Goal: Task Accomplishment & Management: Manage account settings

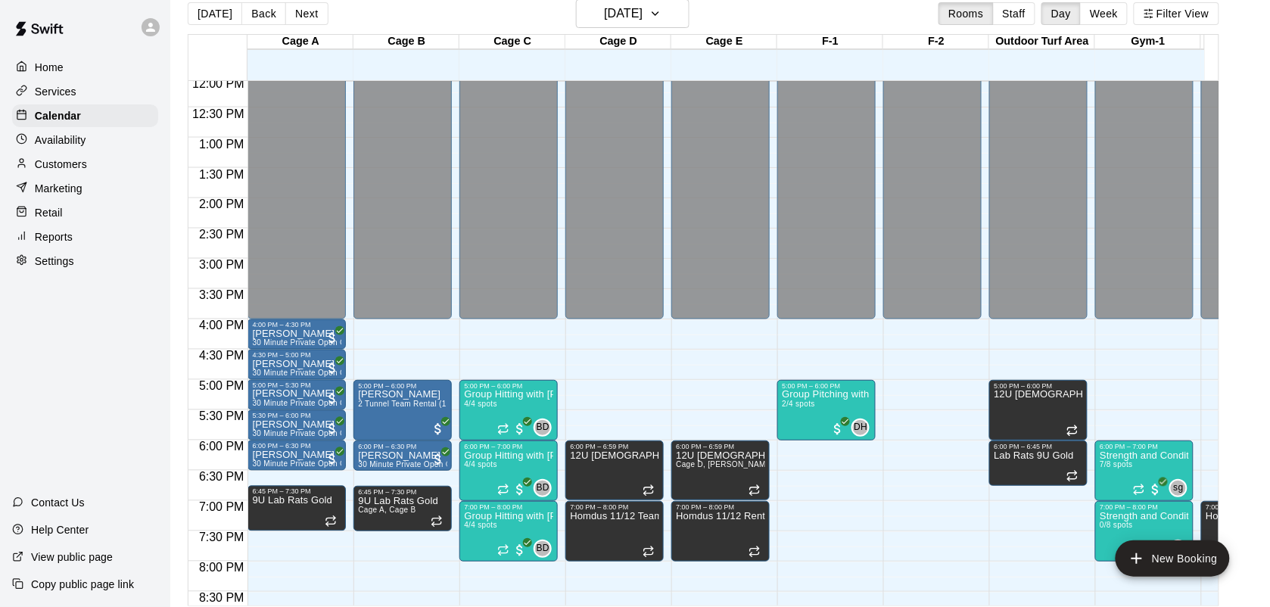
scroll to position [24, 0]
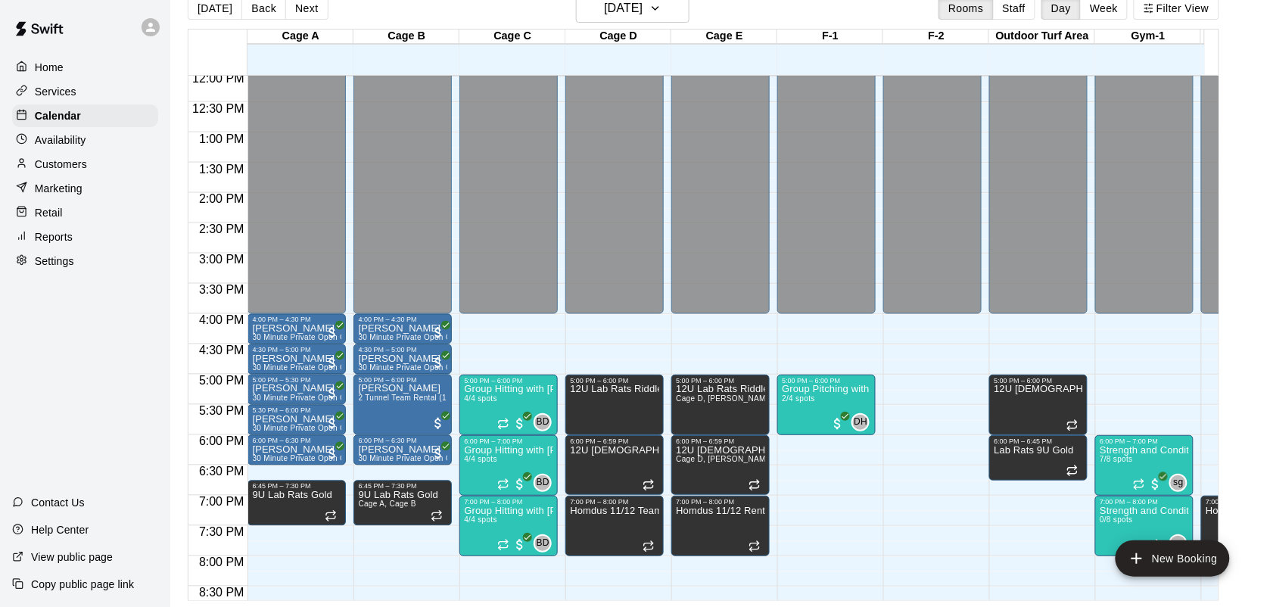
drag, startPoint x: 671, startPoint y: 269, endPoint x: 0, endPoint y: 99, distance: 692.5
click at [671, 269] on div "7:30 AM – 4:00 PM Closed" at bounding box center [720, 56] width 98 height 515
click at [73, 241] on div "Reports" at bounding box center [85, 237] width 146 height 23
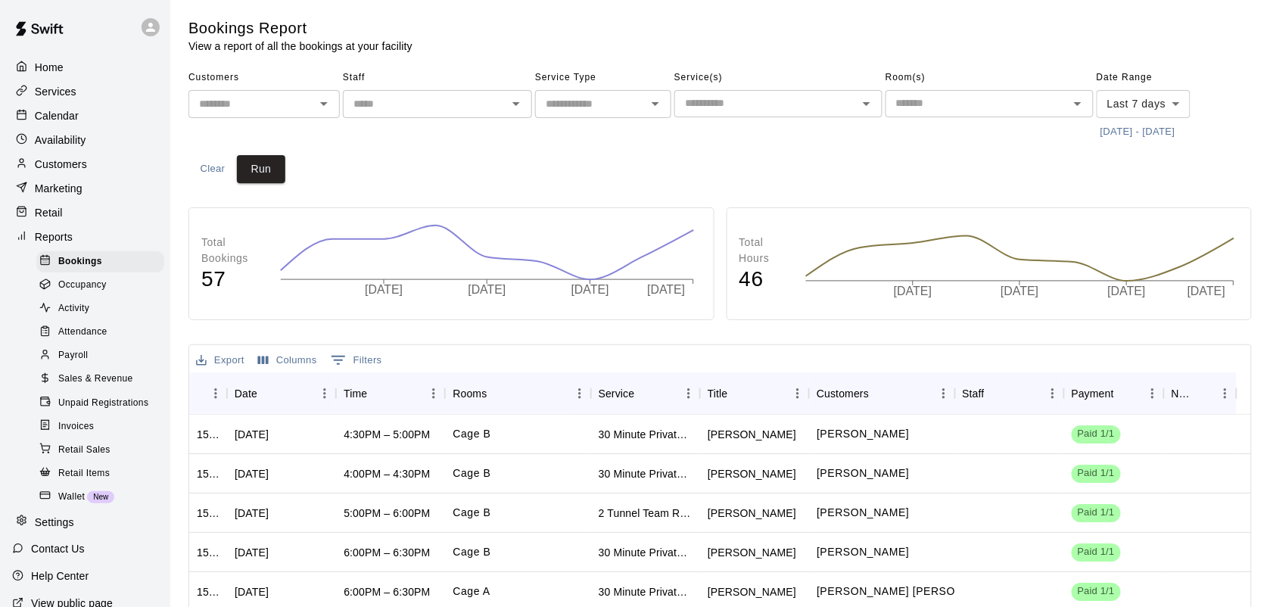
click at [54, 242] on p "Reports" at bounding box center [54, 236] width 38 height 15
click at [65, 530] on p "Settings" at bounding box center [54, 522] width 39 height 15
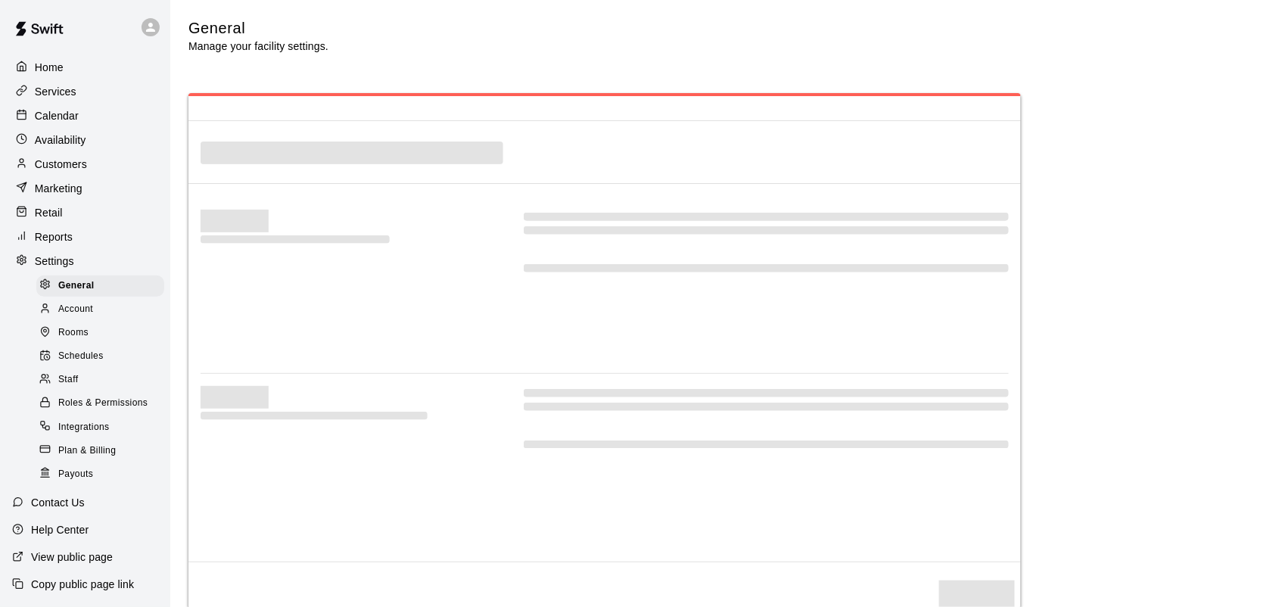
select select "**"
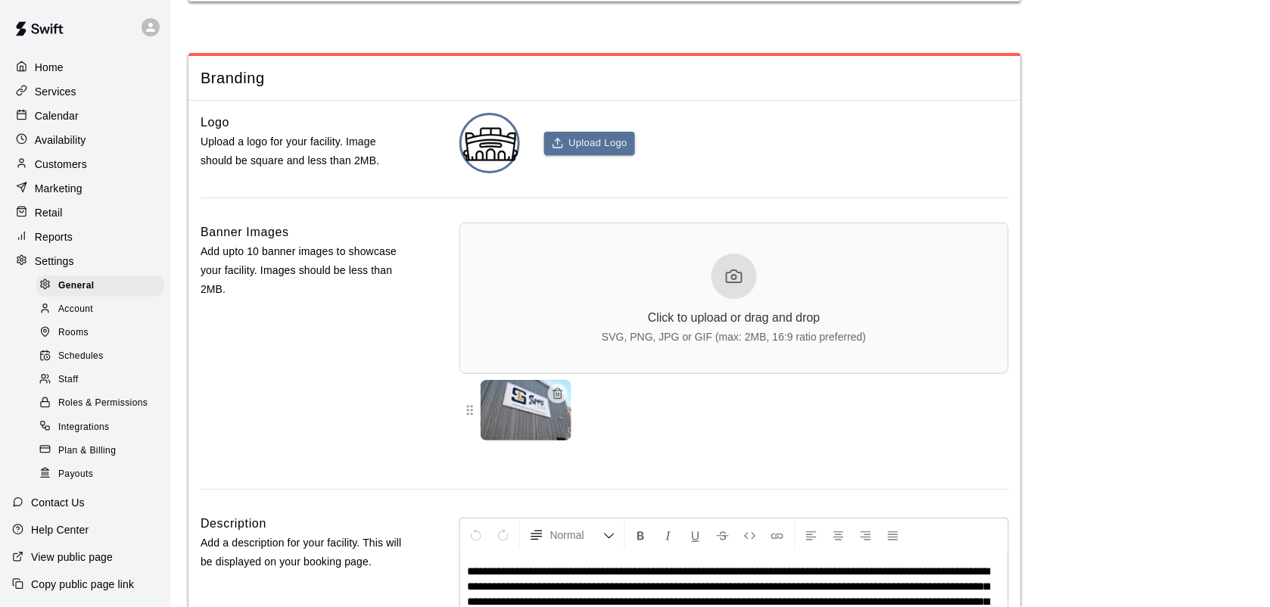
scroll to position [3384, 0]
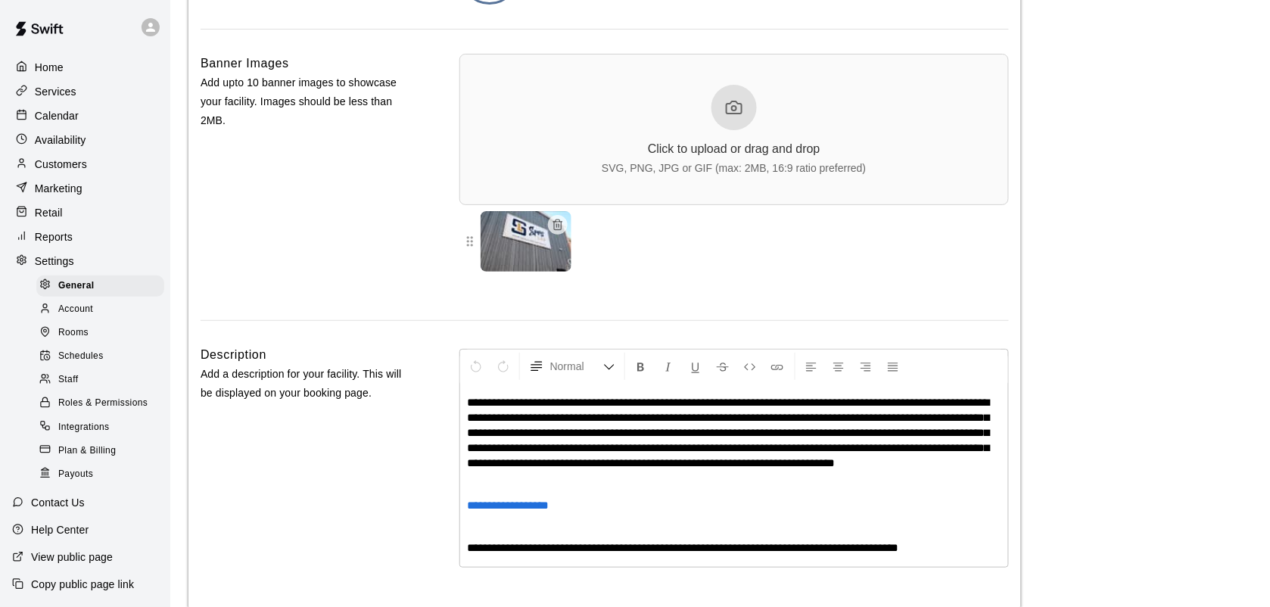
click at [57, 190] on p "Marketing" at bounding box center [59, 188] width 48 height 15
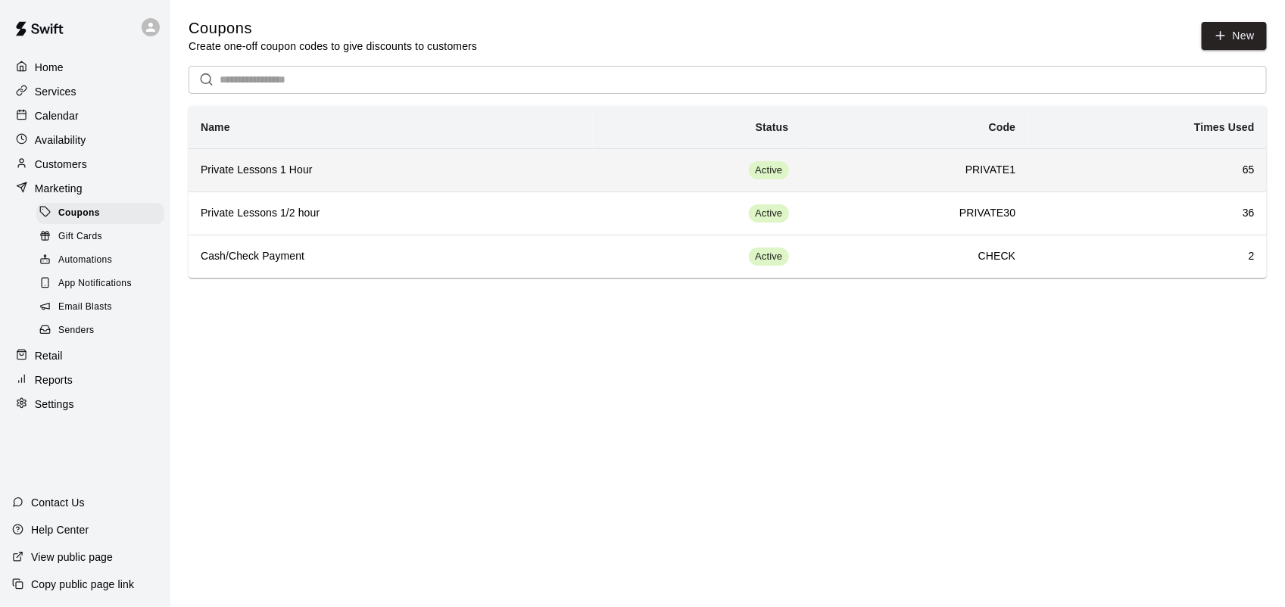
click at [319, 167] on h6 "Private Lessons 1 Hour" at bounding box center [391, 170] width 380 height 17
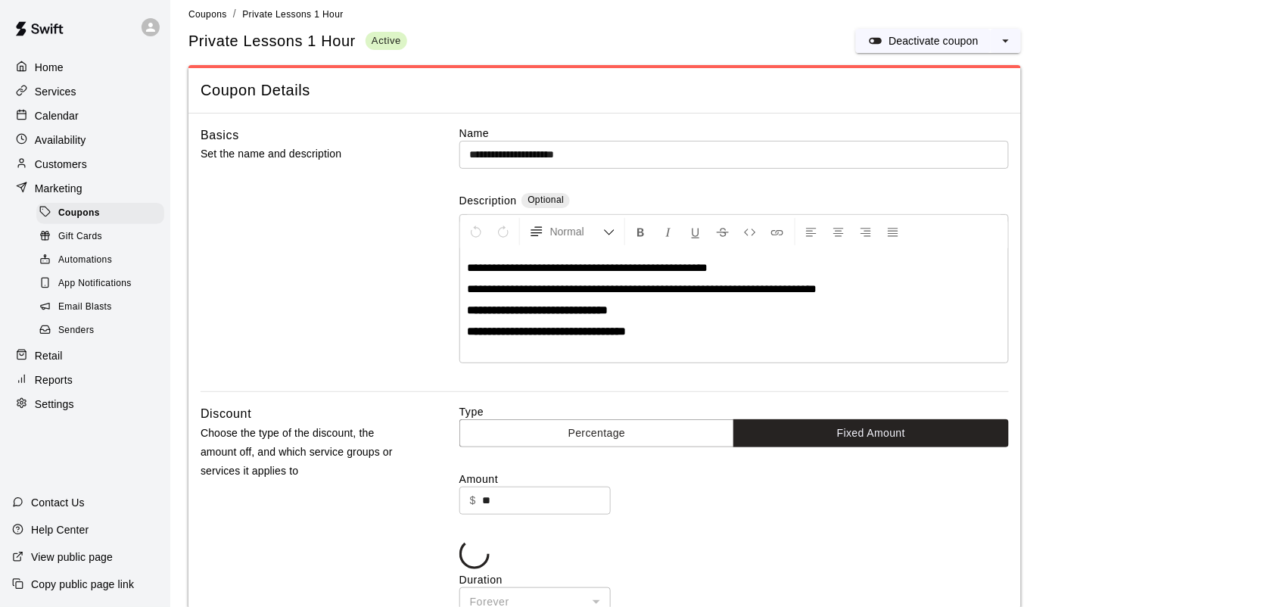
scroll to position [95, 0]
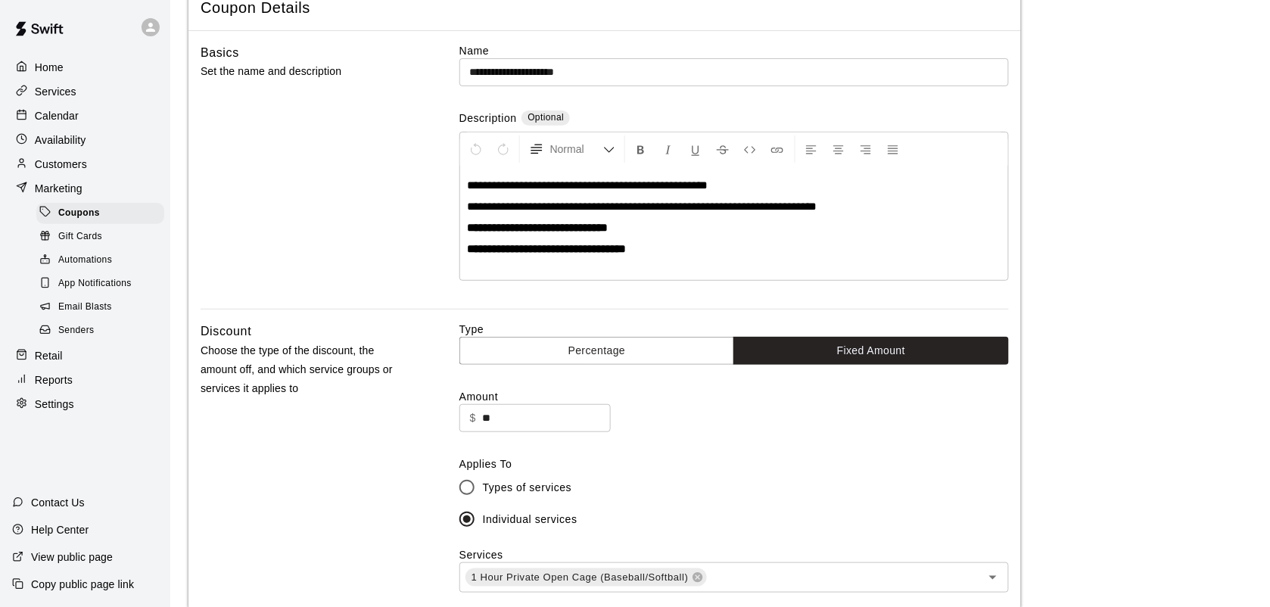
click at [65, 92] on p "Services" at bounding box center [56, 91] width 42 height 15
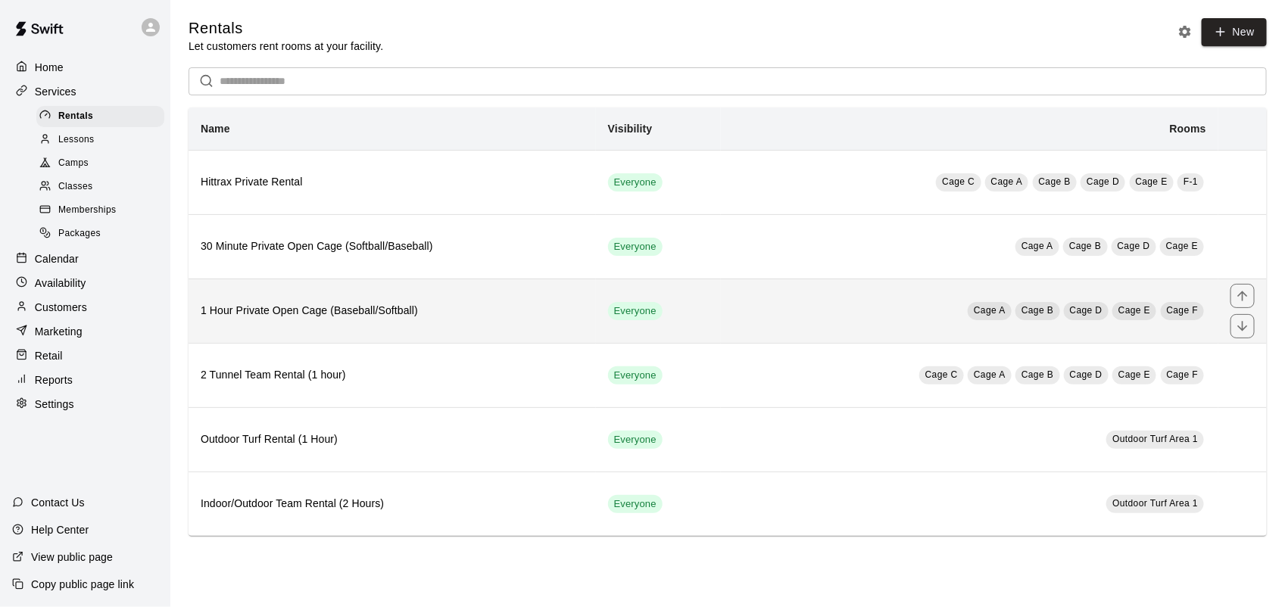
click at [384, 316] on h6 "1 Hour Private Open Cage (Baseball/Softball)" at bounding box center [392, 311] width 383 height 17
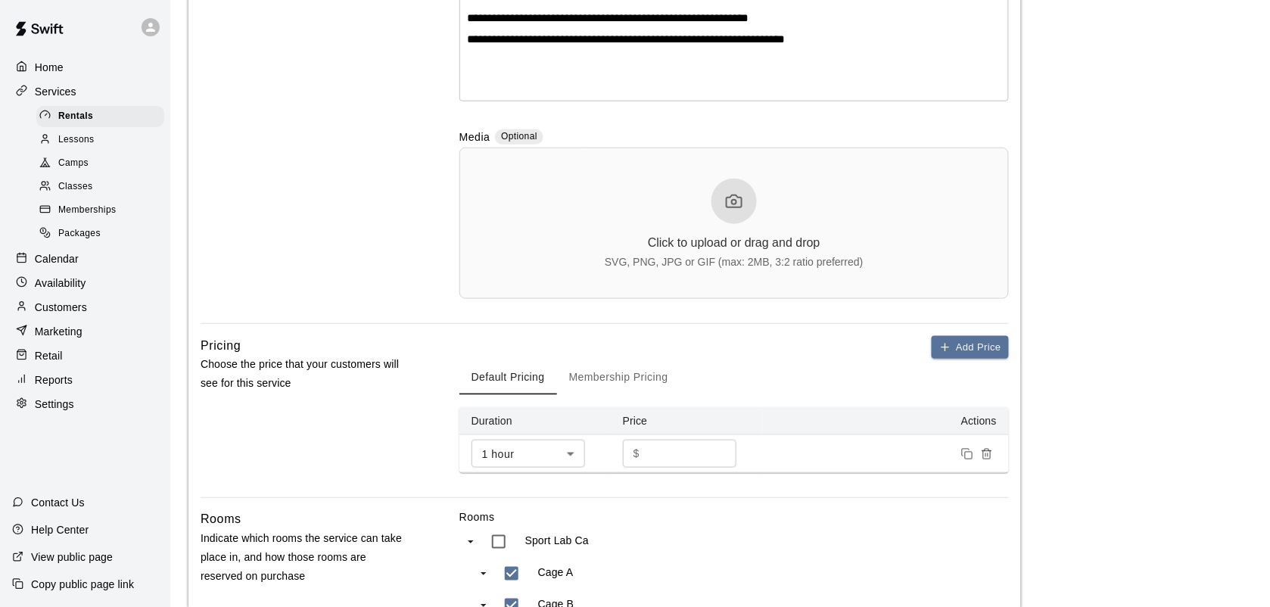
scroll to position [284, 0]
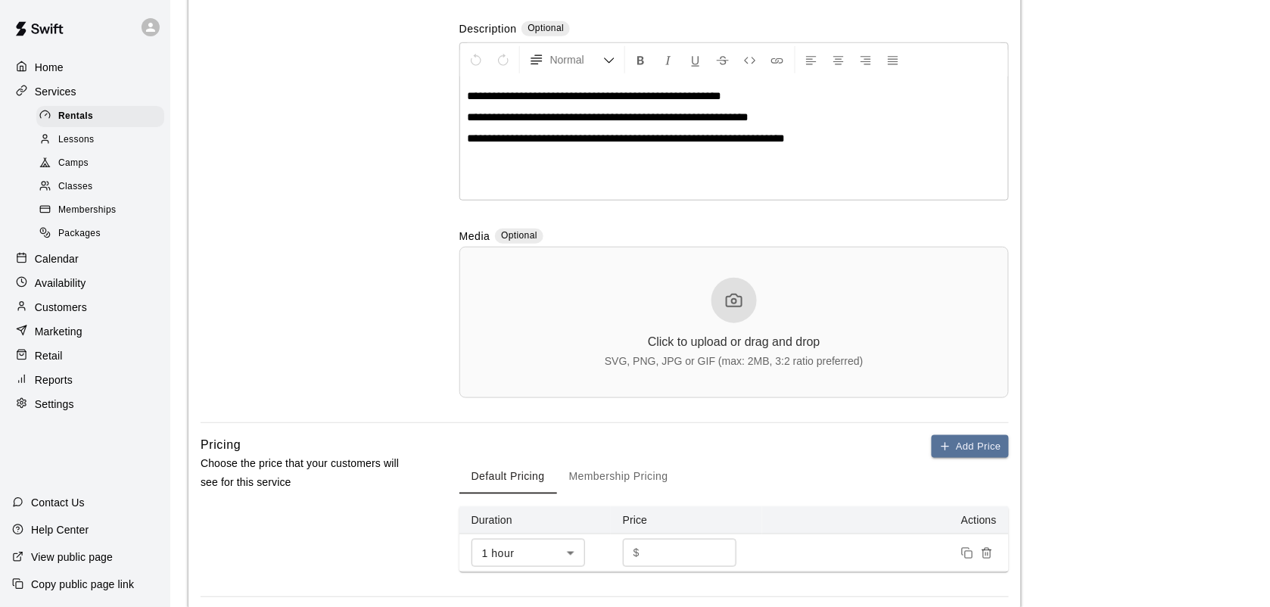
click at [51, 339] on p "Marketing" at bounding box center [59, 331] width 48 height 15
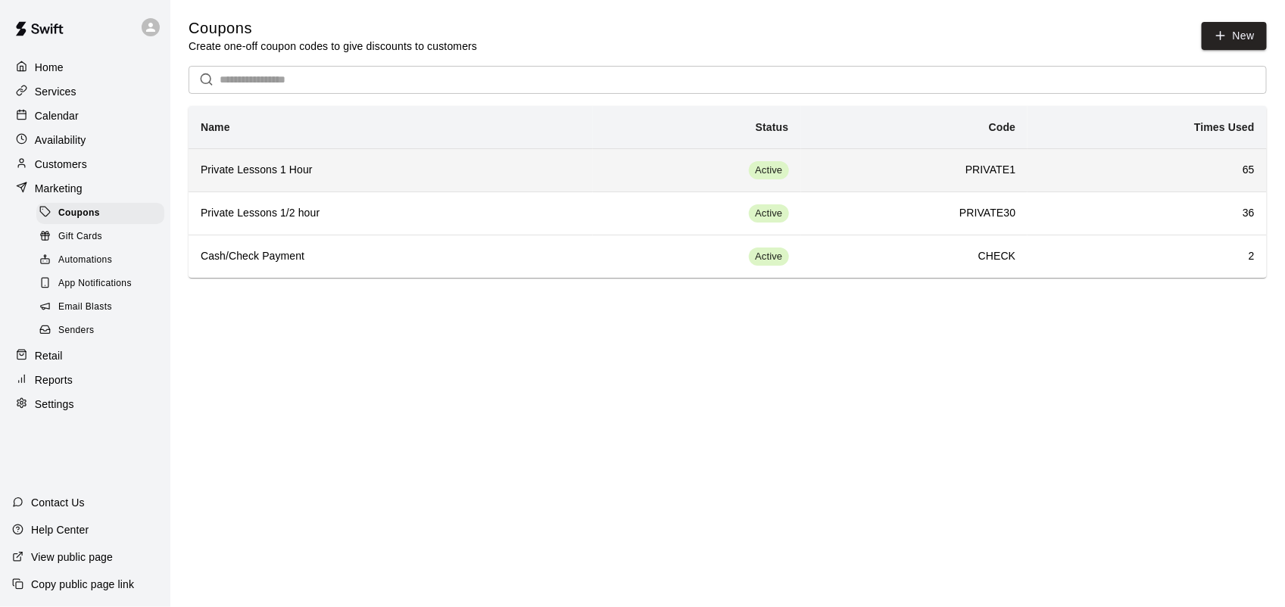
click at [332, 160] on th "Private Lessons 1 Hour" at bounding box center [390, 169] width 404 height 43
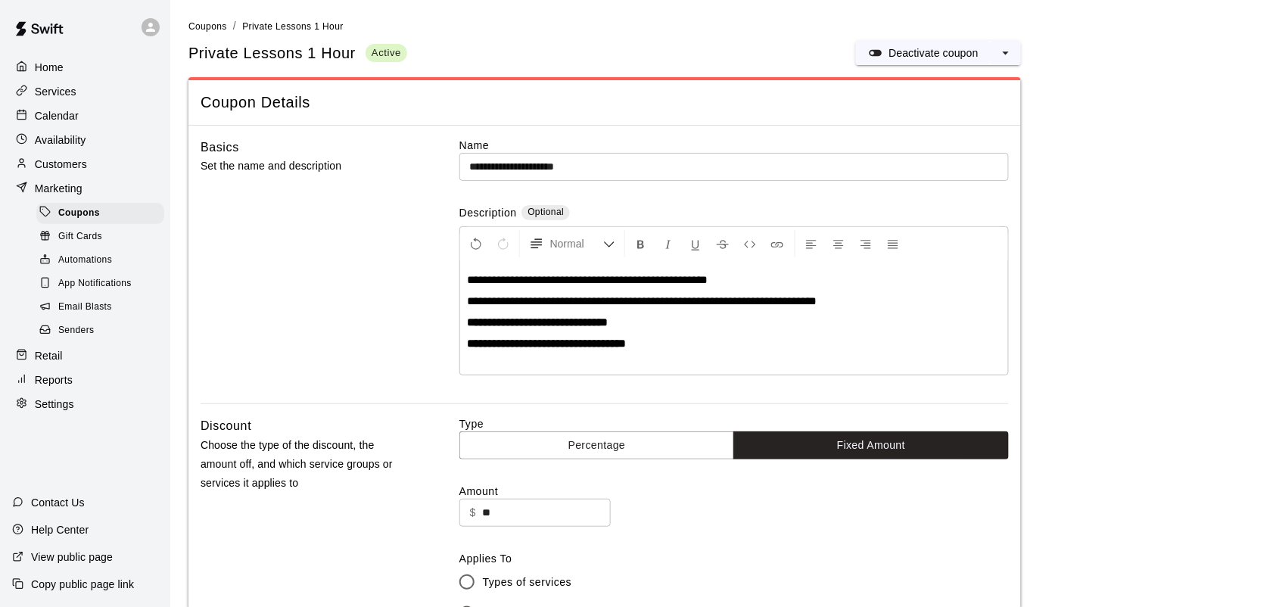
click at [522, 512] on input "**" at bounding box center [546, 513] width 129 height 28
type input "*"
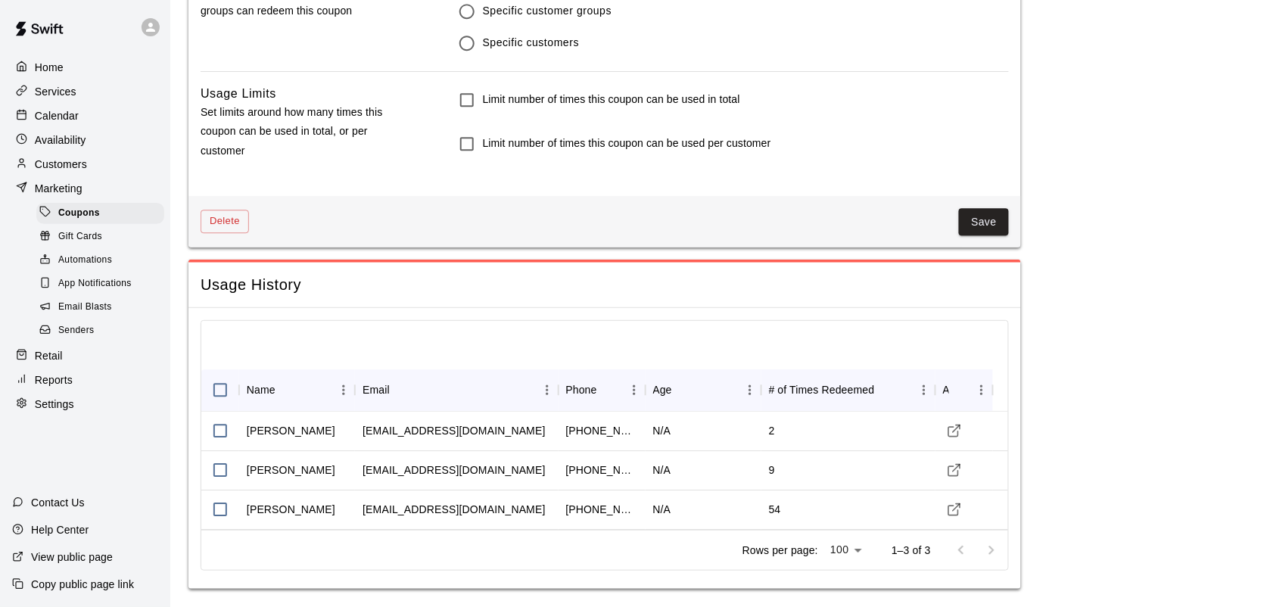
scroll to position [1057, 0]
type input "**"
click at [999, 213] on button "Save" at bounding box center [984, 222] width 50 height 28
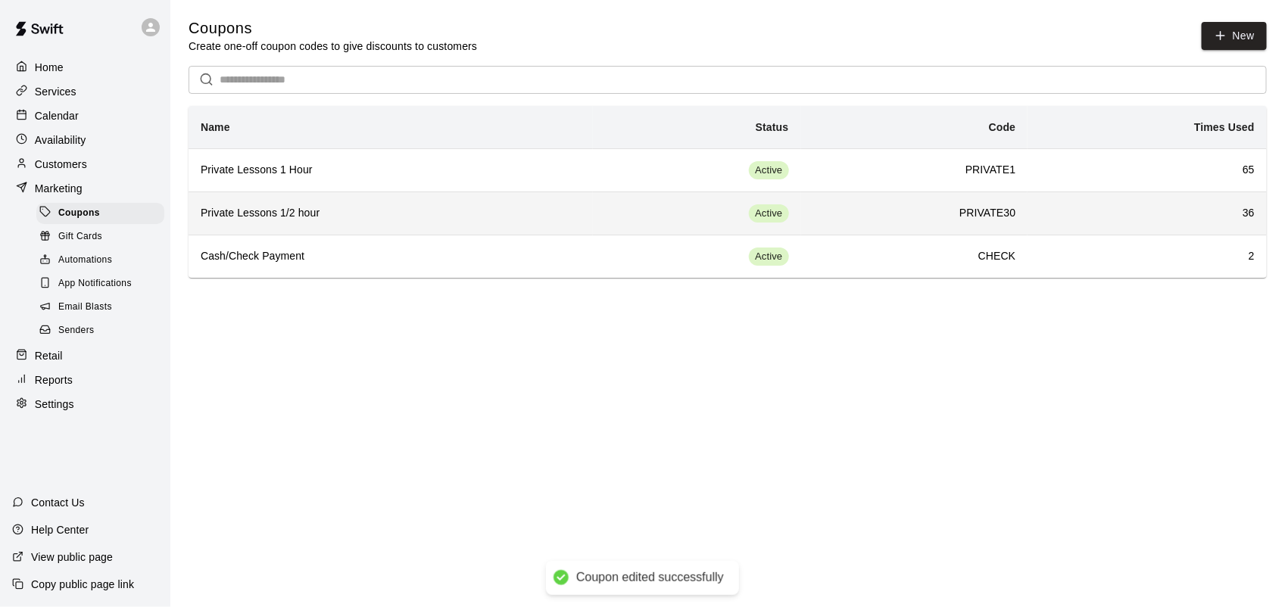
click at [373, 213] on h6 "Private Lessons 1/2 hour" at bounding box center [391, 213] width 380 height 17
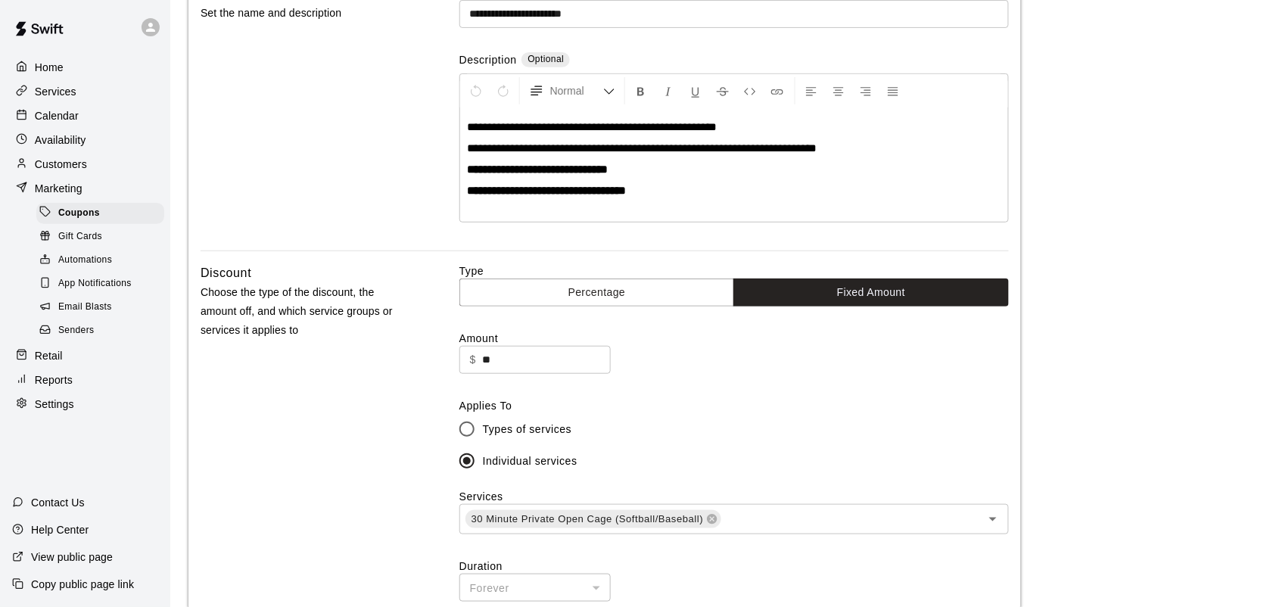
scroll to position [189, 0]
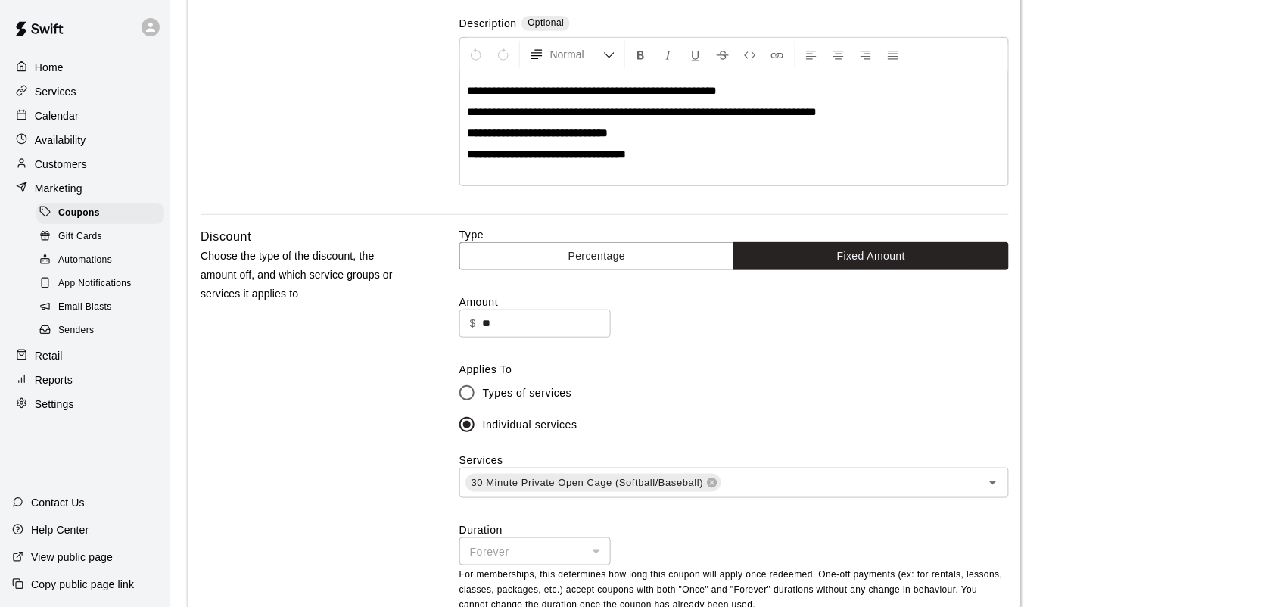
click at [508, 308] on label "Amount" at bounding box center [734, 301] width 550 height 15
click at [508, 310] on input "**" at bounding box center [546, 324] width 129 height 28
type input "*"
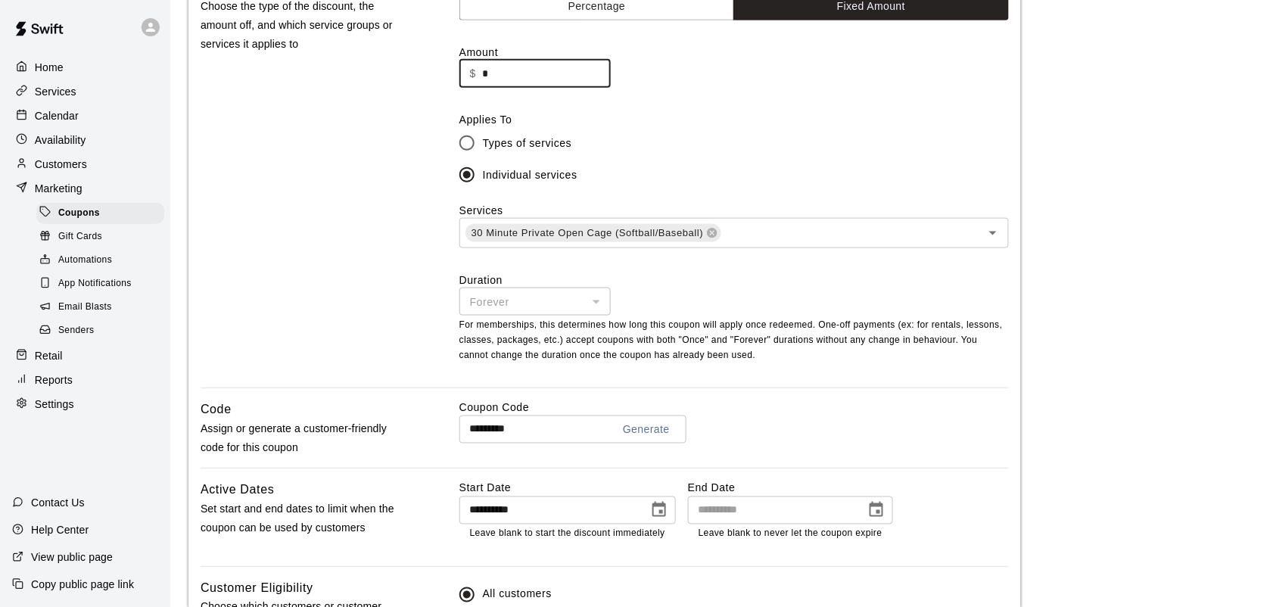
scroll to position [473, 0]
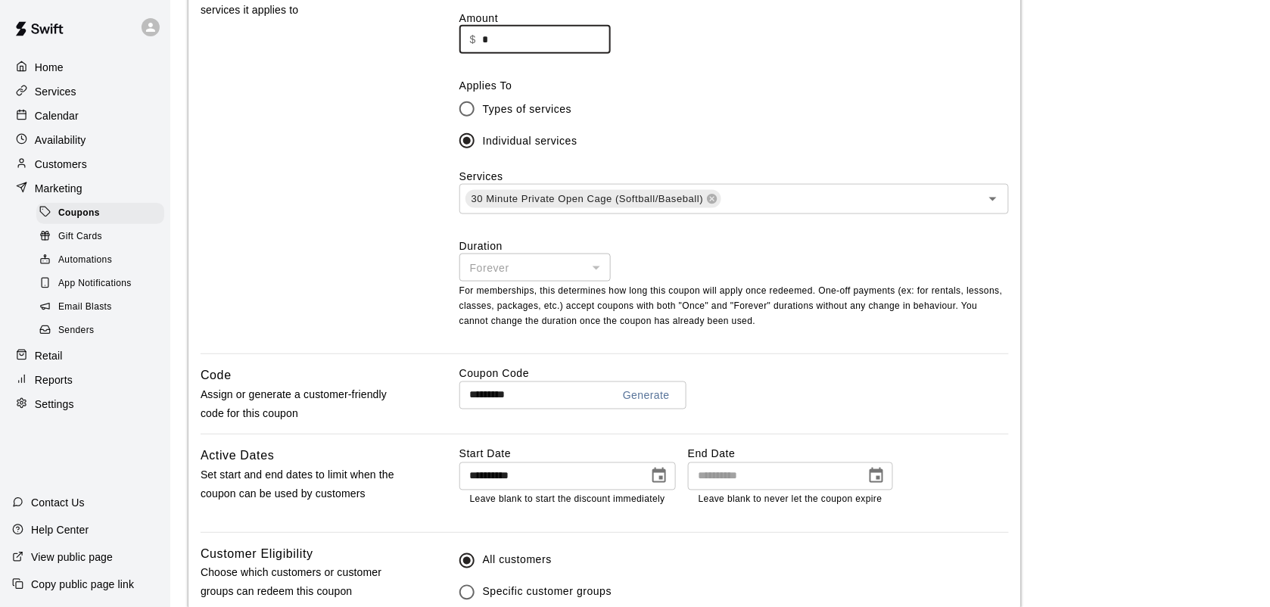
click at [519, 40] on input "*" at bounding box center [546, 40] width 129 height 28
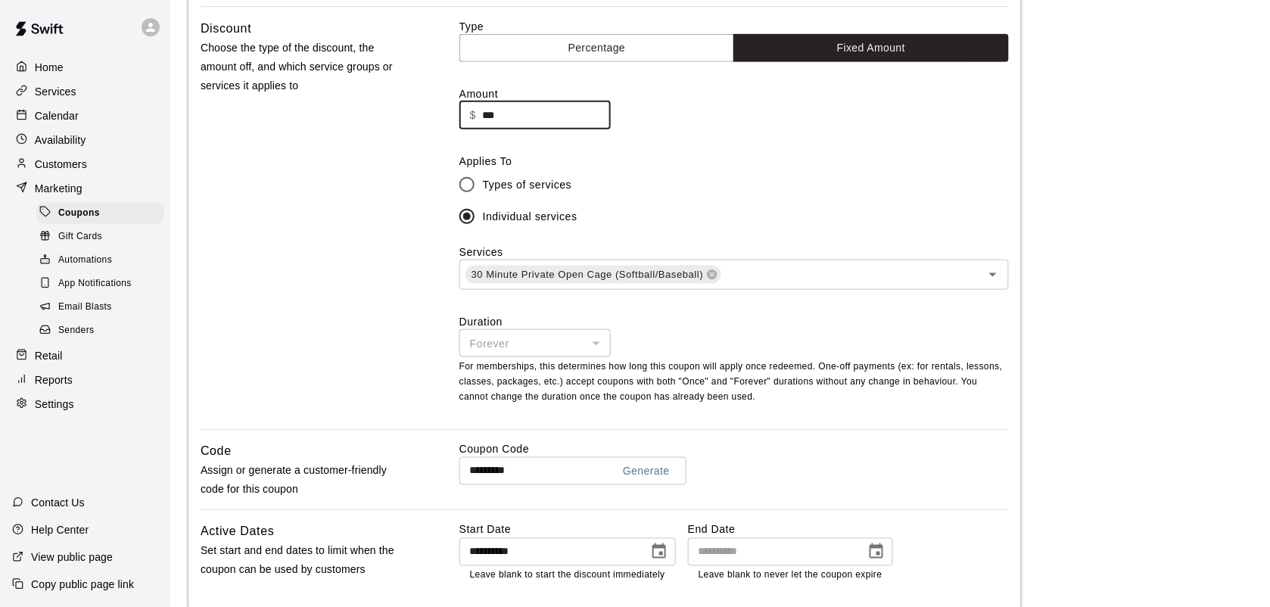
scroll to position [284, 0]
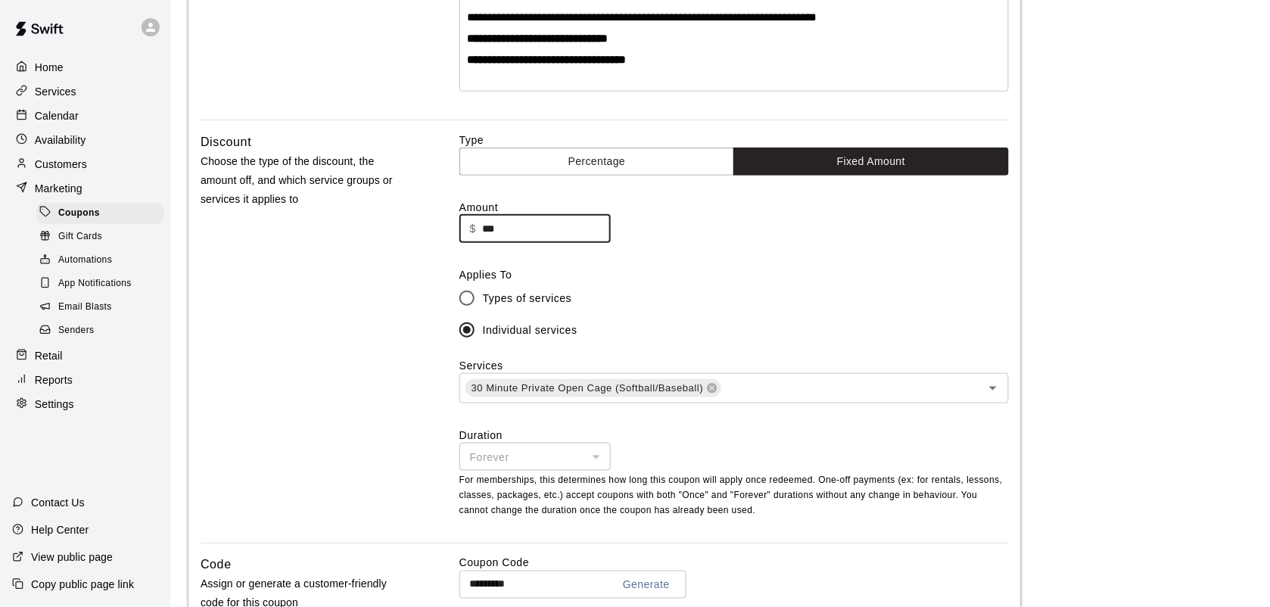
type input "***"
click at [64, 92] on p "Services" at bounding box center [56, 91] width 42 height 15
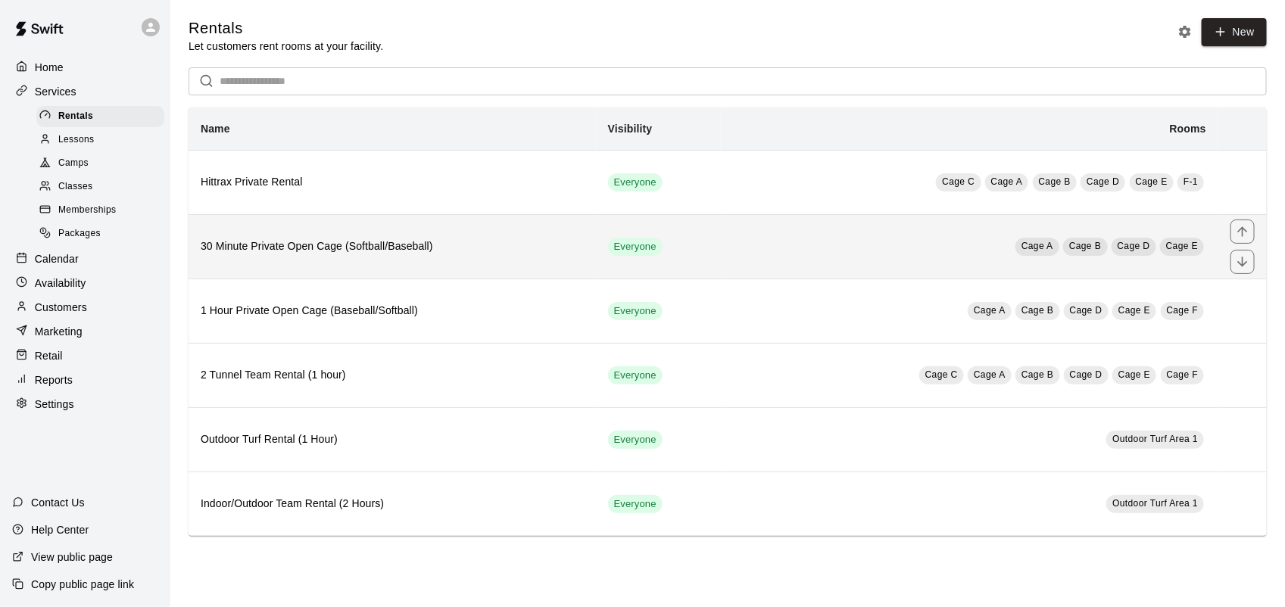
click at [343, 241] on th "30 Minute Private Open Cage (Softball/Baseball)" at bounding box center [391, 246] width 407 height 64
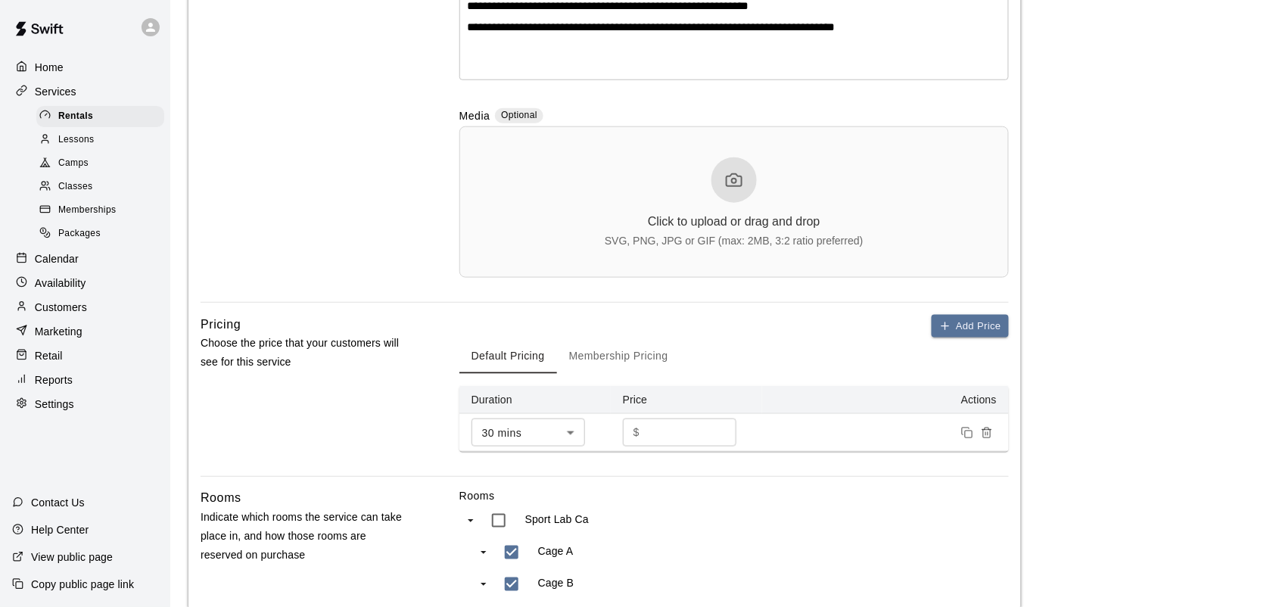
scroll to position [568, 0]
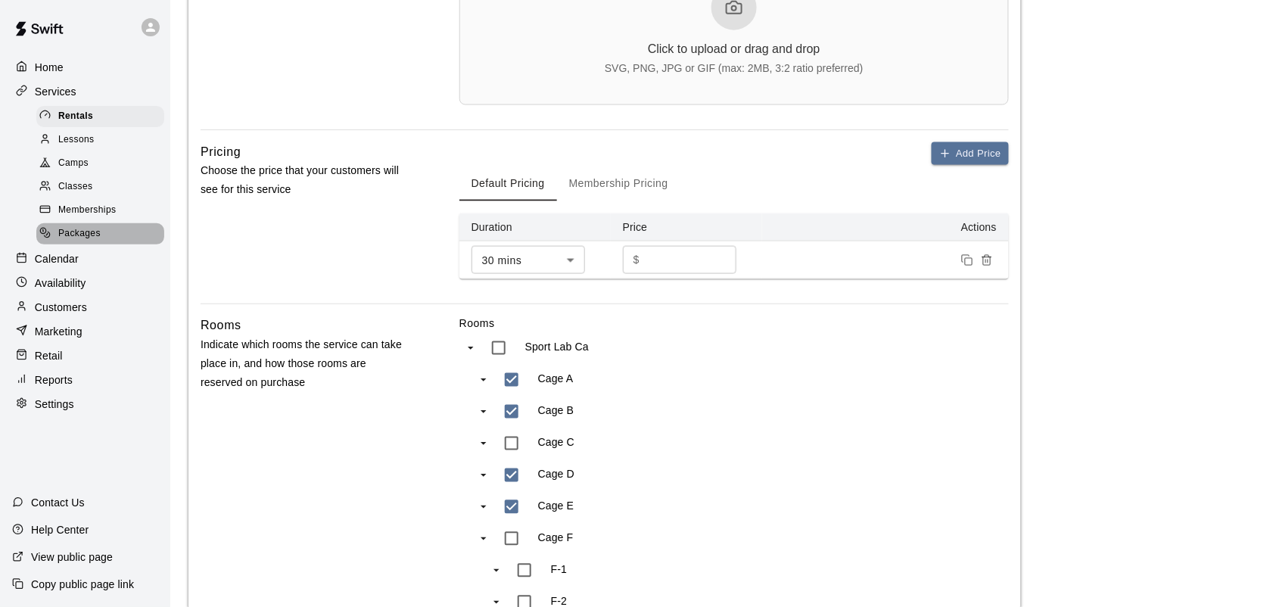
click at [91, 241] on span "Packages" at bounding box center [79, 233] width 42 height 15
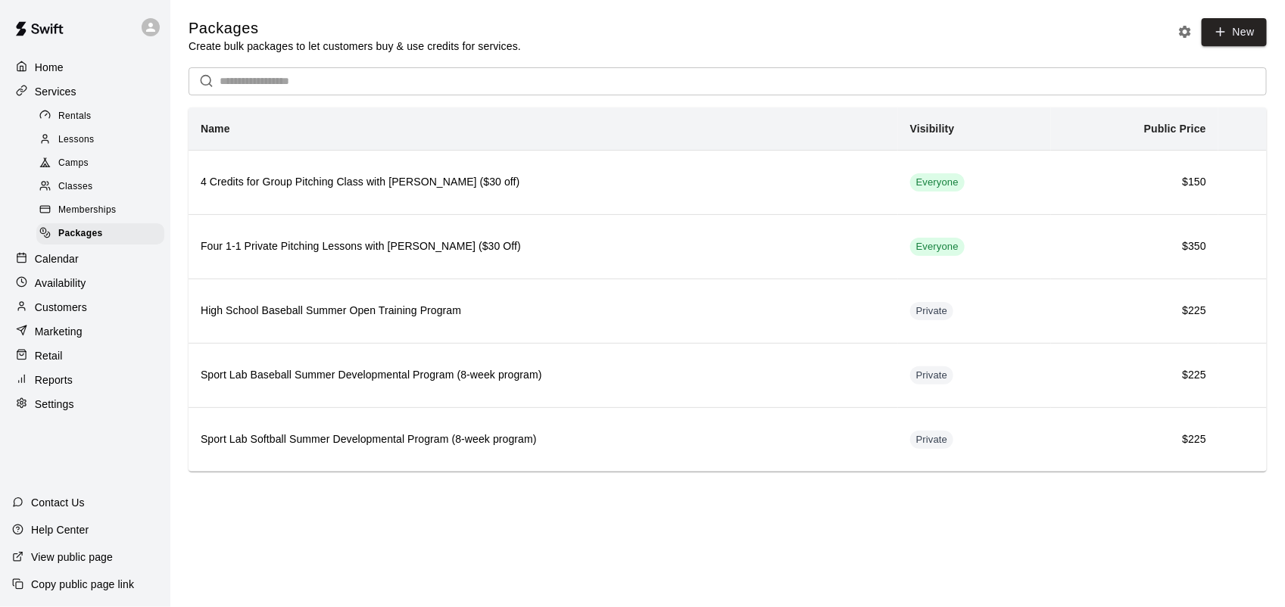
click at [69, 103] on div "Services" at bounding box center [85, 91] width 146 height 23
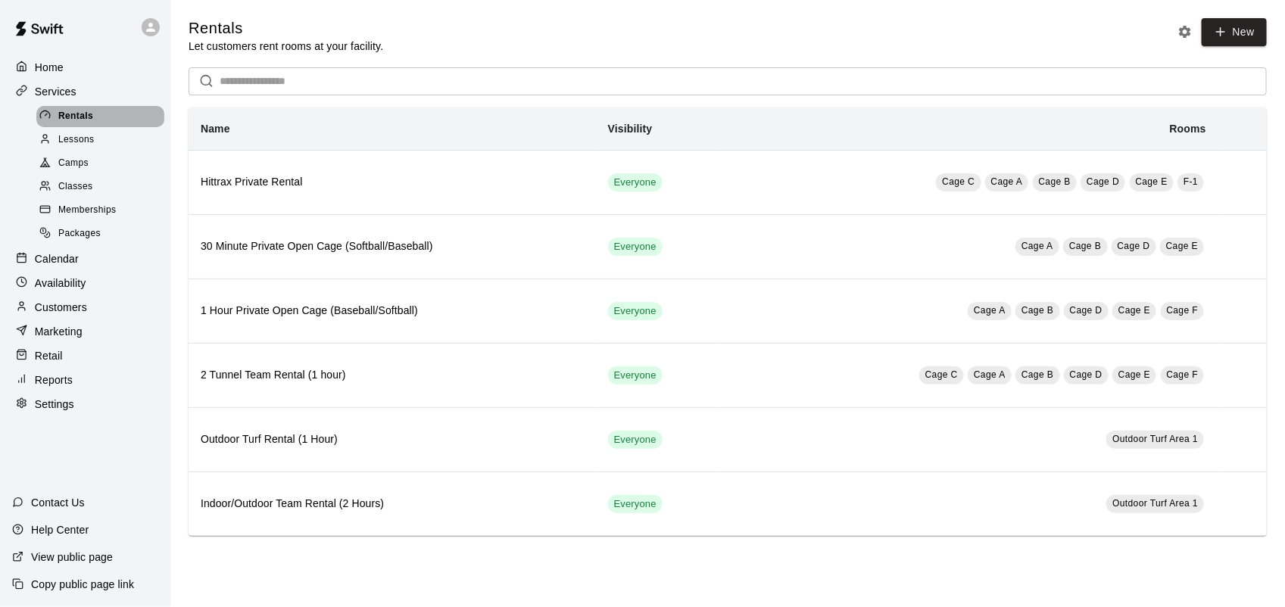
click at [69, 116] on span "Rentals" at bounding box center [75, 116] width 35 height 15
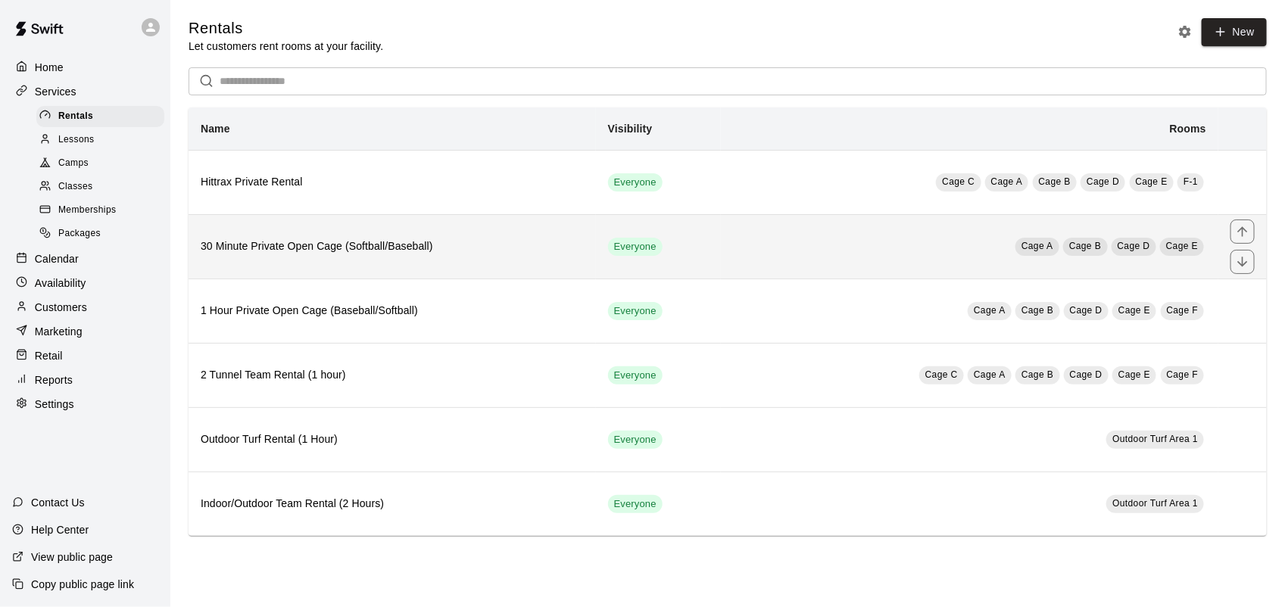
click at [338, 255] on h6 "30 Minute Private Open Cage (Softball/Baseball)" at bounding box center [392, 246] width 383 height 17
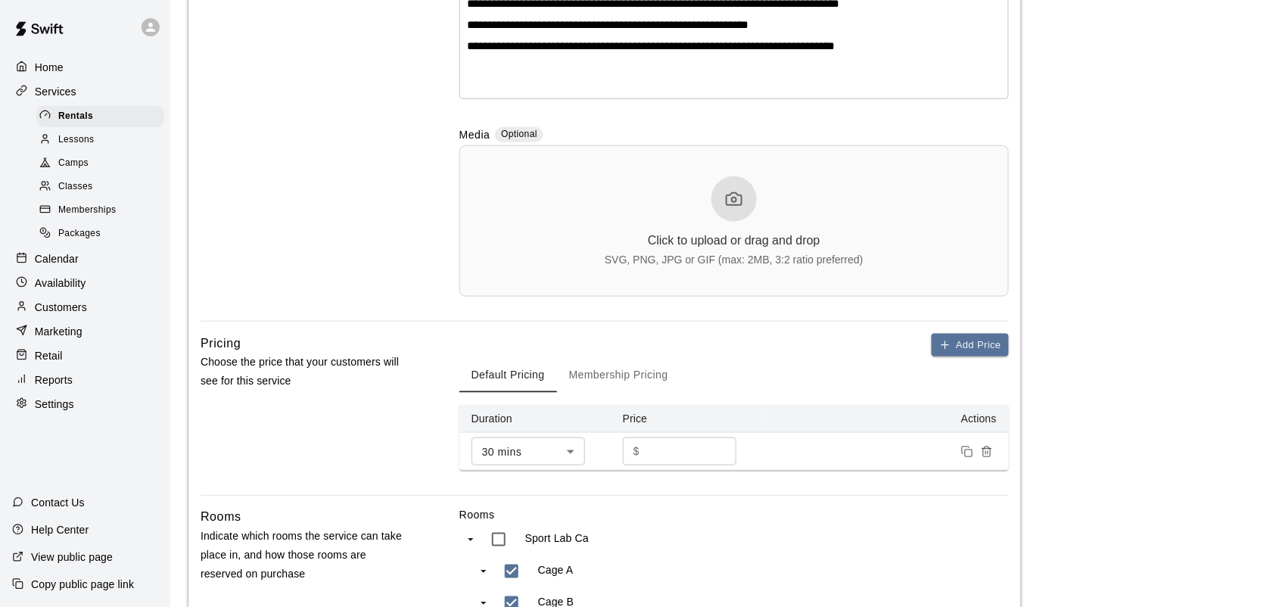
scroll to position [379, 0]
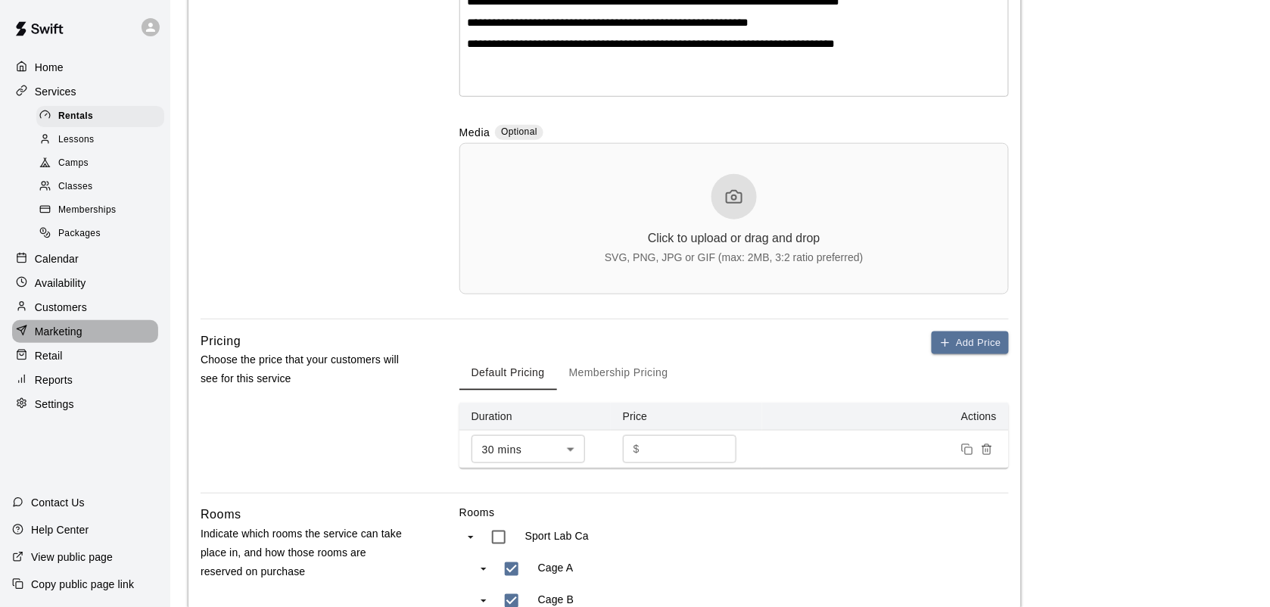
click at [70, 339] on p "Marketing" at bounding box center [59, 331] width 48 height 15
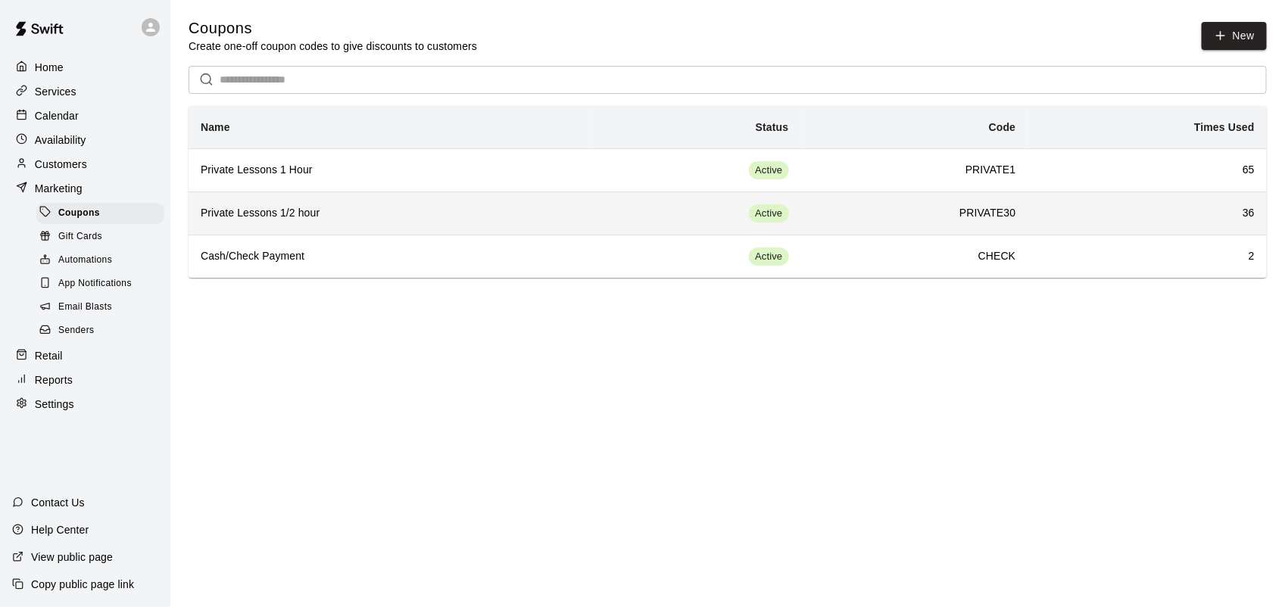
click at [266, 204] on th "Private Lessons 1/2 hour" at bounding box center [390, 213] width 404 height 43
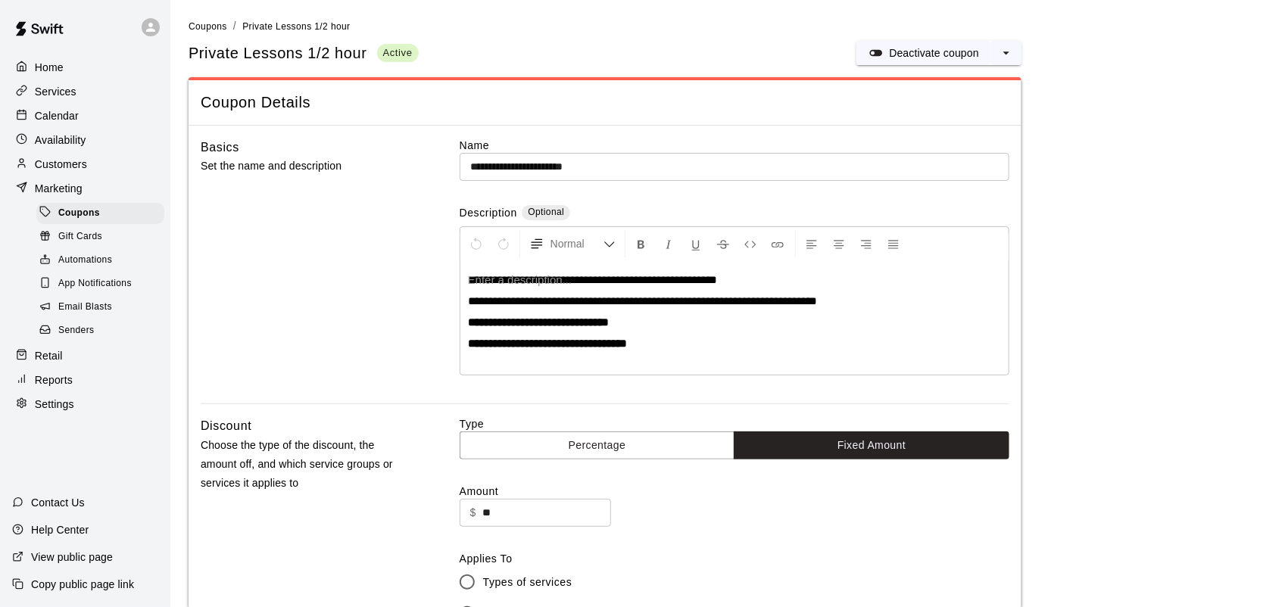
type input "**********"
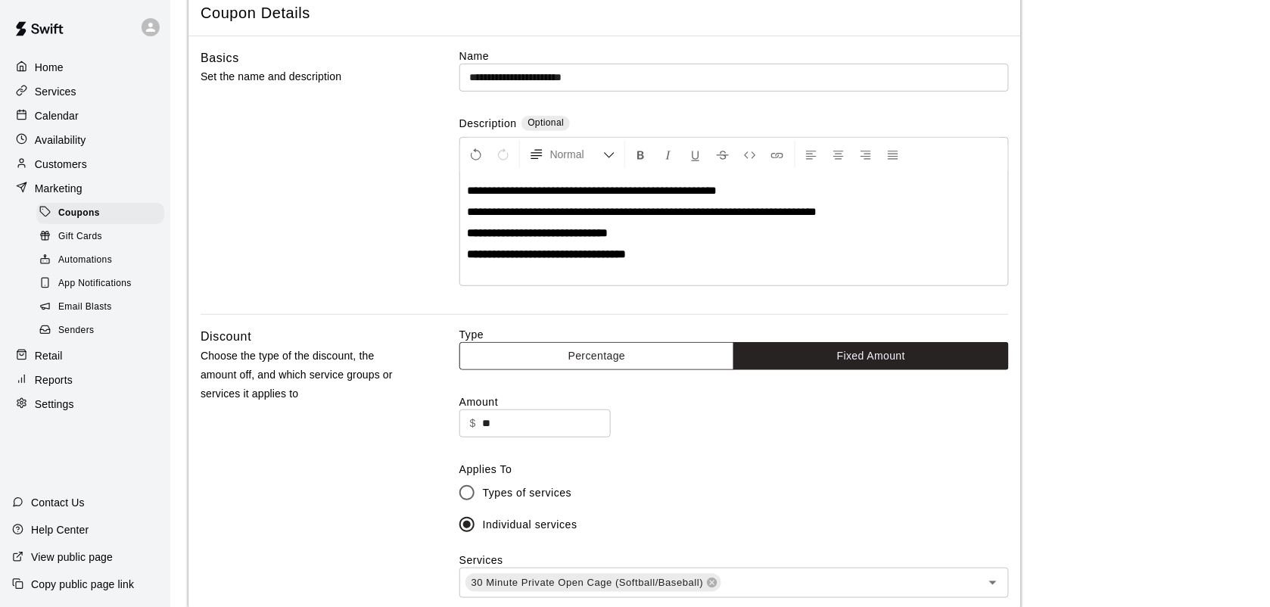
scroll to position [284, 0]
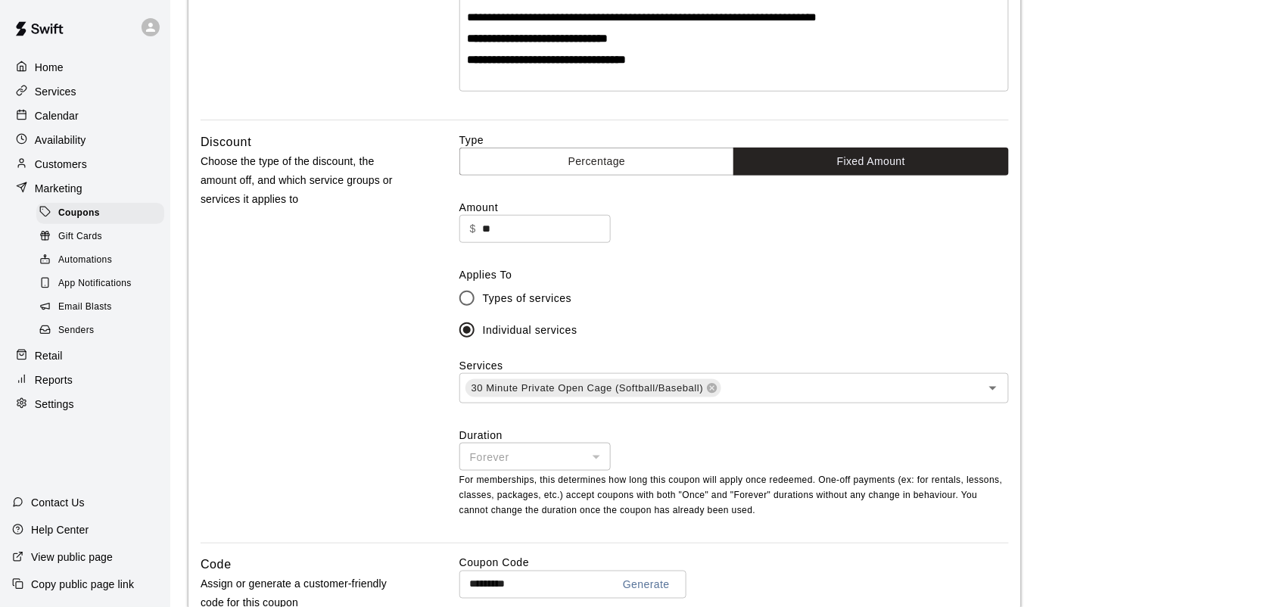
click at [497, 236] on input "**" at bounding box center [546, 229] width 129 height 28
type input "*"
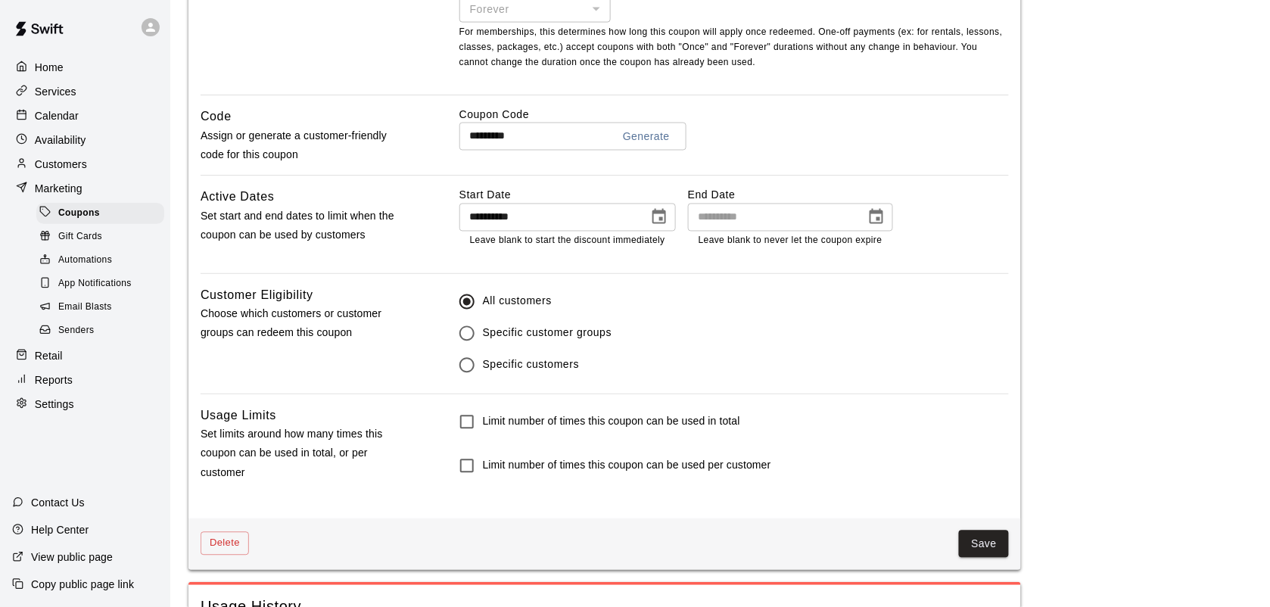
scroll to position [757, 0]
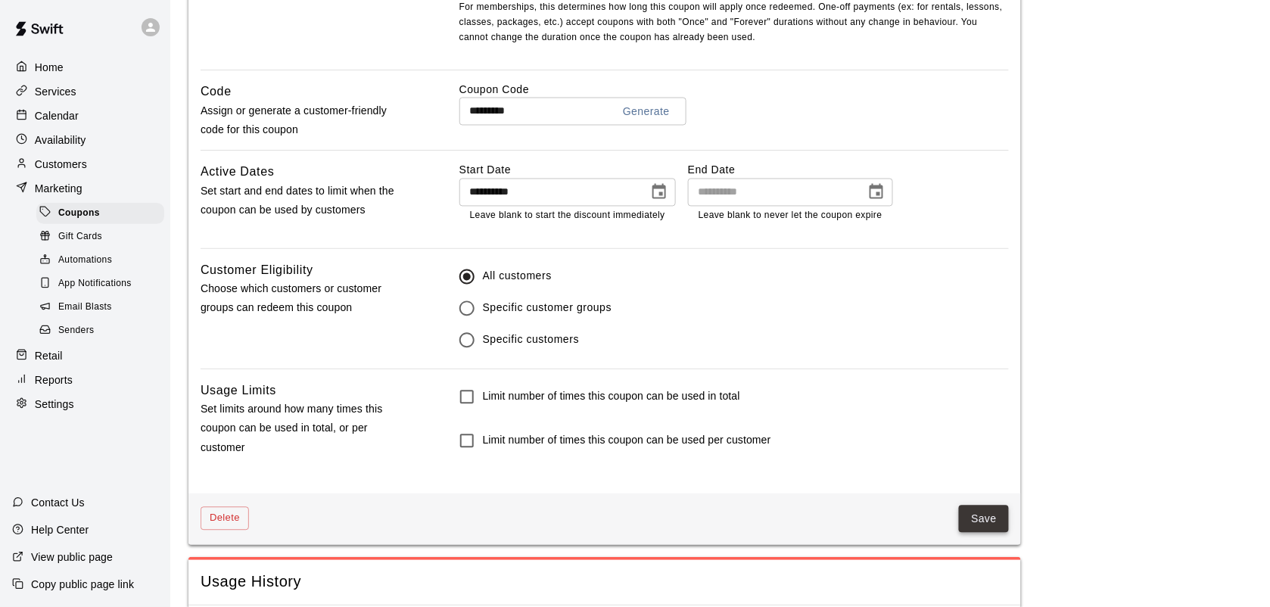
type input "*"
click at [977, 523] on button "Save" at bounding box center [984, 520] width 50 height 28
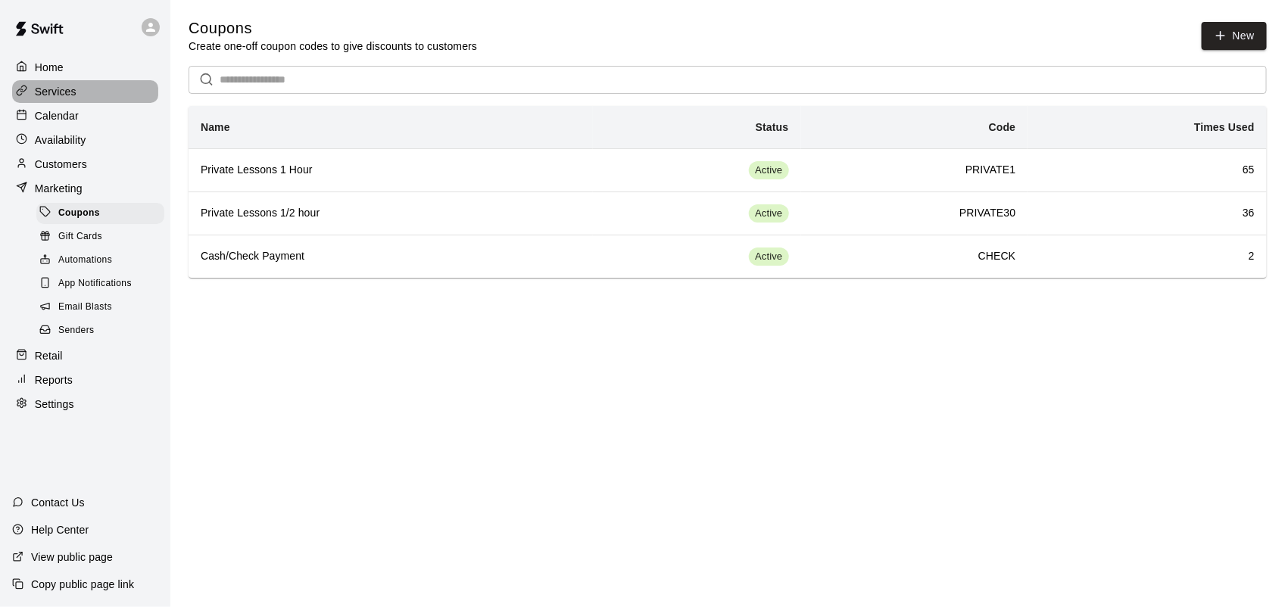
click at [73, 93] on p "Services" at bounding box center [56, 91] width 42 height 15
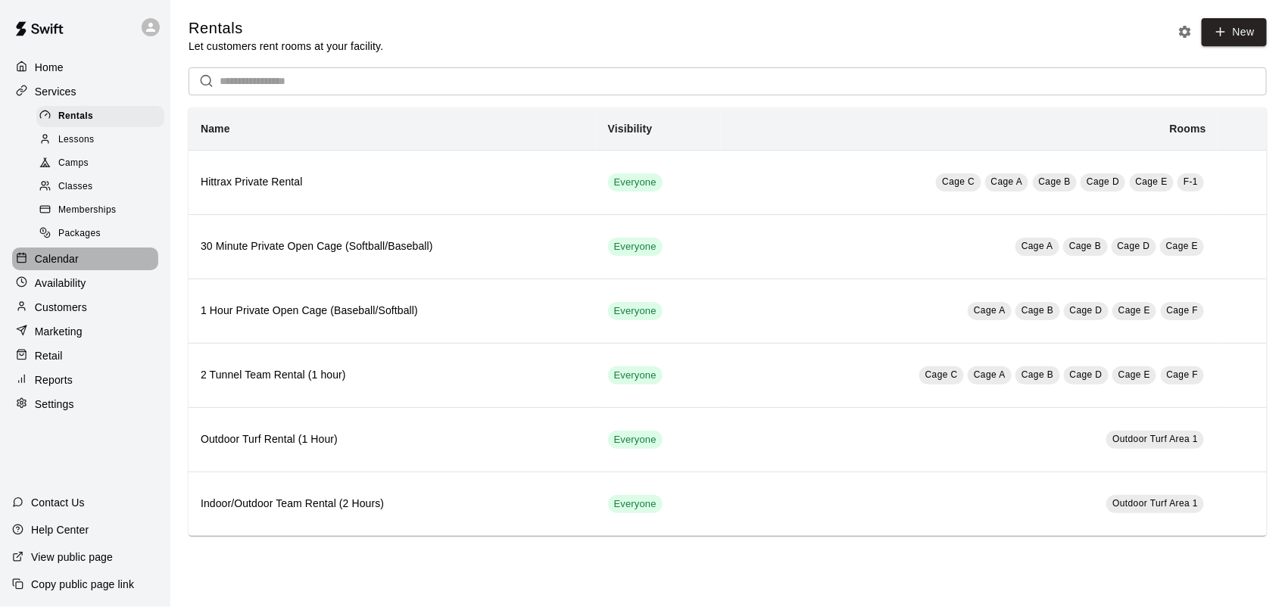
click at [61, 266] on p "Calendar" at bounding box center [57, 258] width 44 height 15
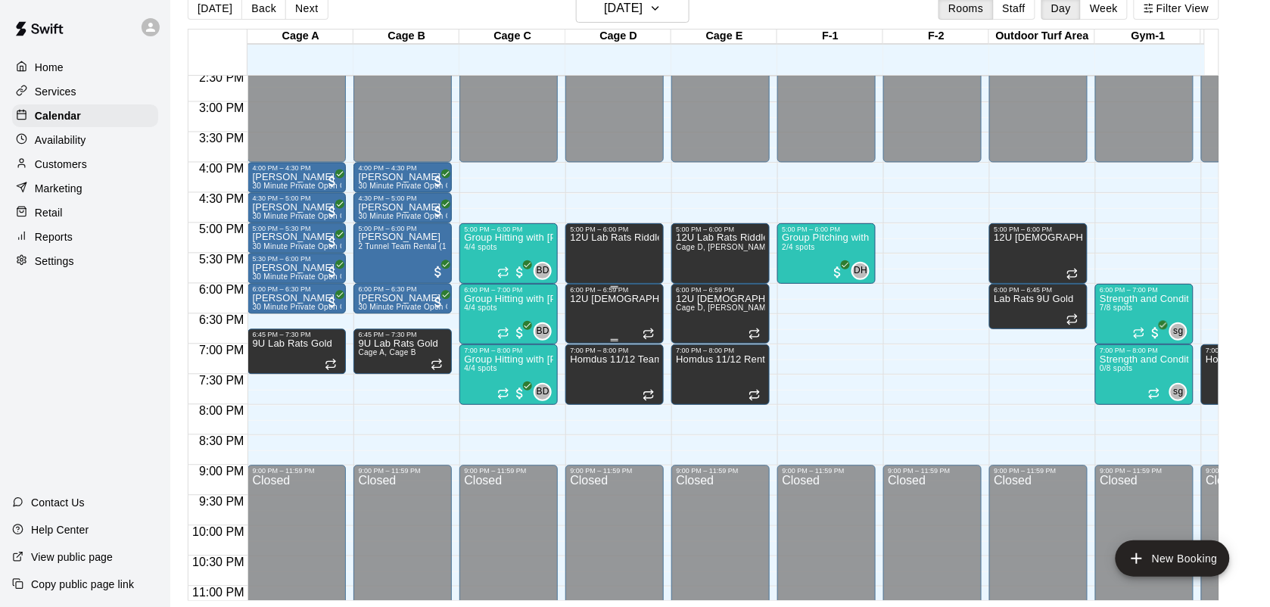
scroll to position [884, 0]
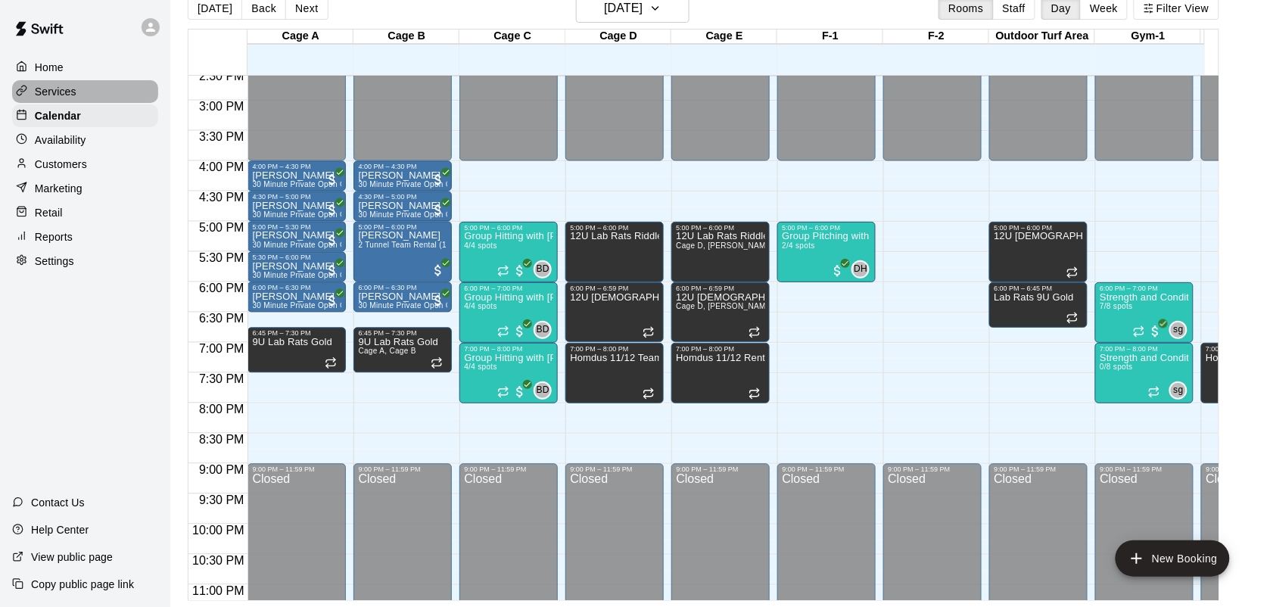
click at [72, 99] on p "Services" at bounding box center [56, 91] width 42 height 15
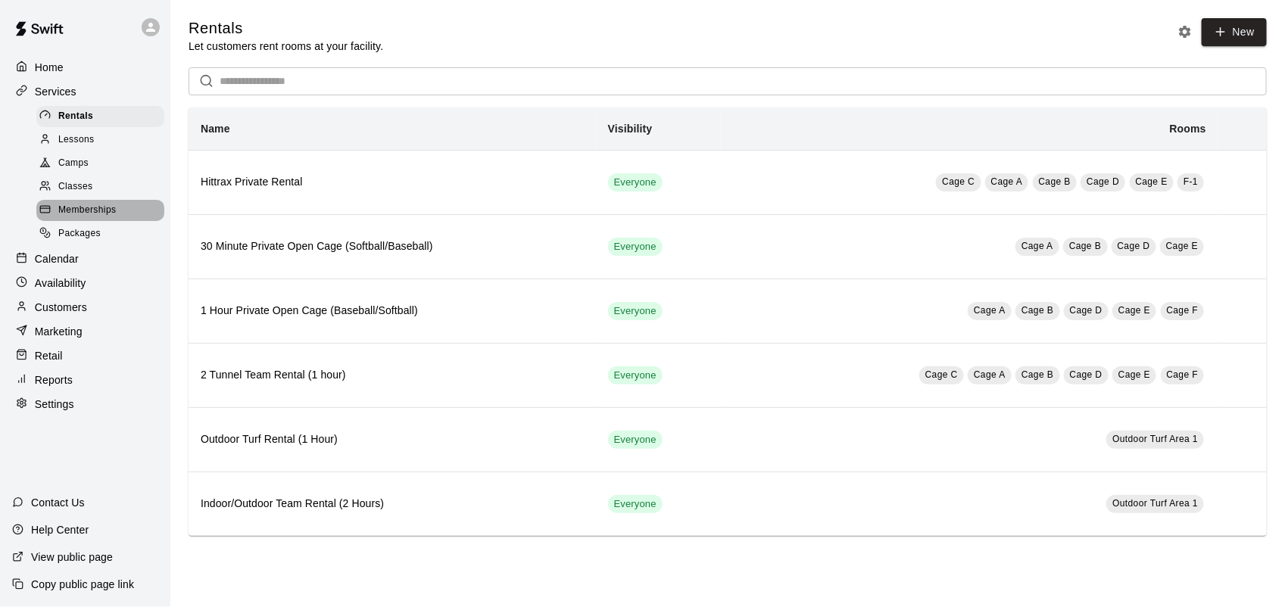
click at [82, 214] on span "Memberships" at bounding box center [87, 210] width 58 height 15
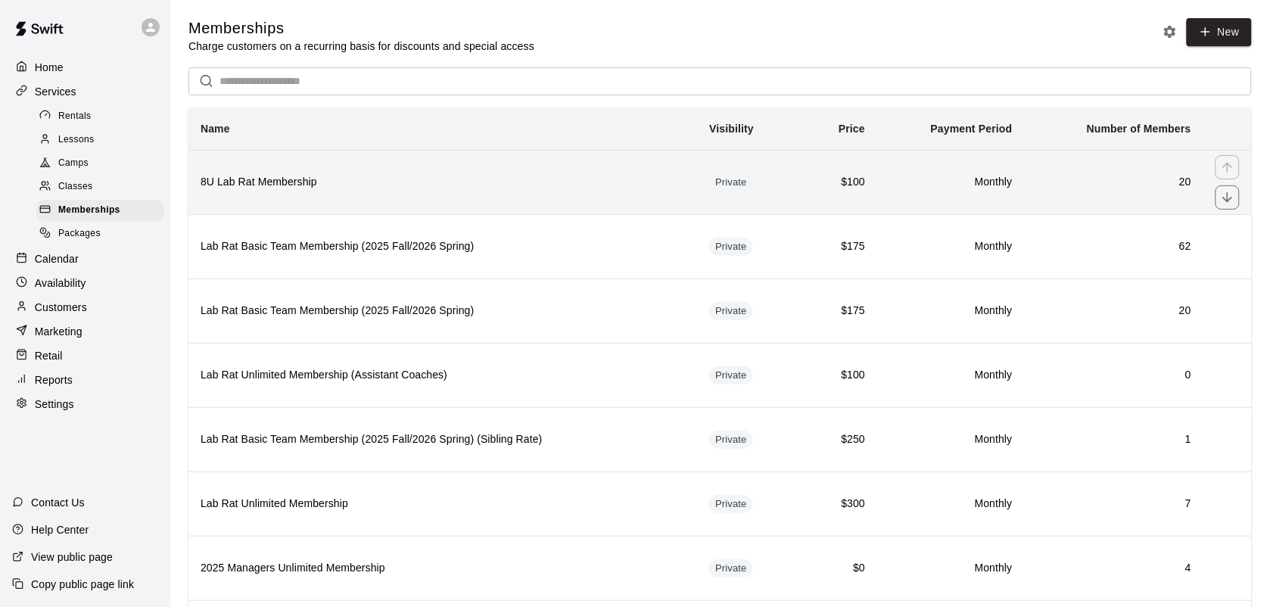
click at [394, 175] on th "8U Lab Rat Membership" at bounding box center [442, 182] width 509 height 64
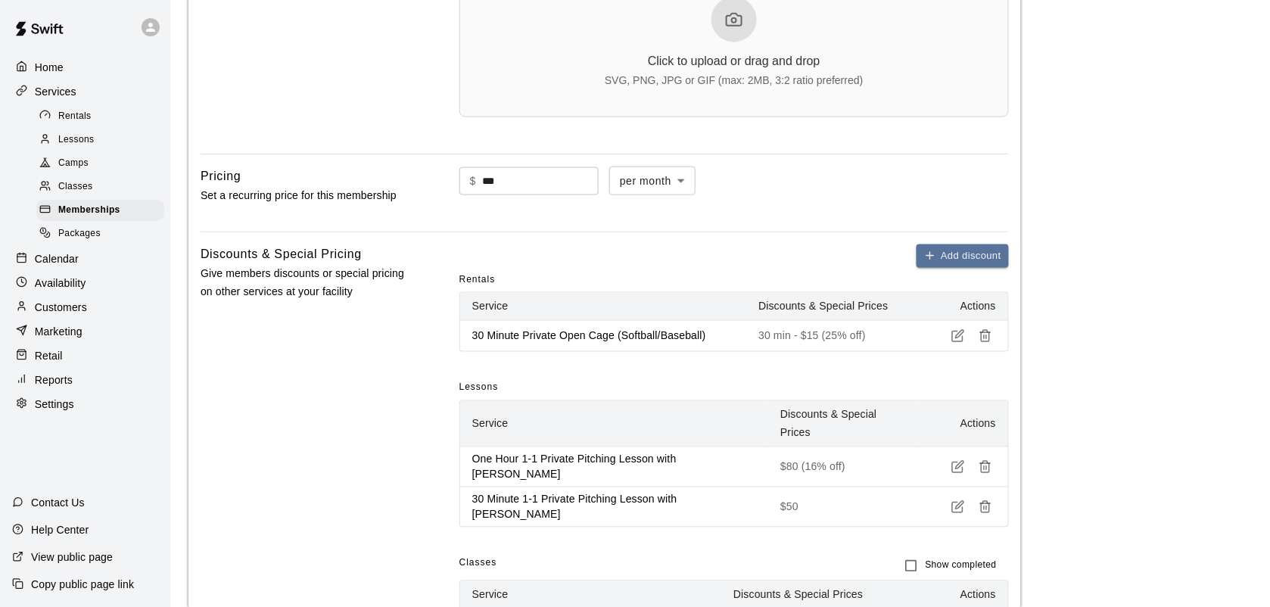
scroll to position [662, 0]
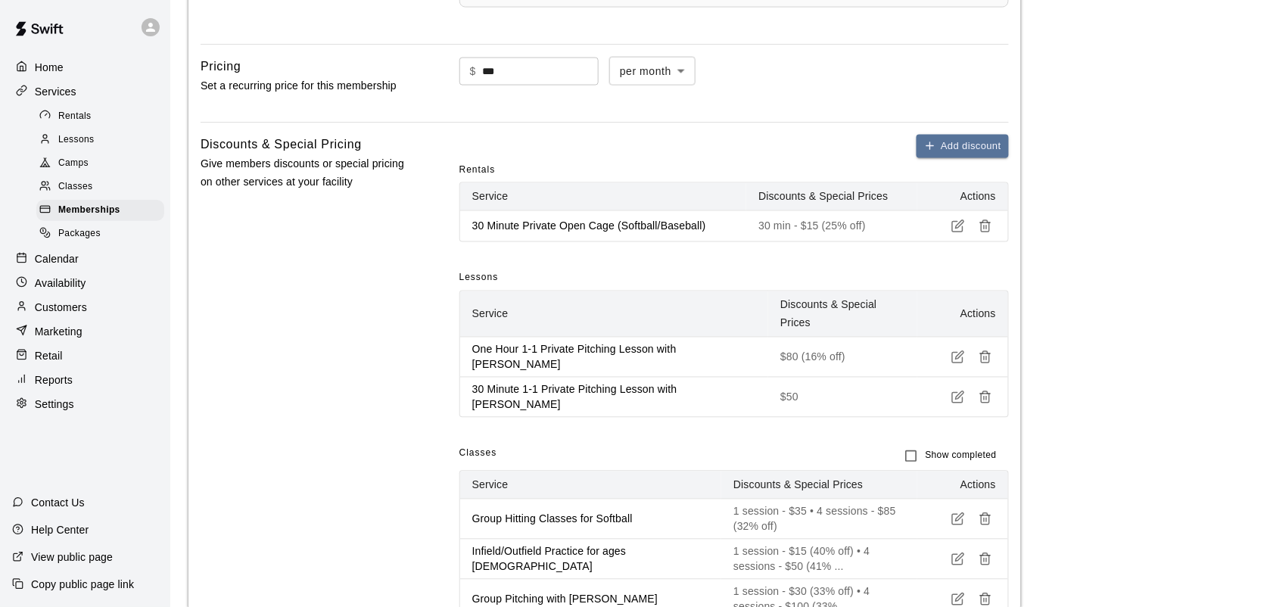
click at [958, 232] on icon "button" at bounding box center [959, 227] width 14 height 14
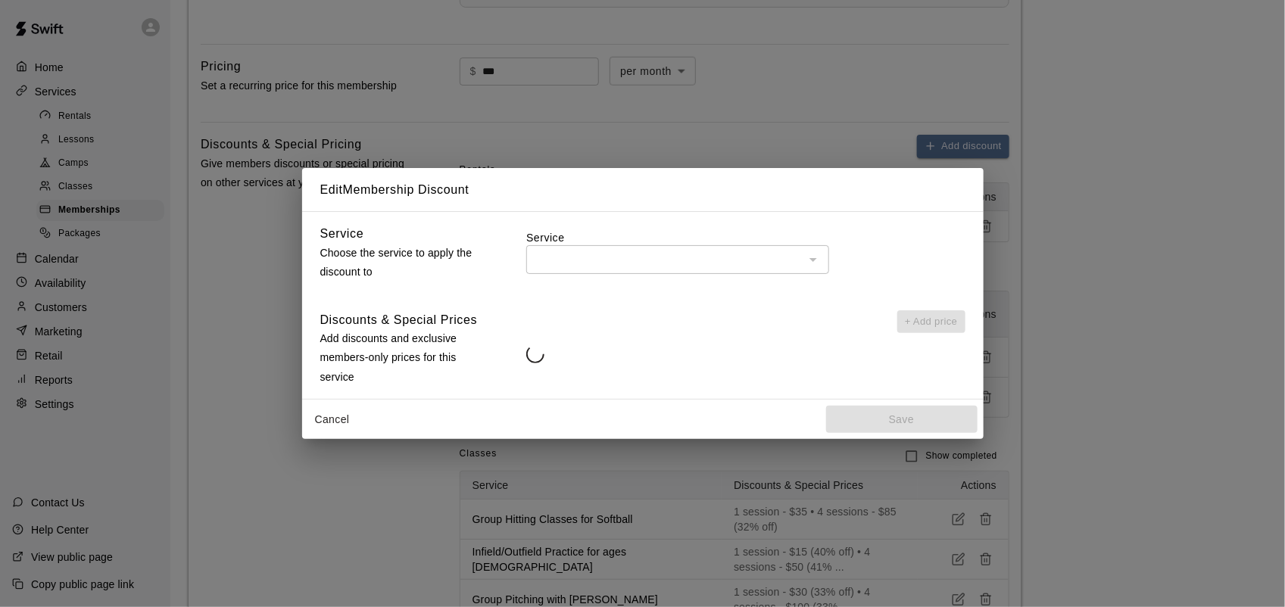
type input "**********"
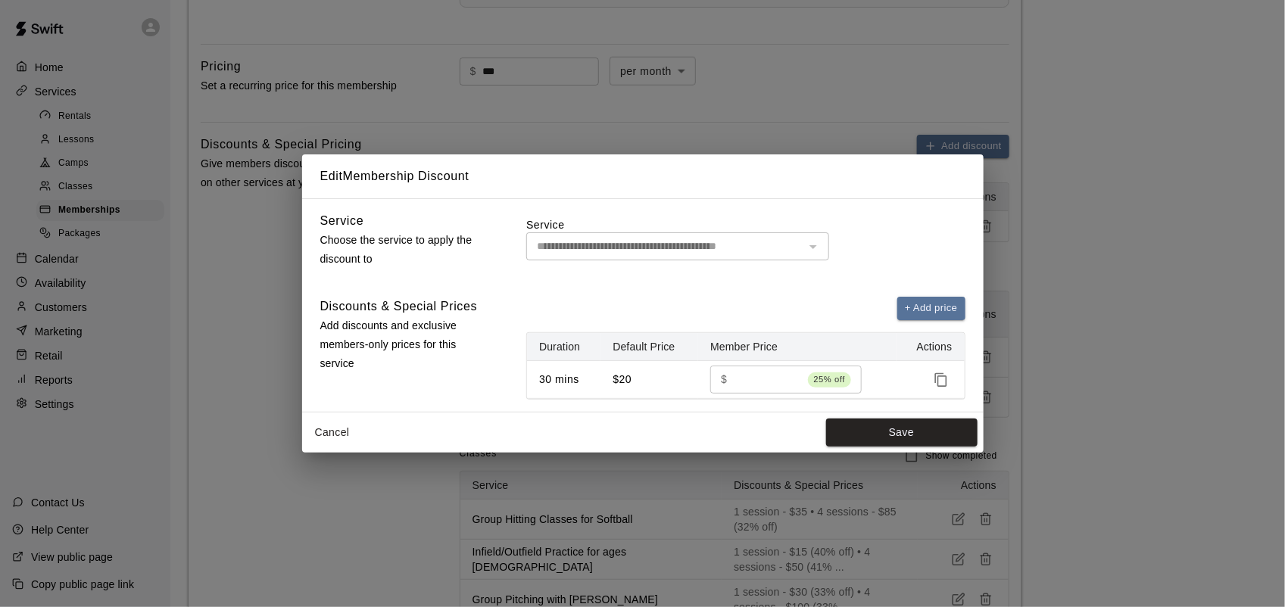
click at [762, 379] on input "**" at bounding box center [768, 380] width 68 height 28
type input "**"
click at [958, 425] on button "Save" at bounding box center [901, 433] width 151 height 28
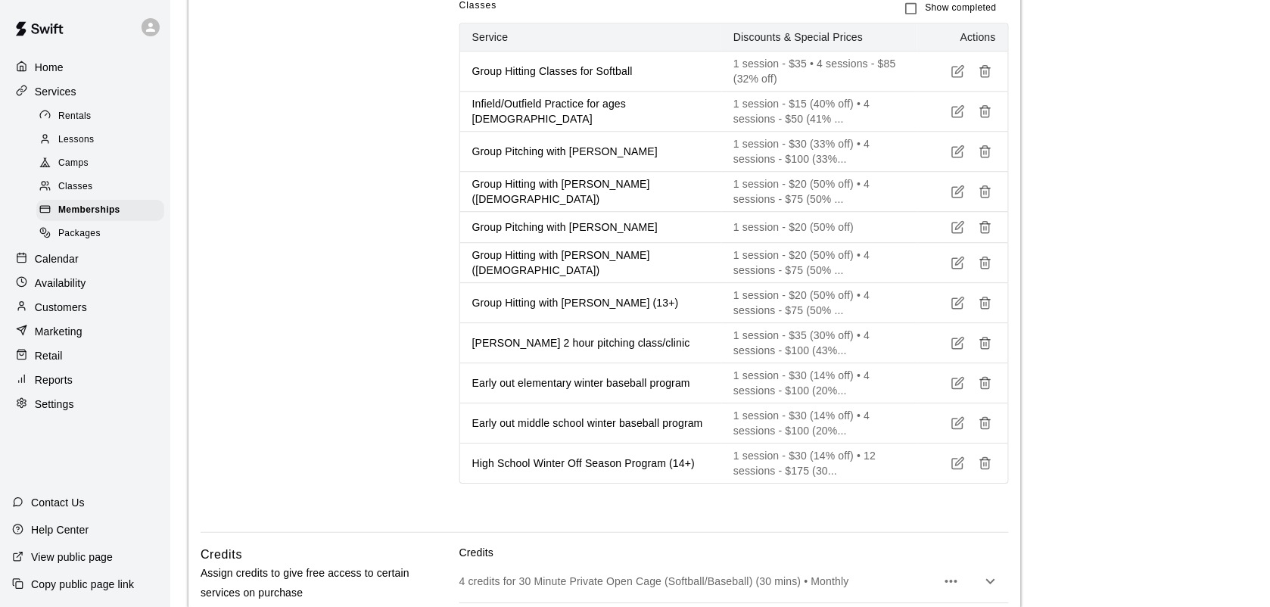
scroll to position [1230, 0]
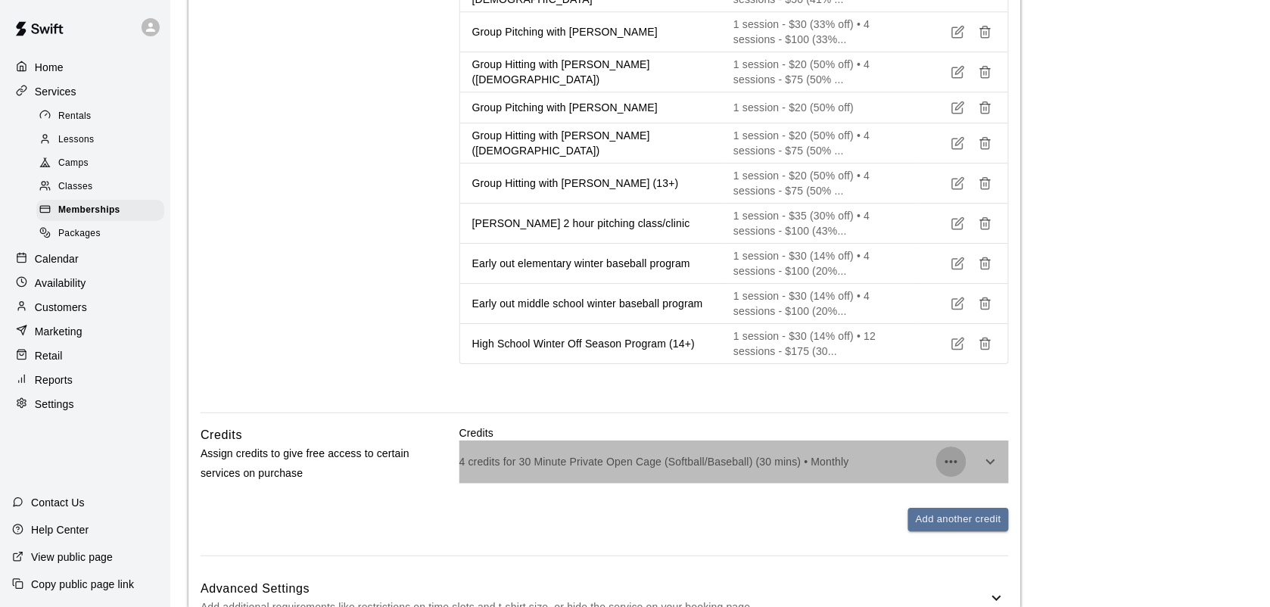
click at [944, 453] on icon "button" at bounding box center [951, 462] width 18 height 18
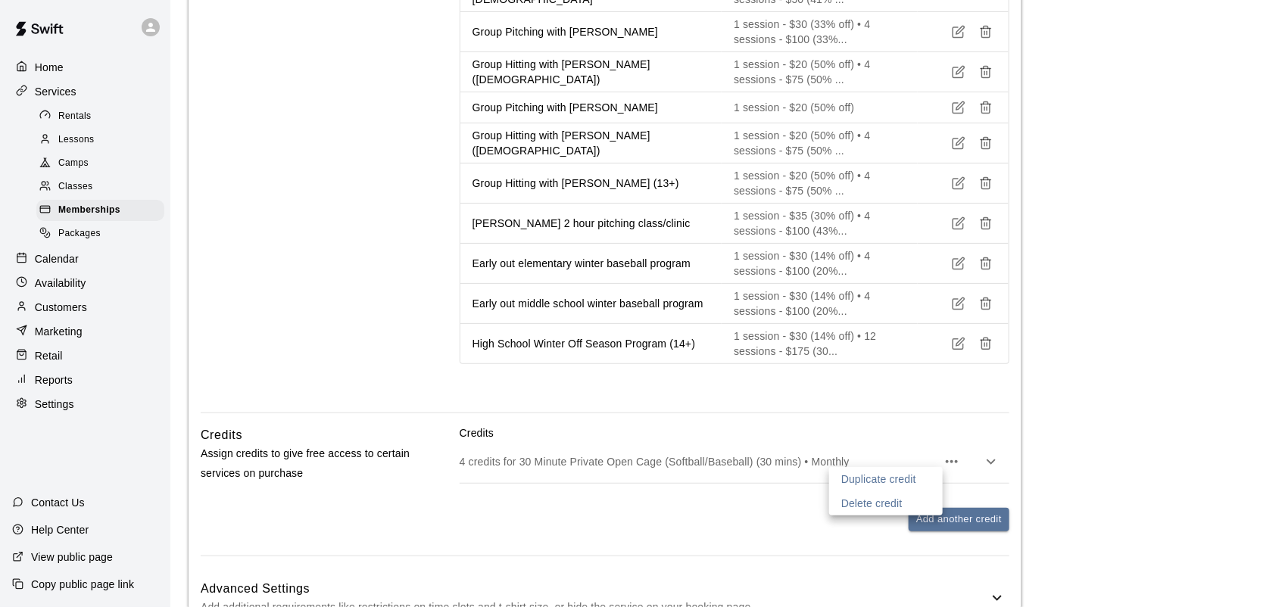
click at [1012, 459] on div at bounding box center [642, 303] width 1285 height 607
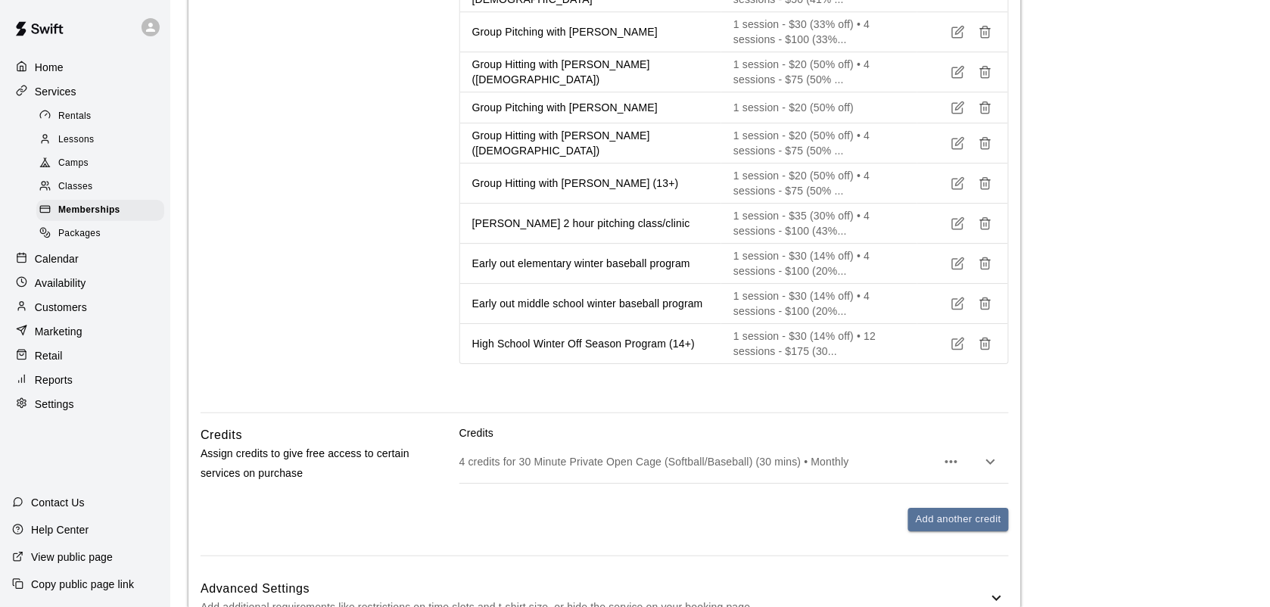
click at [992, 453] on icon "button" at bounding box center [991, 462] width 18 height 18
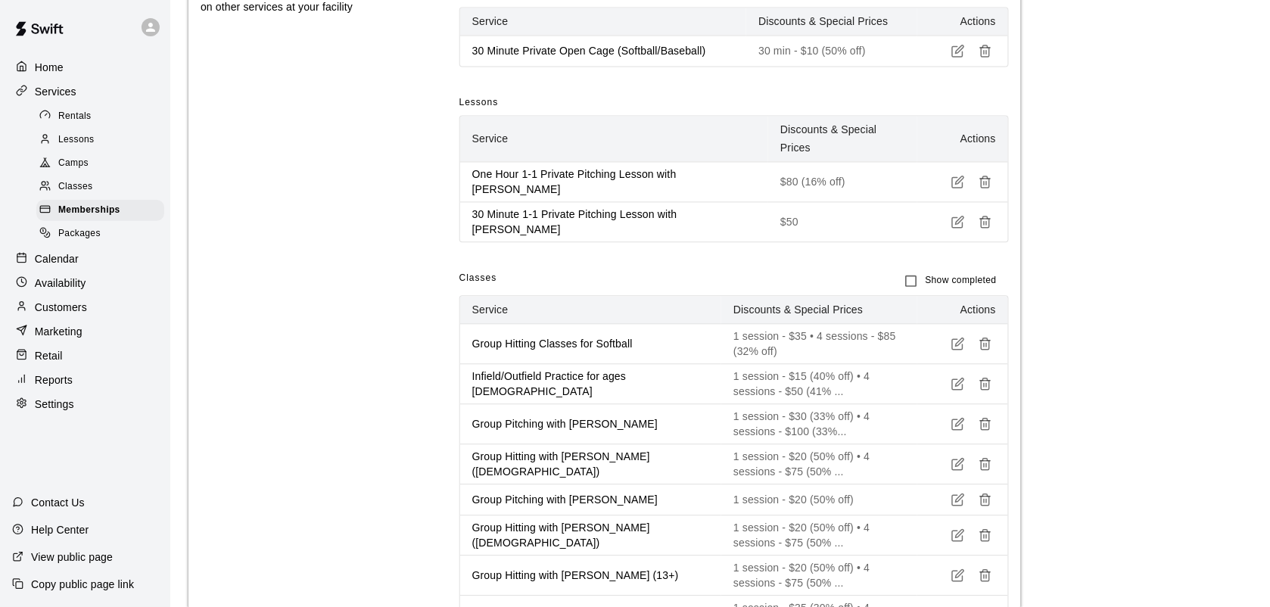
scroll to position [568, 0]
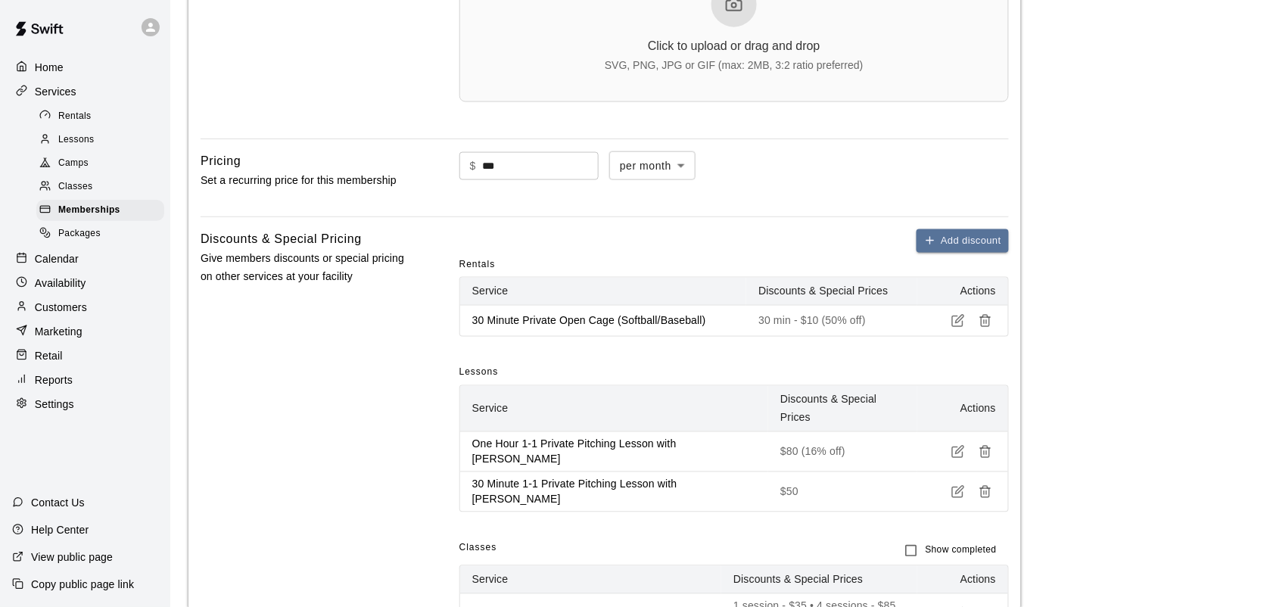
click at [61, 262] on p "Calendar" at bounding box center [57, 258] width 44 height 15
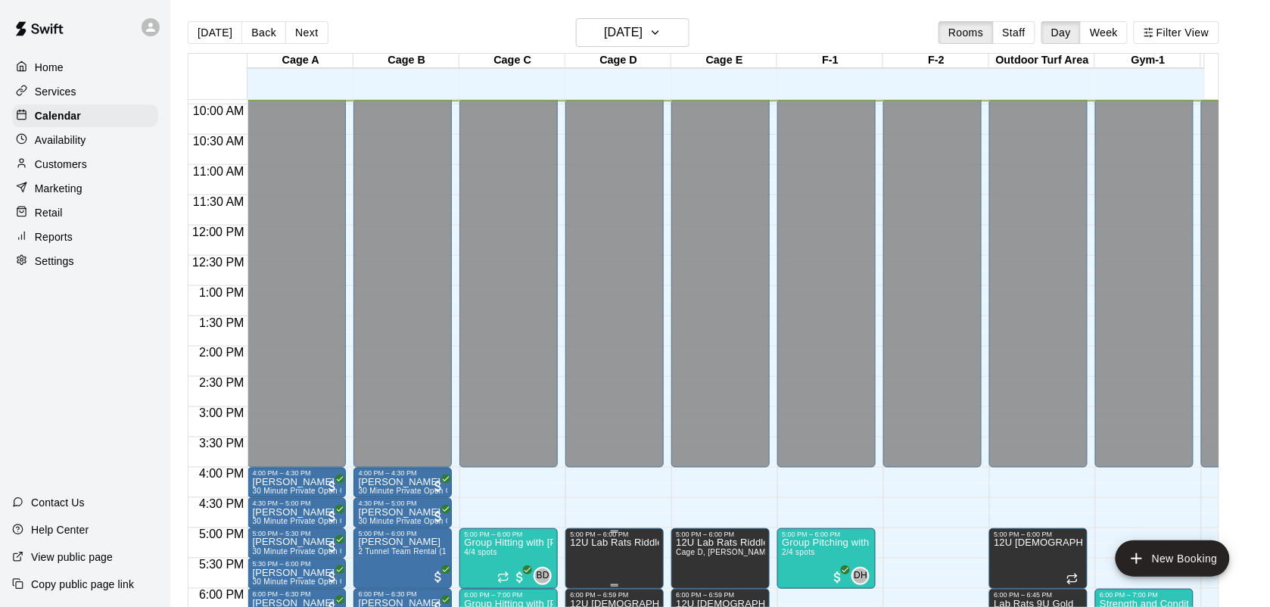
scroll to position [696, 0]
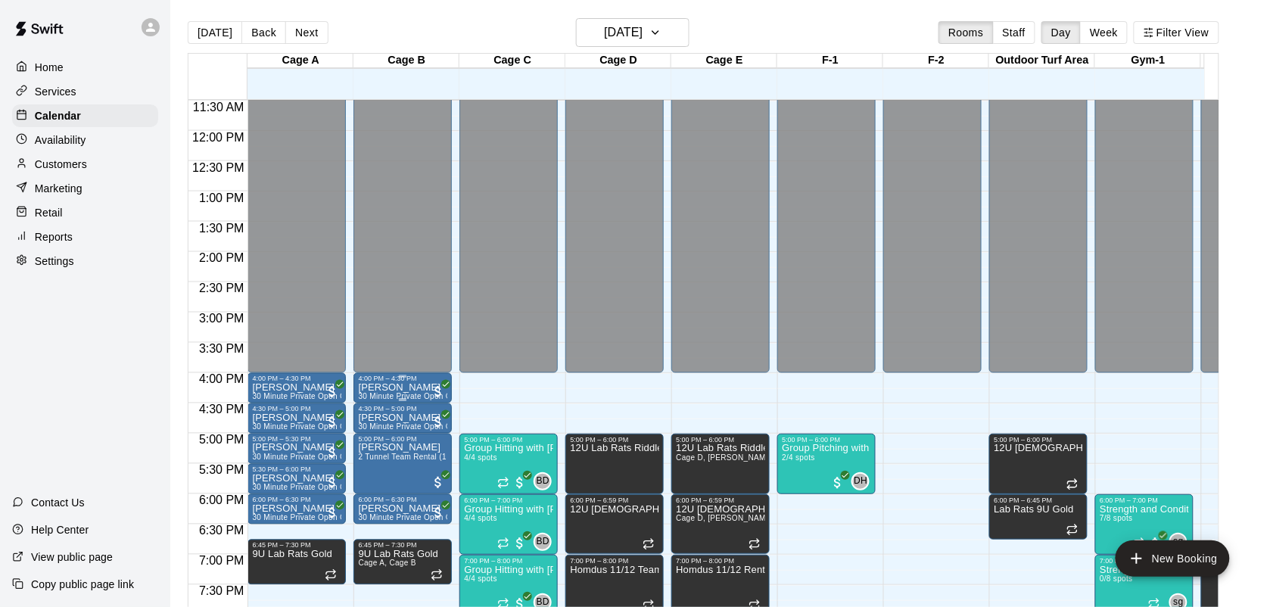
click at [397, 388] on p "[PERSON_NAME]" at bounding box center [402, 388] width 89 height 0
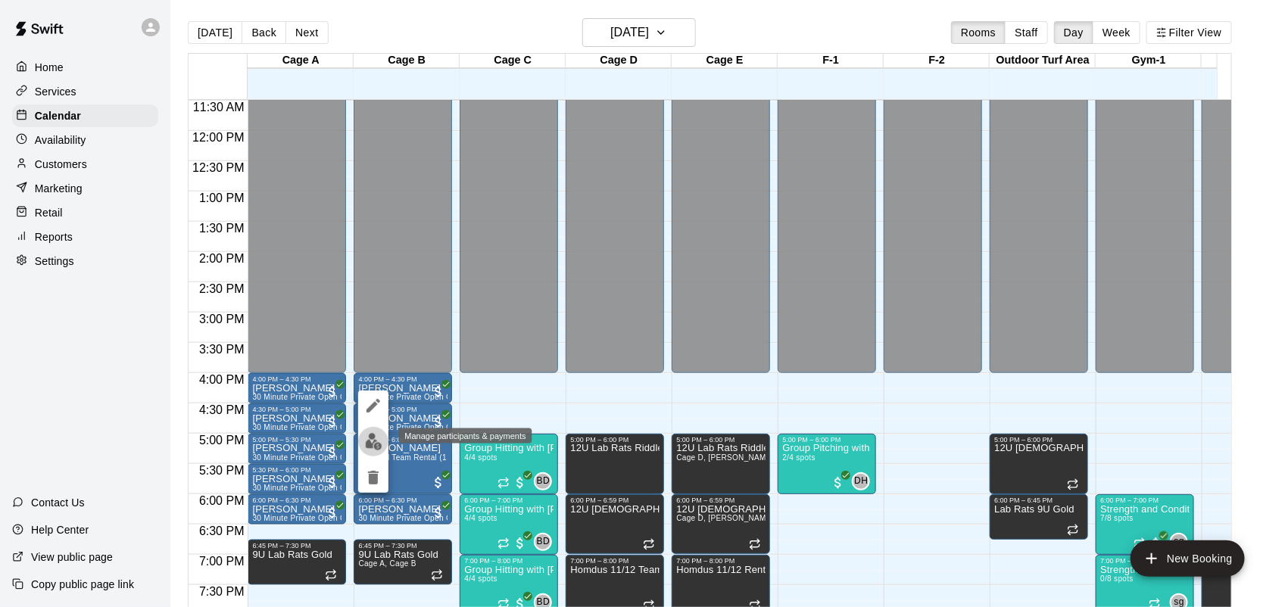
click at [368, 437] on img "edit" at bounding box center [373, 441] width 17 height 17
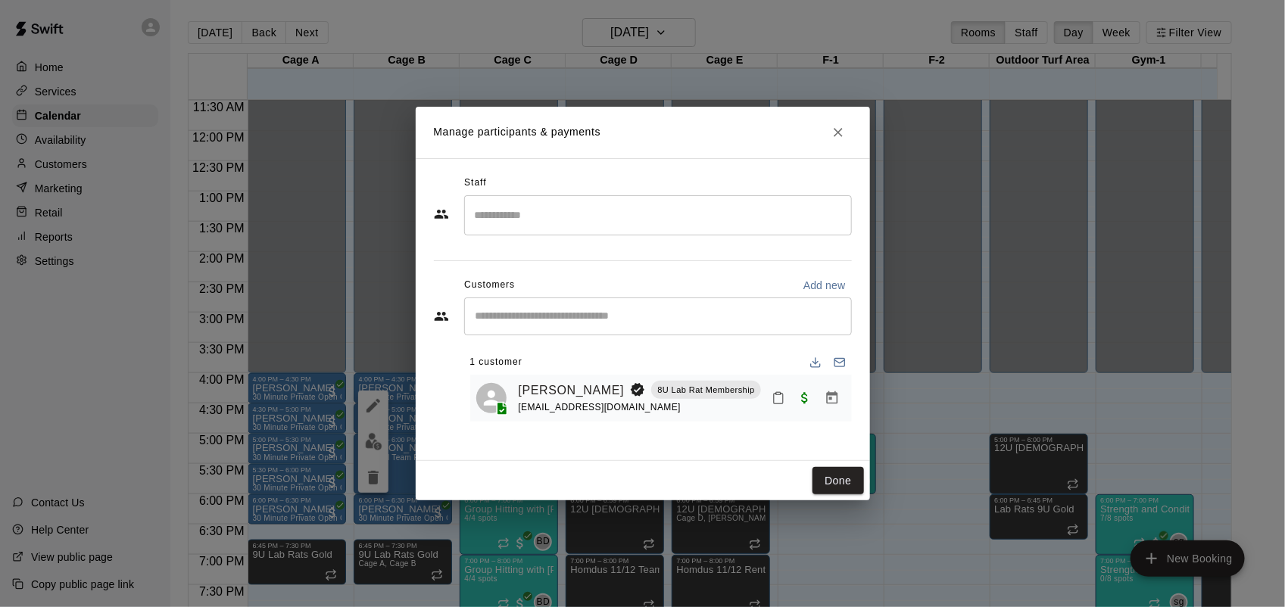
click at [843, 142] on button "Close" at bounding box center [837, 132] width 27 height 27
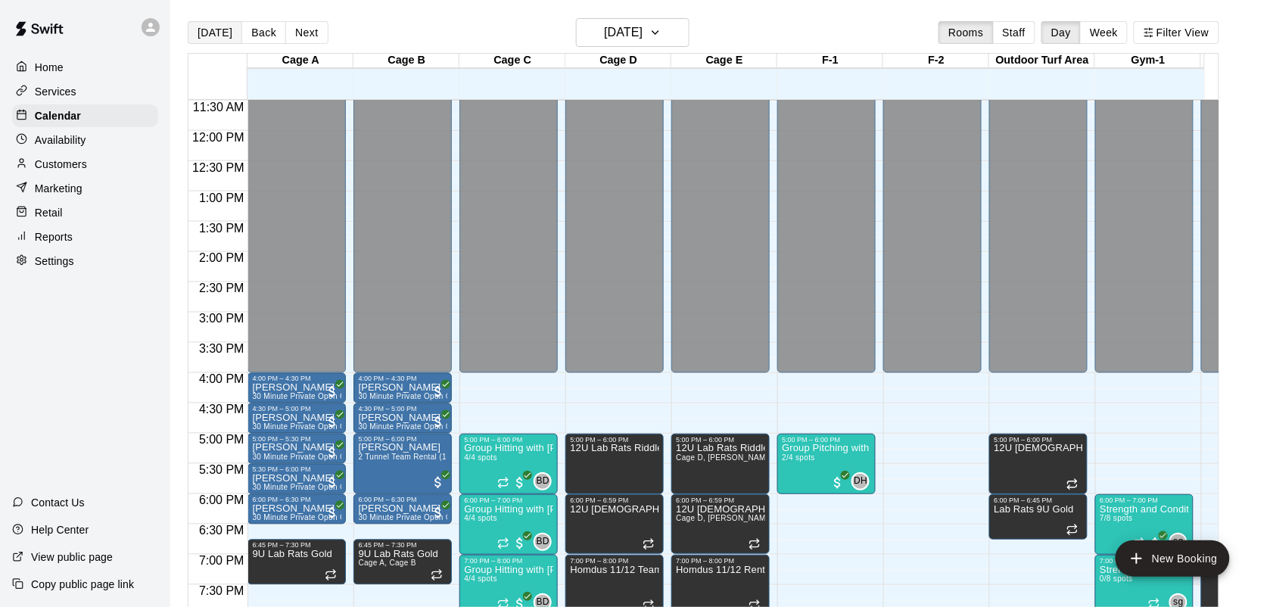
click at [213, 31] on button "[DATE]" at bounding box center [215, 32] width 55 height 23
click at [609, 38] on h6 "[DATE]" at bounding box center [623, 32] width 39 height 21
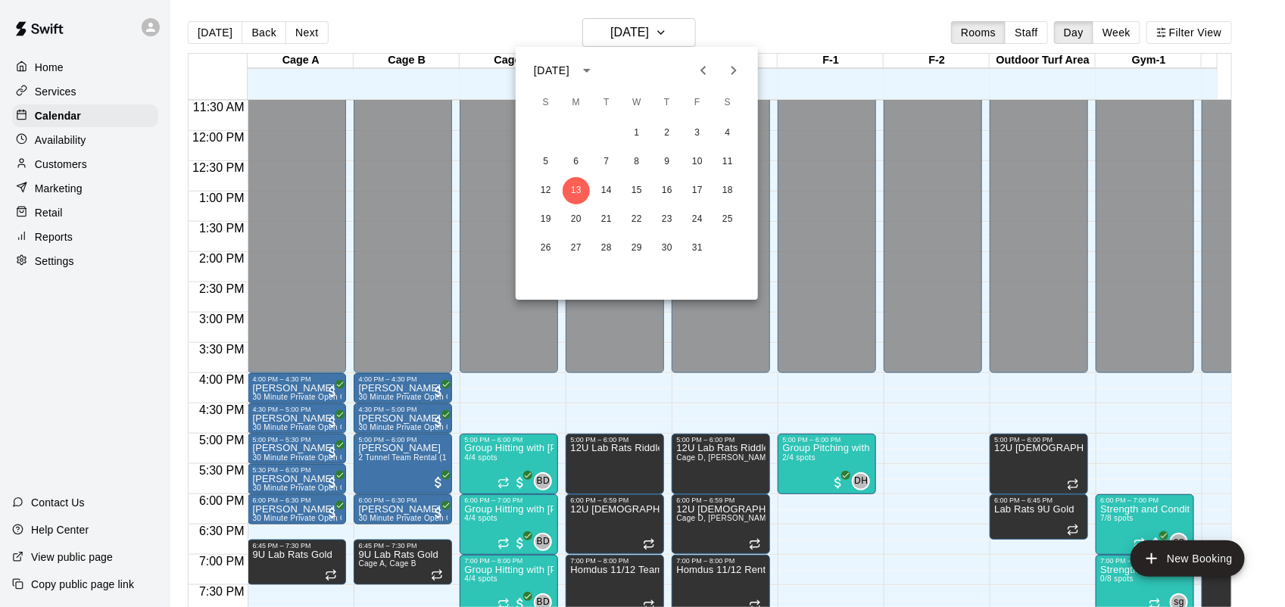
click at [811, 431] on div at bounding box center [642, 303] width 1285 height 607
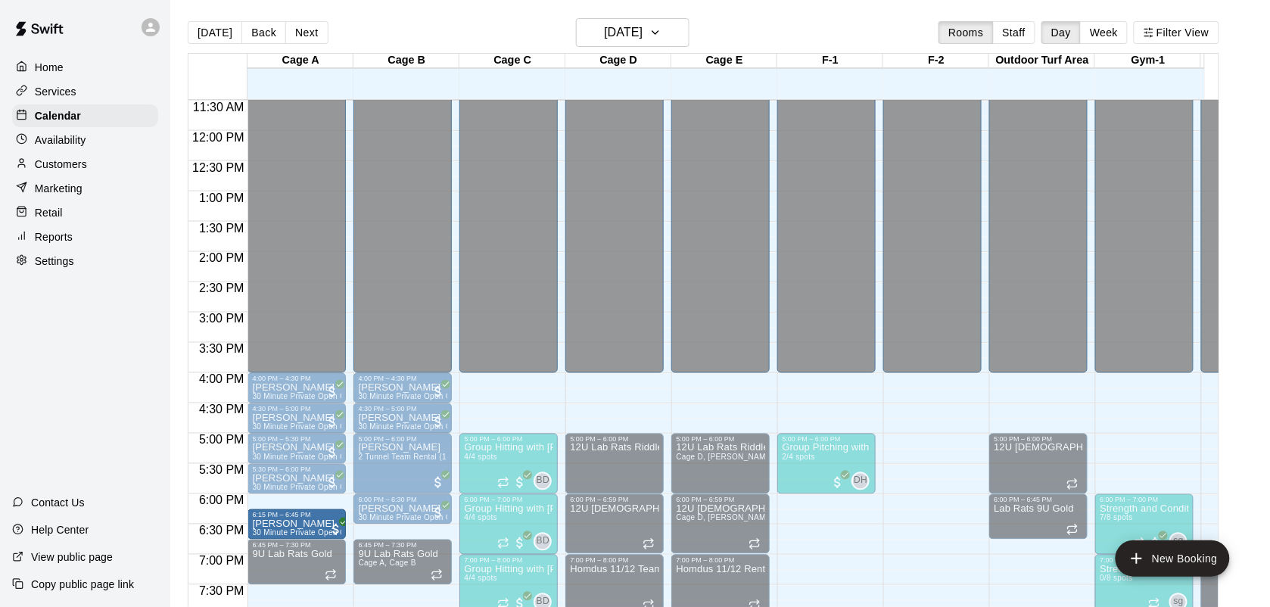
drag, startPoint x: 275, startPoint y: 508, endPoint x: 271, endPoint y: 531, distance: 23.0
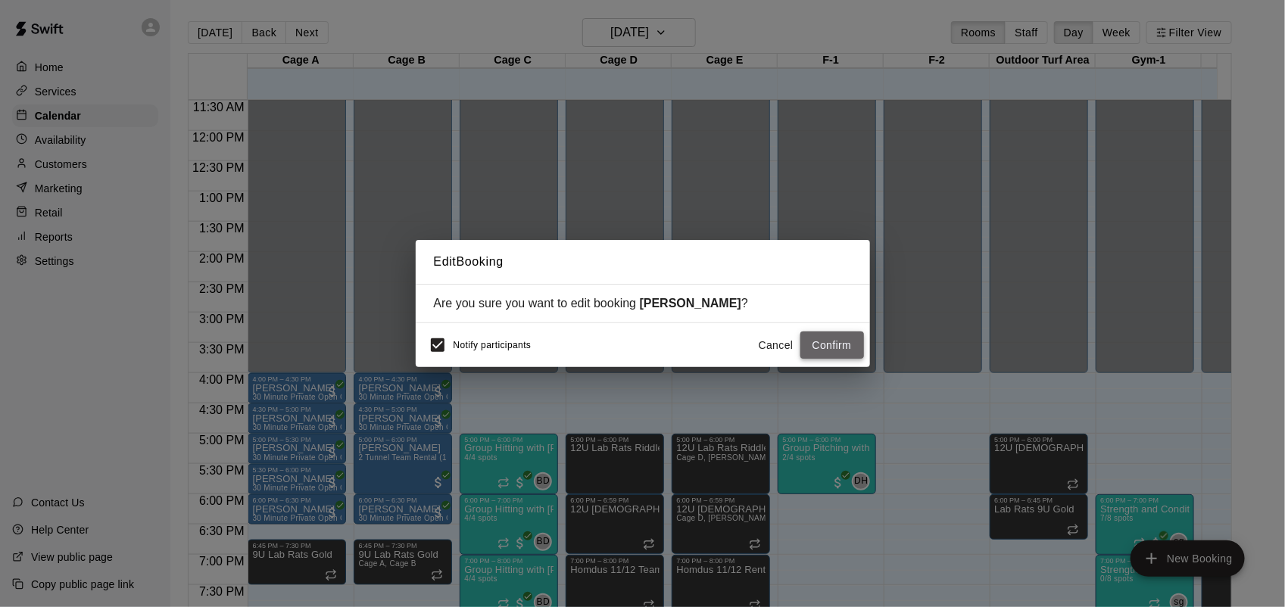
click at [838, 346] on button "Confirm" at bounding box center [832, 346] width 64 height 28
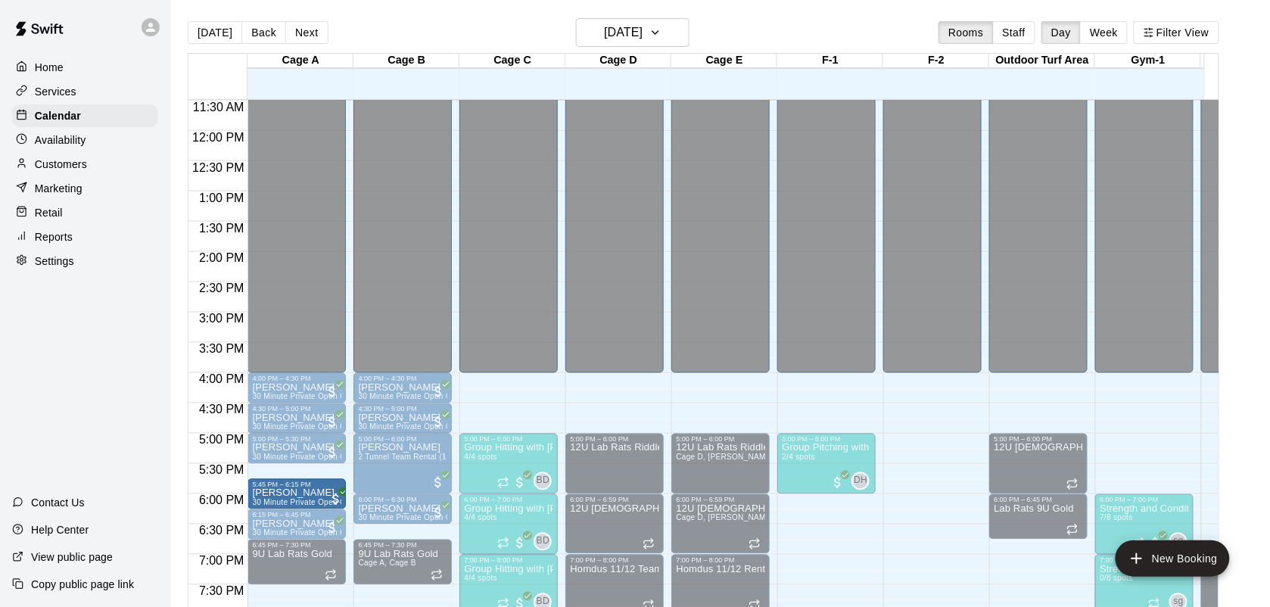
drag, startPoint x: 297, startPoint y: 479, endPoint x: 293, endPoint y: 506, distance: 26.8
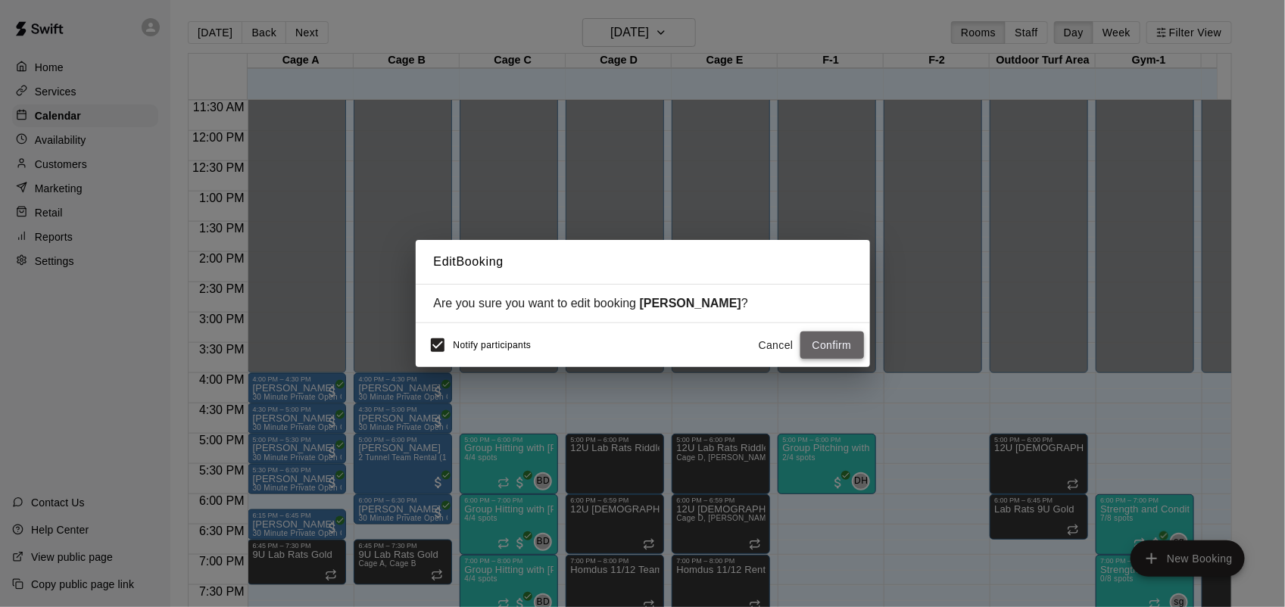
click at [807, 345] on button "Confirm" at bounding box center [832, 346] width 64 height 28
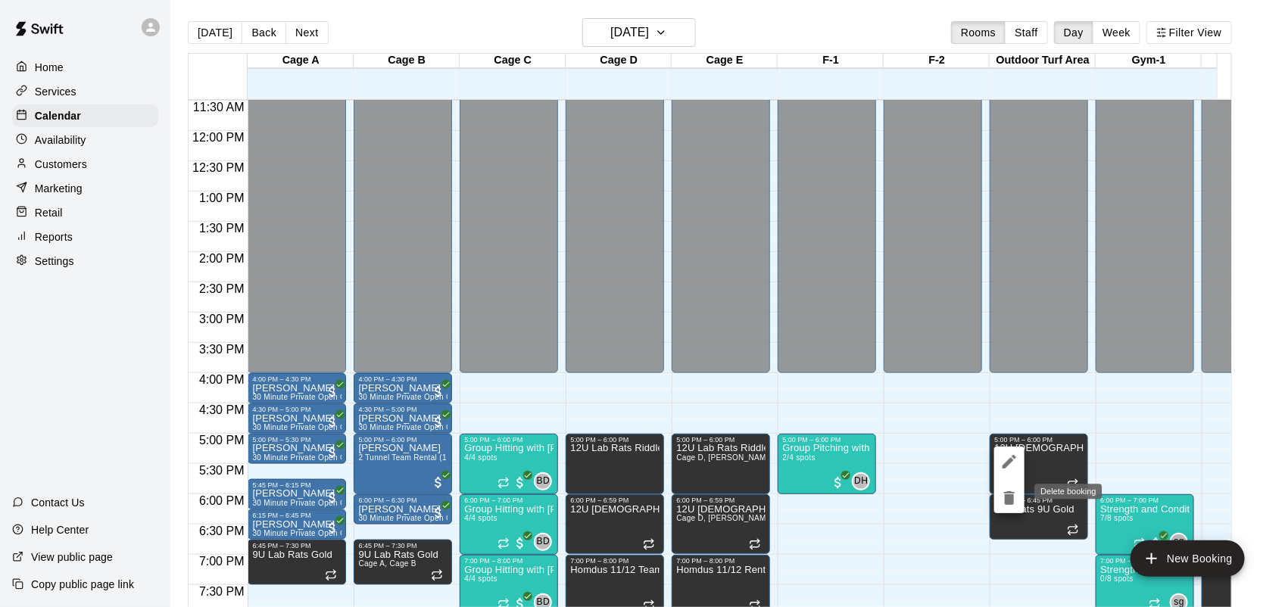
click at [1015, 493] on icon "delete" at bounding box center [1009, 498] width 18 height 18
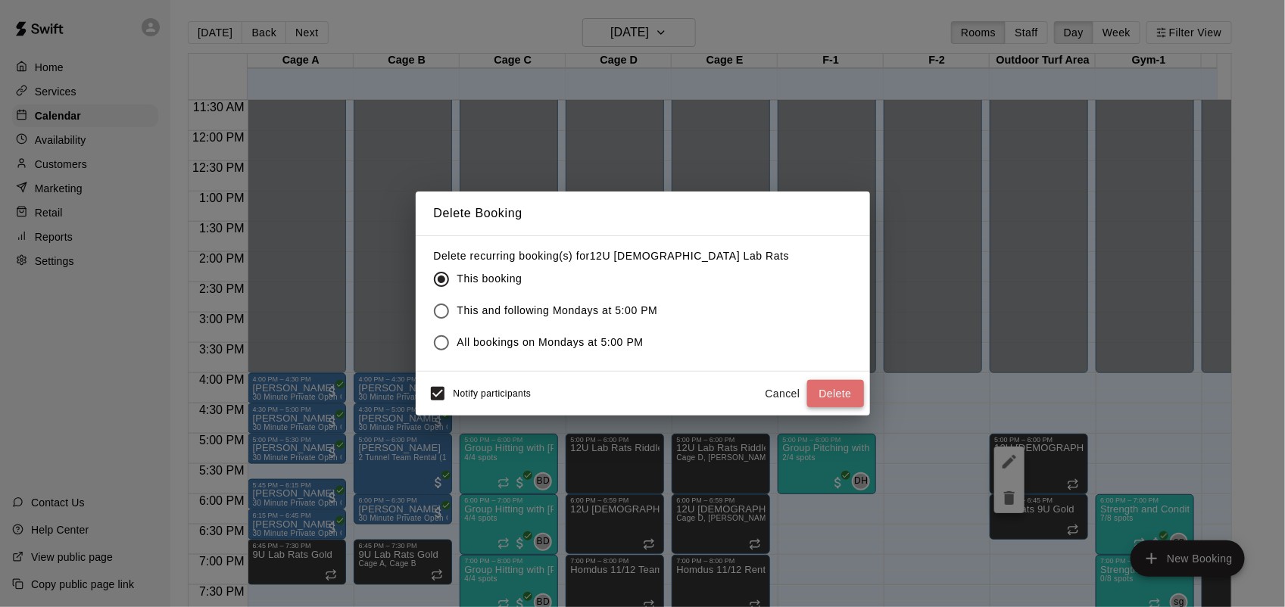
click at [827, 388] on button "Delete" at bounding box center [835, 394] width 57 height 28
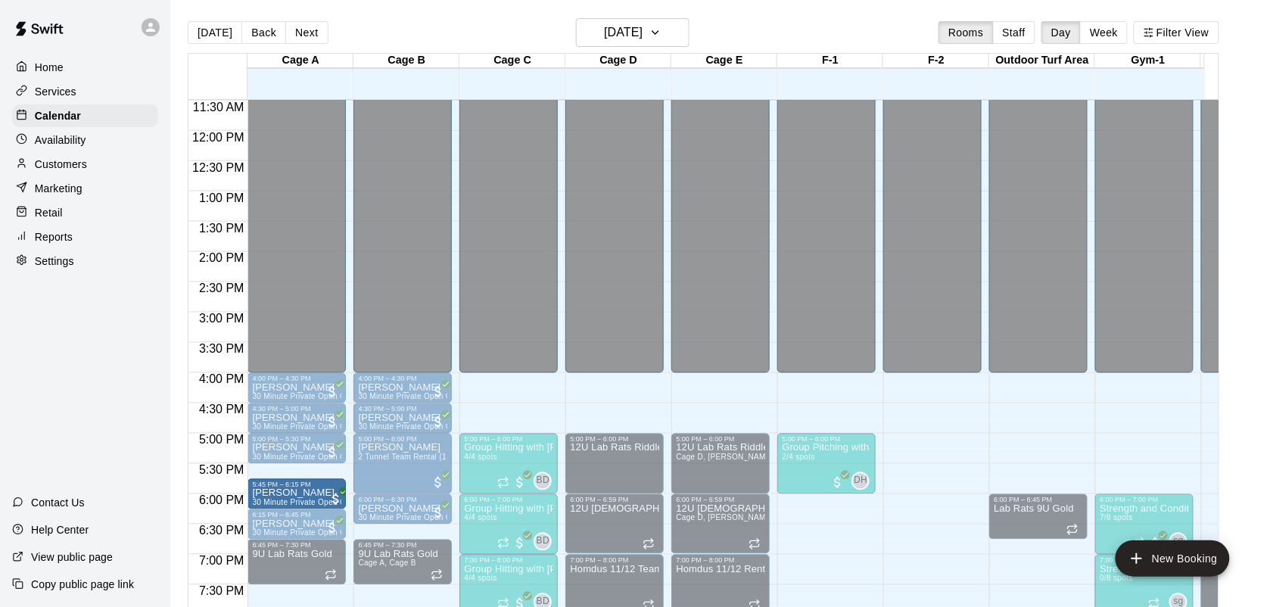
drag, startPoint x: 315, startPoint y: 498, endPoint x: 322, endPoint y: 505, distance: 10.2
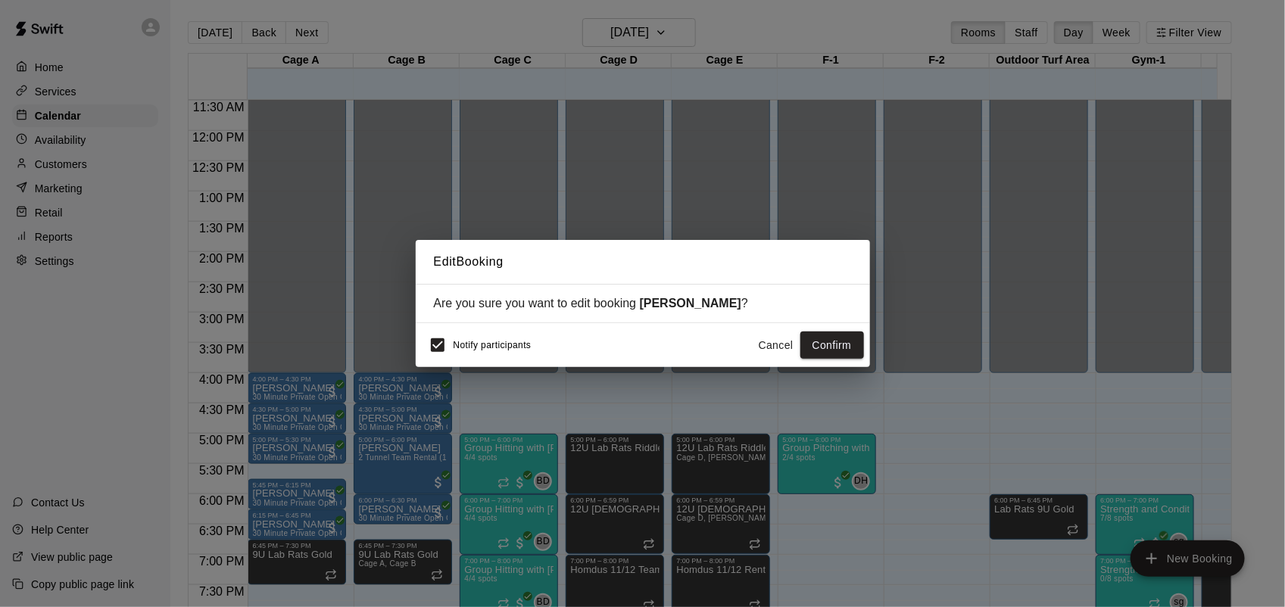
click at [759, 350] on button "Cancel" at bounding box center [776, 346] width 48 height 28
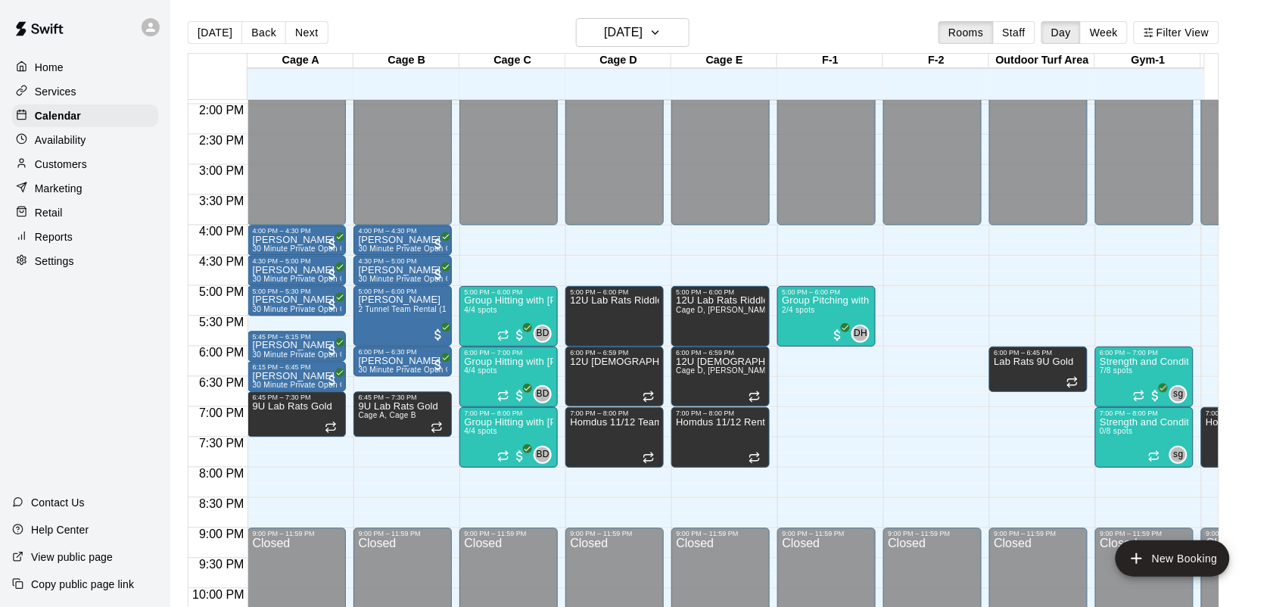
scroll to position [886, 0]
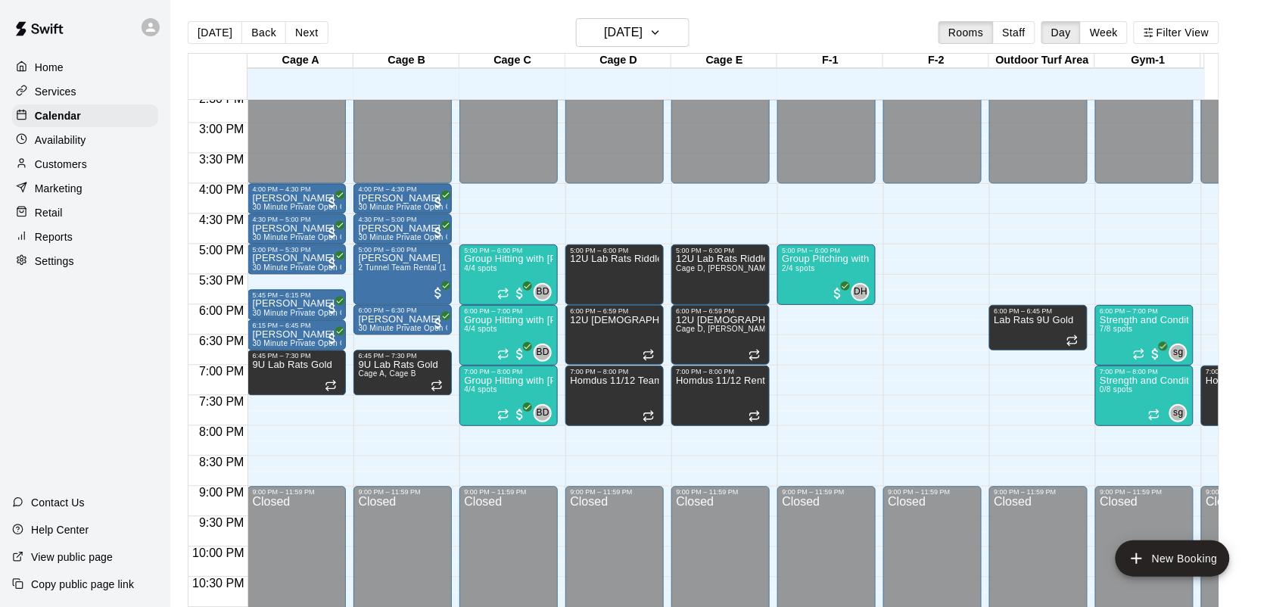
click at [670, 47] on div "[DATE] Back [DATE][DATE] Rooms Staff Day Week Filter View" at bounding box center [704, 35] width 1032 height 35
click at [662, 31] on icon "button" at bounding box center [656, 32] width 12 height 18
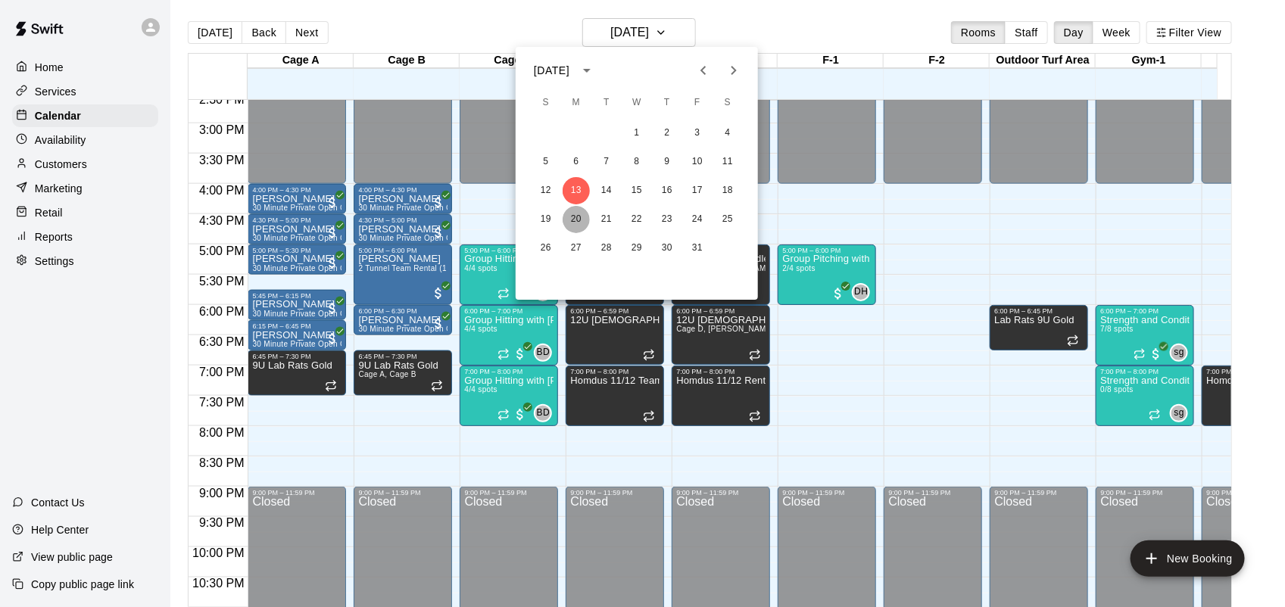
click at [572, 222] on button "20" at bounding box center [575, 219] width 27 height 27
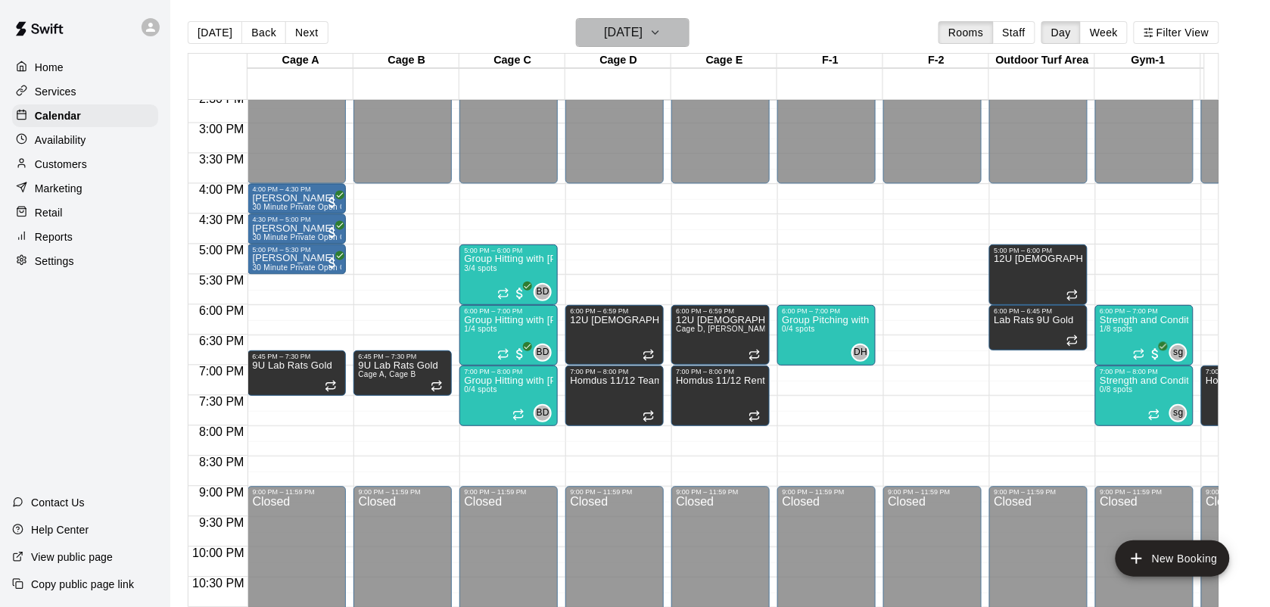
click at [662, 24] on icon "button" at bounding box center [656, 32] width 12 height 18
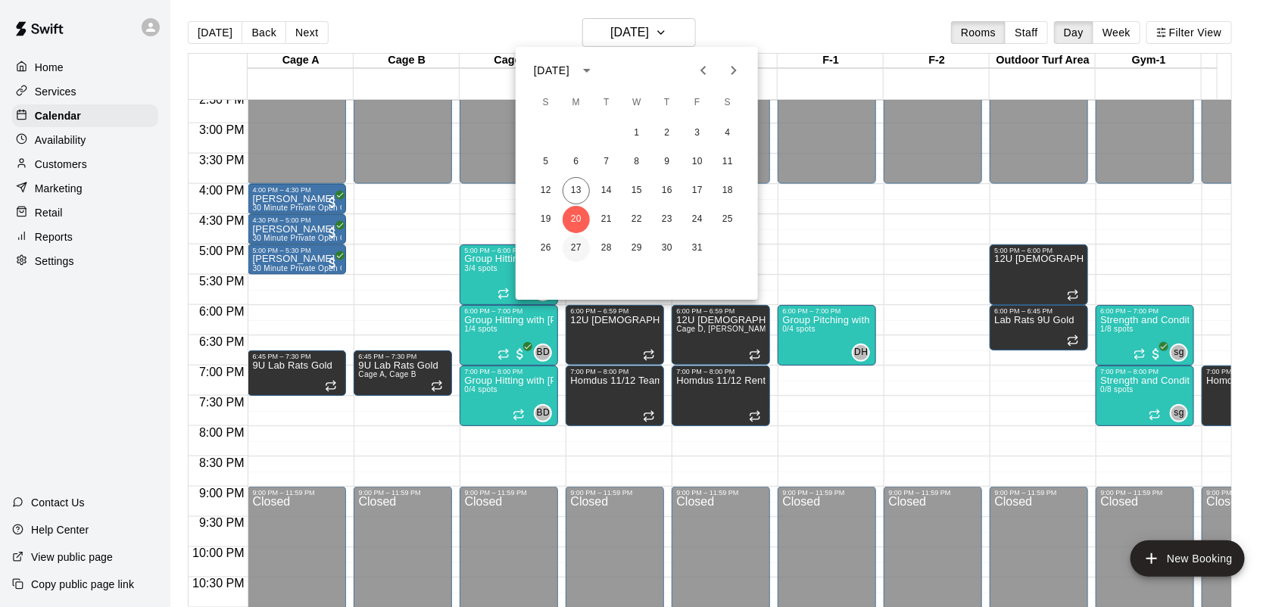
click at [580, 241] on button "27" at bounding box center [575, 248] width 27 height 27
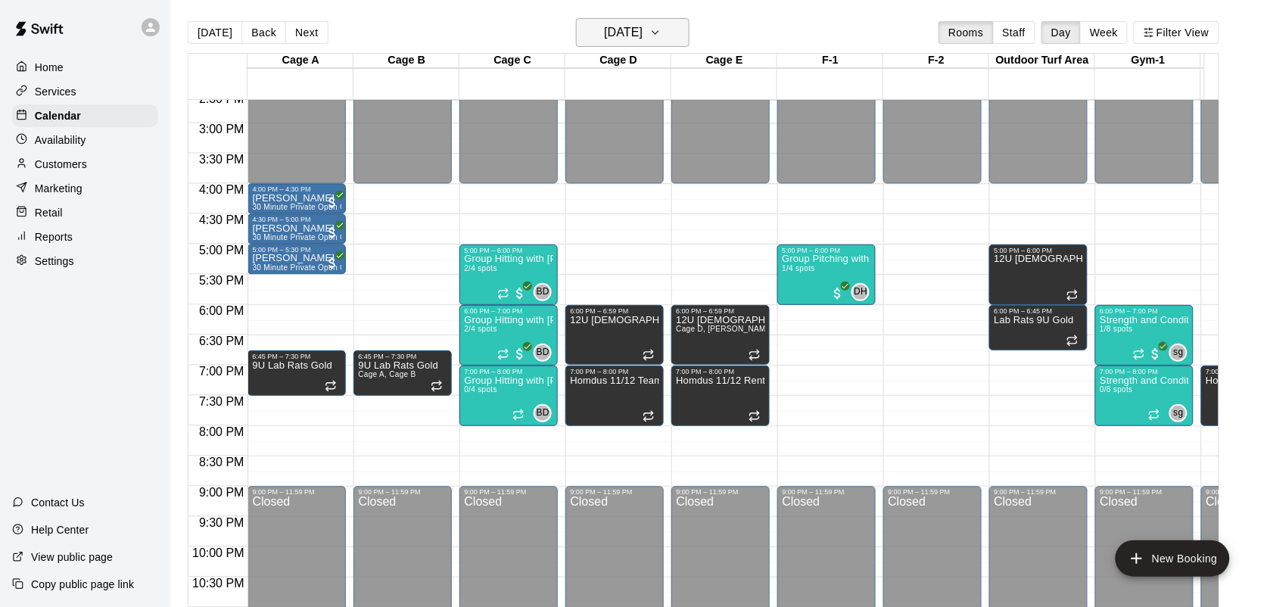
click at [662, 23] on icon "button" at bounding box center [656, 32] width 12 height 18
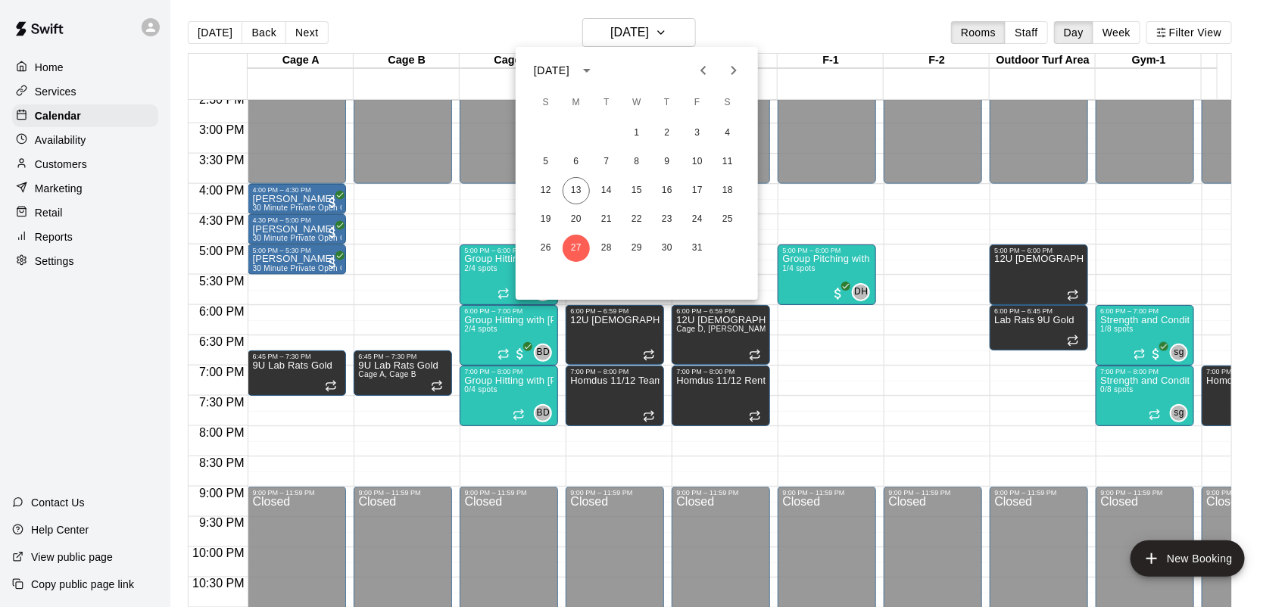
click at [717, 23] on div at bounding box center [642, 303] width 1285 height 607
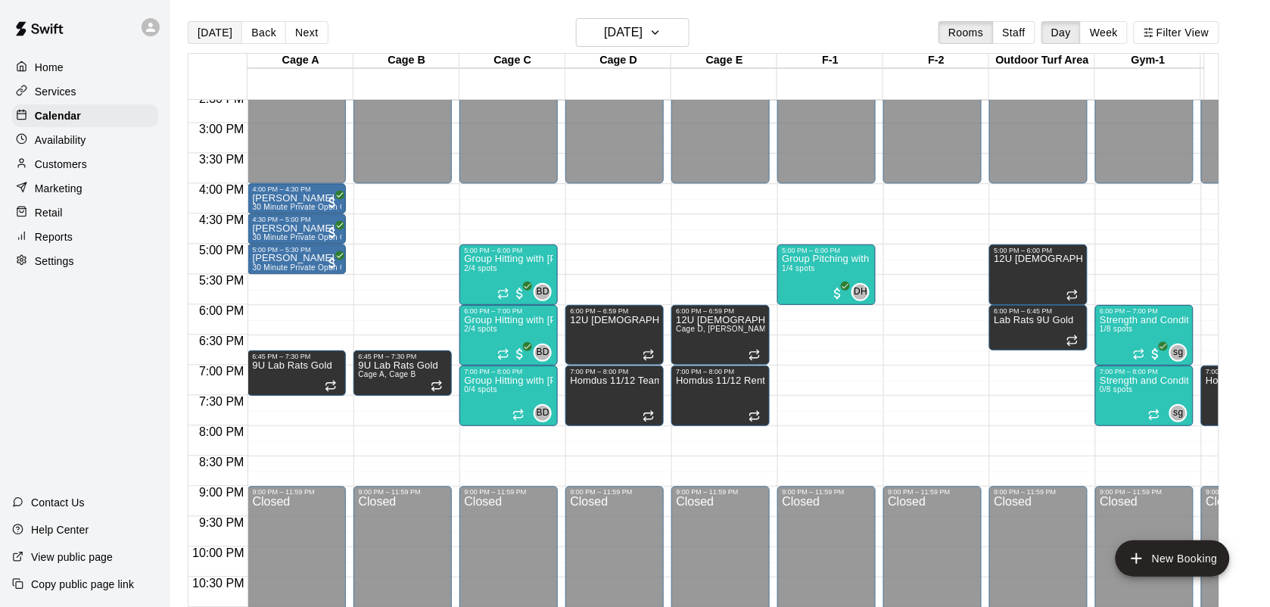
click at [198, 38] on button "[DATE]" at bounding box center [215, 32] width 55 height 23
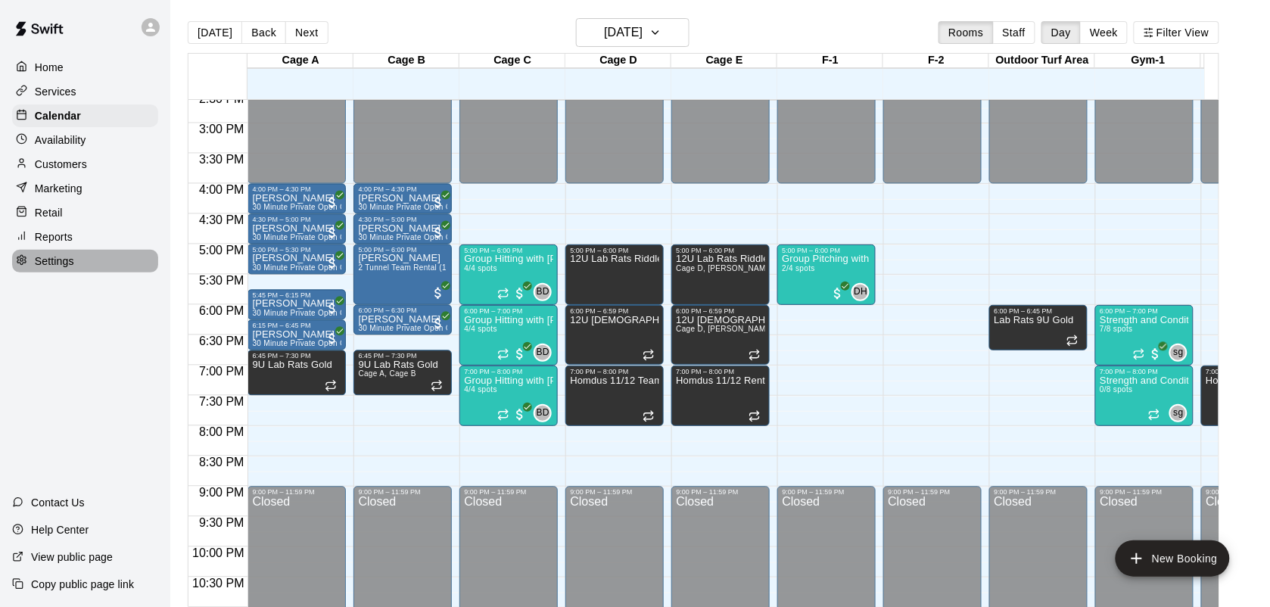
click at [58, 273] on div "Settings" at bounding box center [85, 261] width 146 height 23
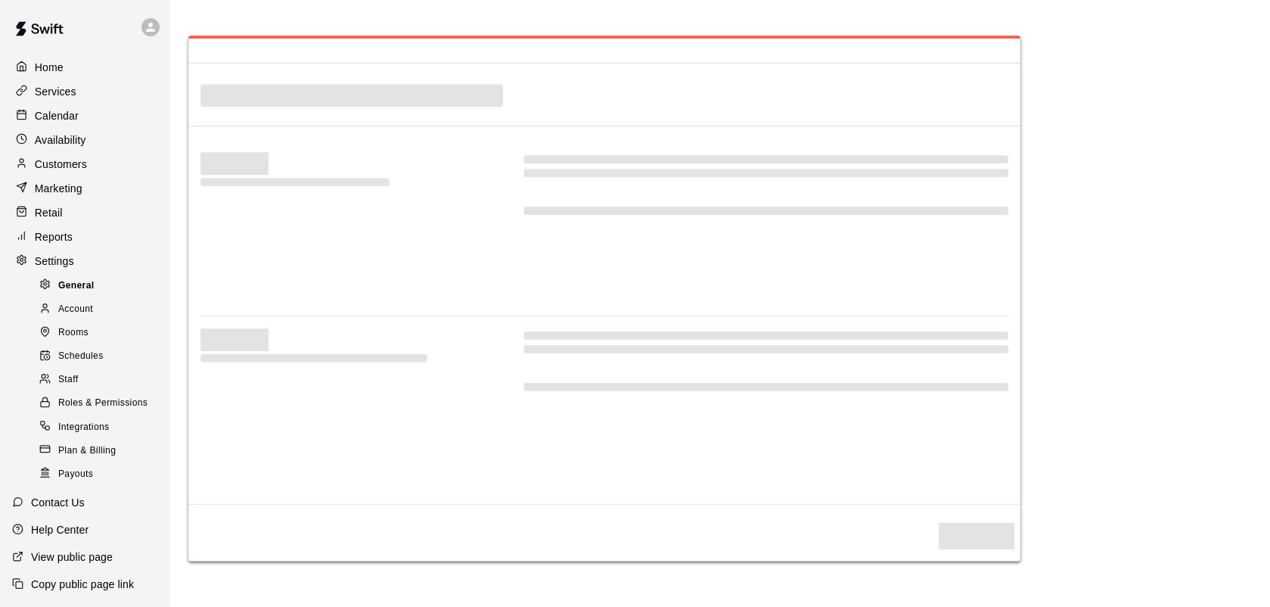
select select "**"
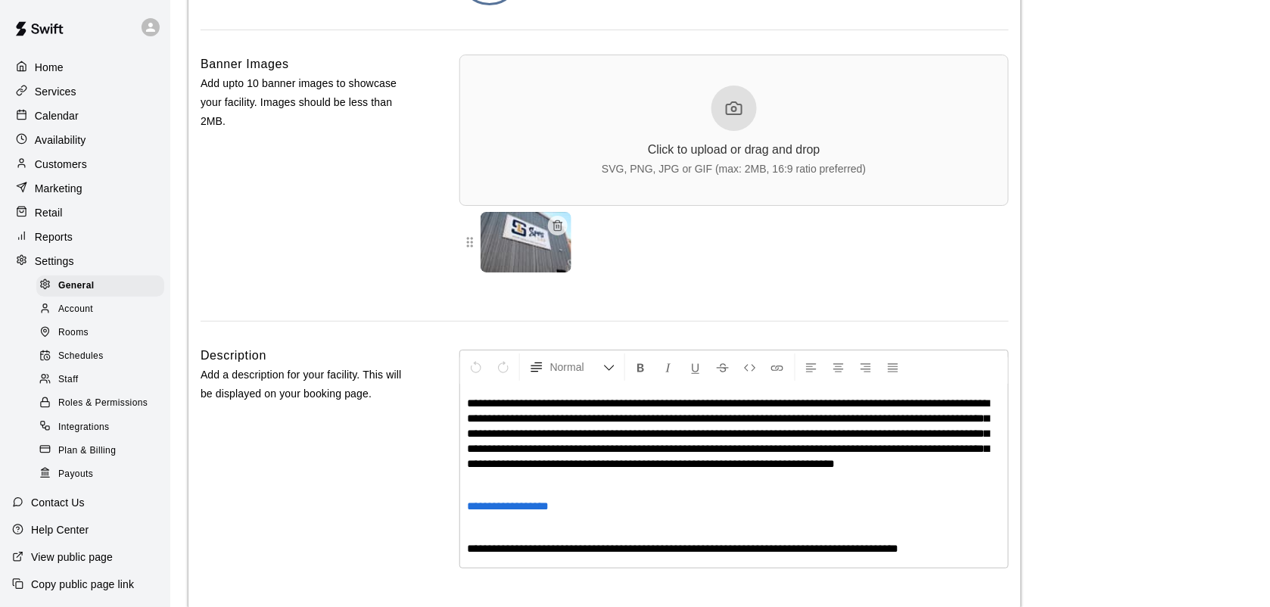
scroll to position [3384, 0]
click at [73, 367] on div "Schedules" at bounding box center [100, 356] width 128 height 21
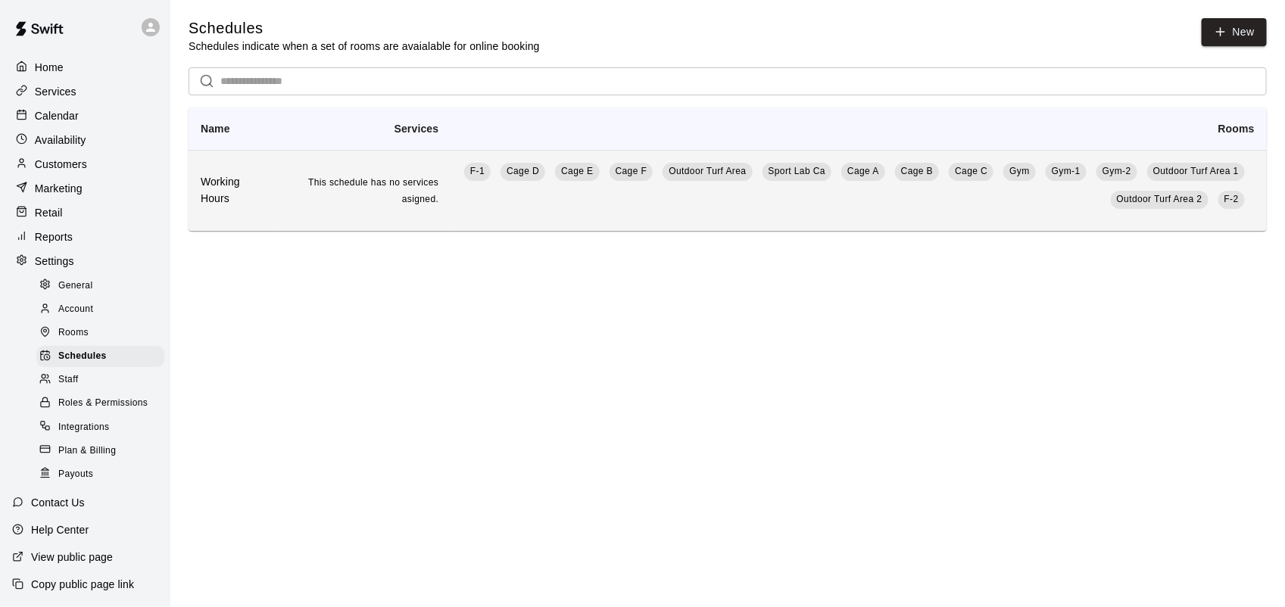
click at [367, 216] on td "This schedule has no services asigned." at bounding box center [364, 190] width 173 height 81
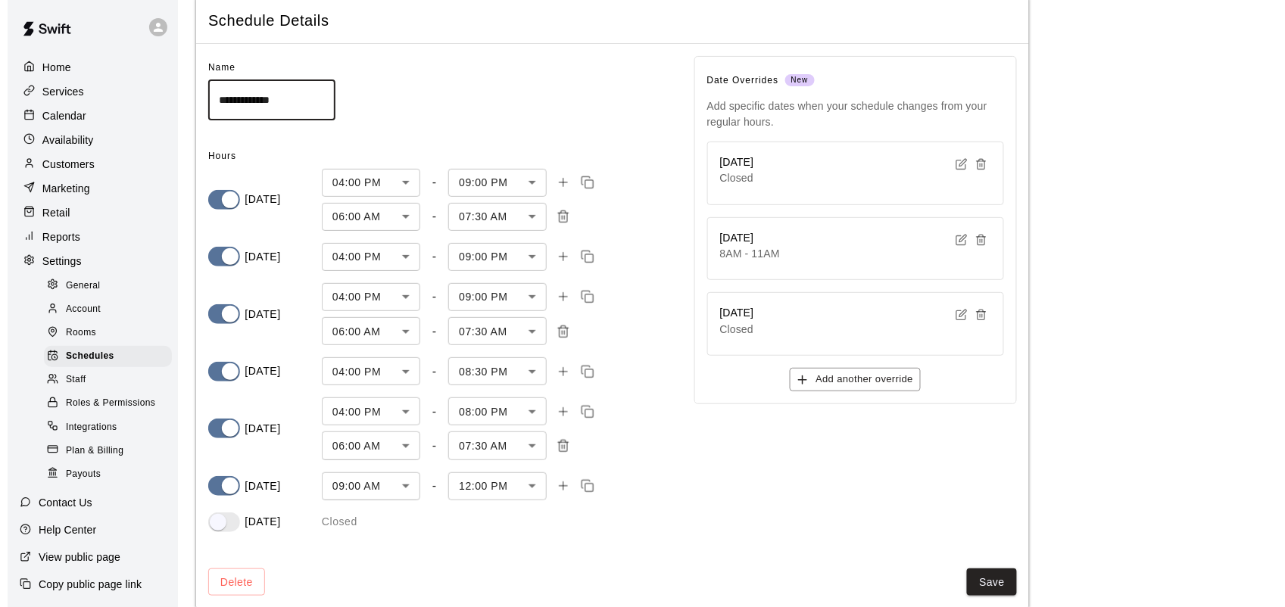
scroll to position [76, 0]
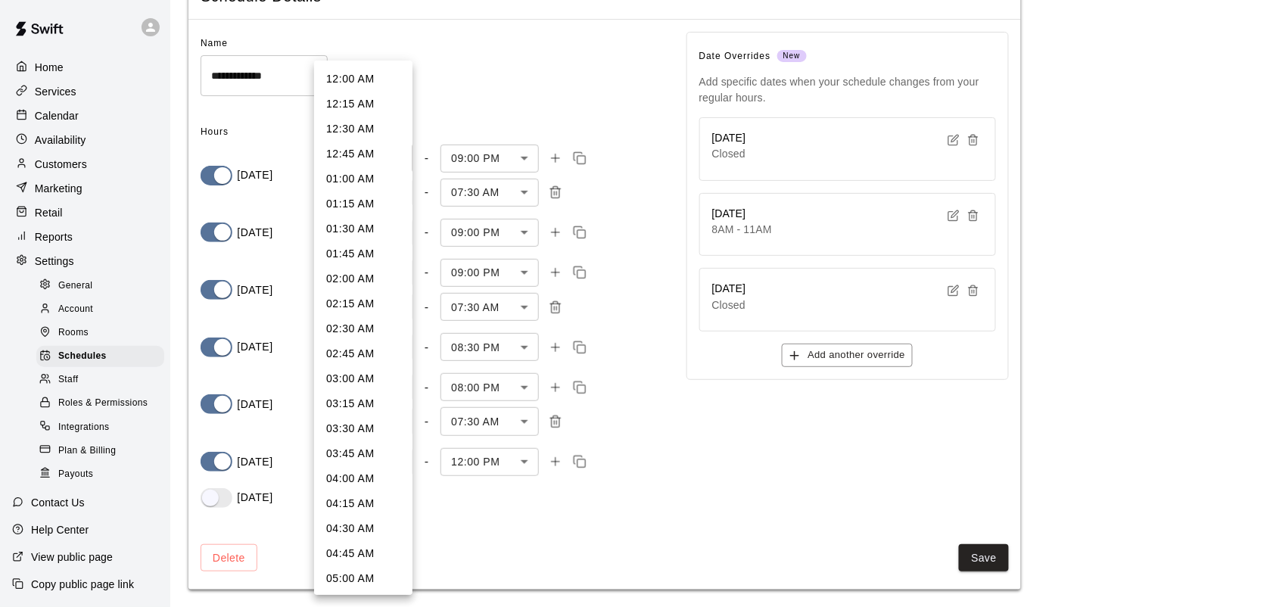
click at [397, 159] on body "**********" at bounding box center [635, 266] width 1270 height 684
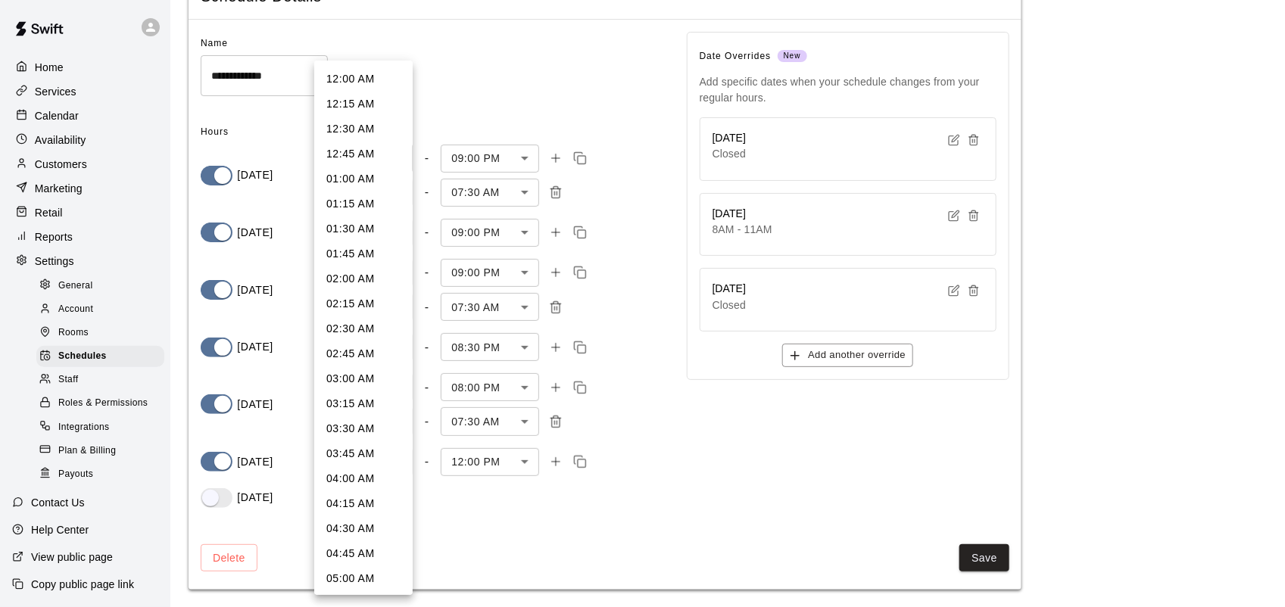
scroll to position [1349, 0]
click at [368, 226] on li "03:00 PM" at bounding box center [363, 229] width 98 height 25
type input "***"
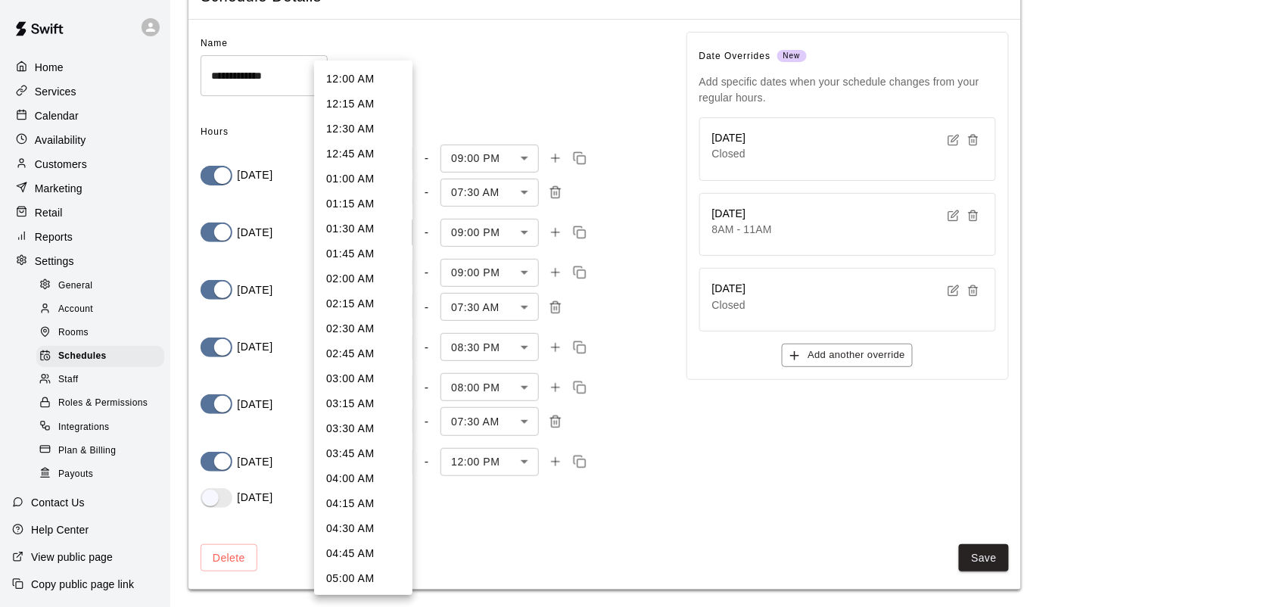
click at [399, 231] on body "**********" at bounding box center [635, 266] width 1270 height 684
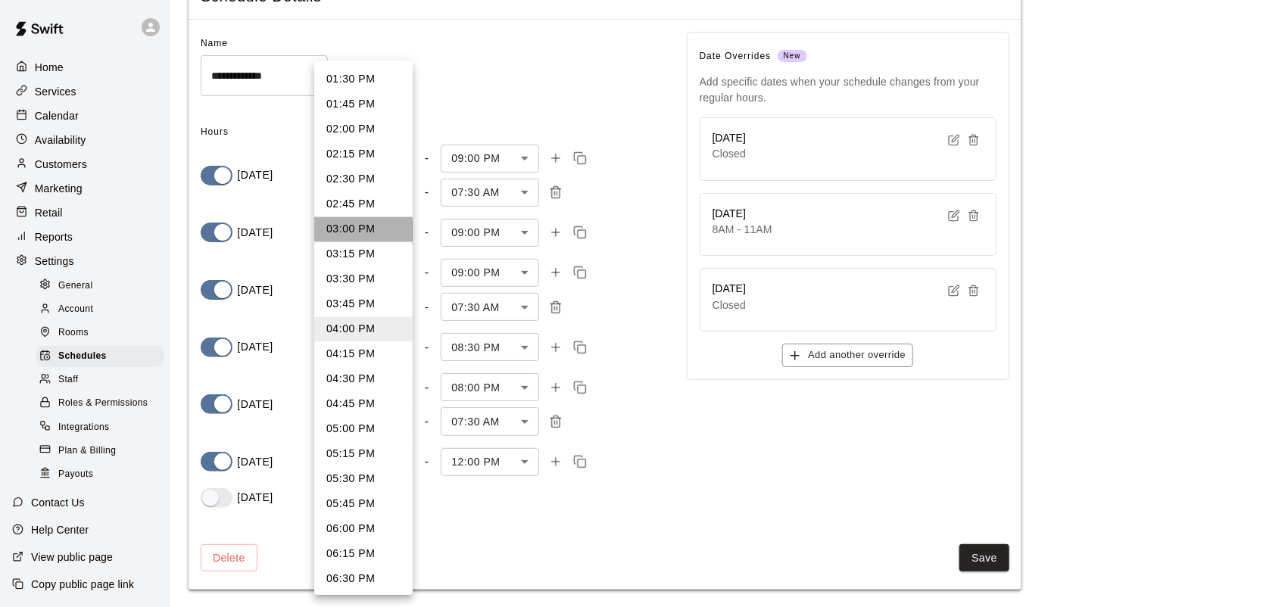
click at [372, 225] on li "03:00 PM" at bounding box center [363, 229] width 98 height 25
type input "***"
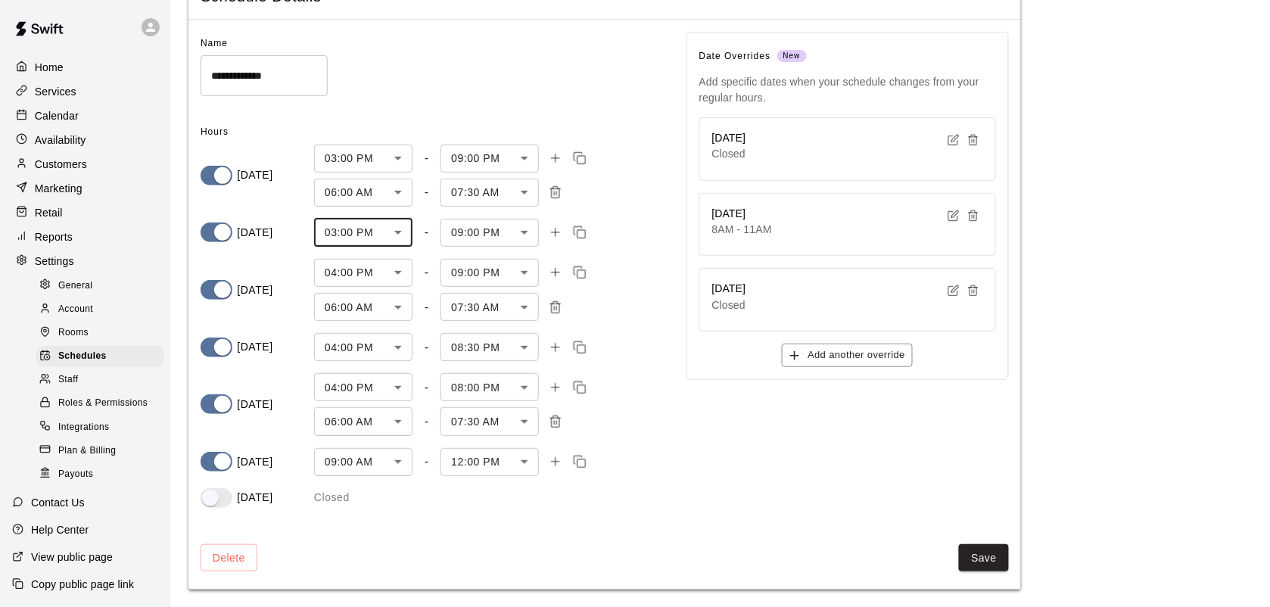
click at [403, 273] on body "**********" at bounding box center [635, 266] width 1270 height 684
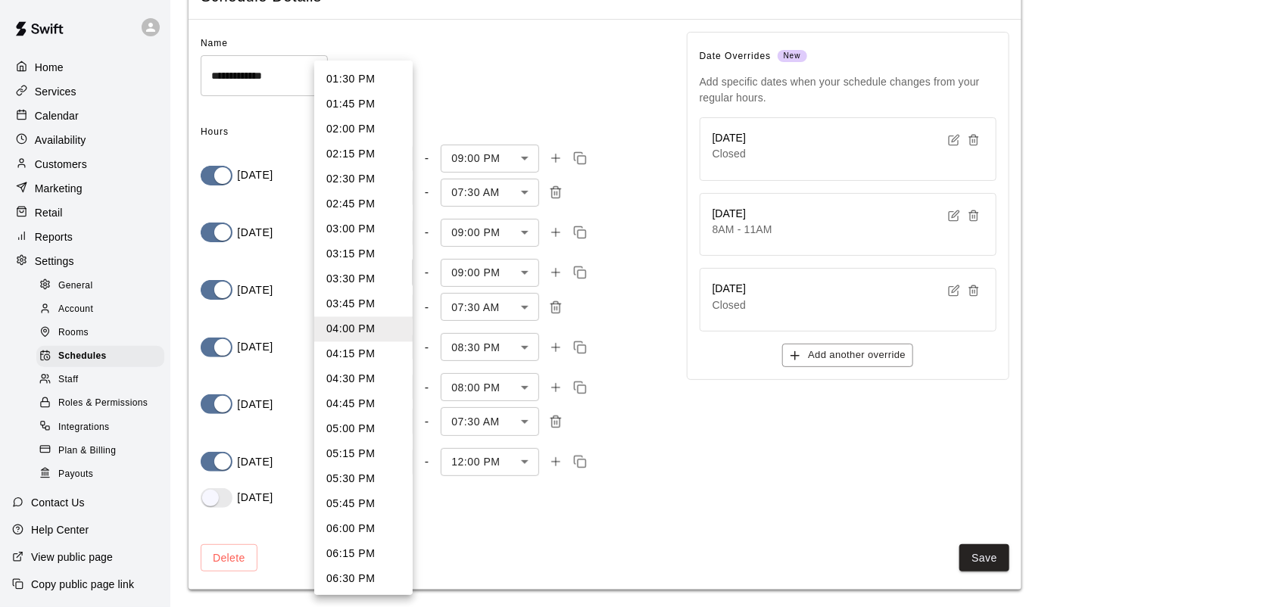
click at [372, 233] on li "03:00 PM" at bounding box center [363, 229] width 98 height 25
type input "***"
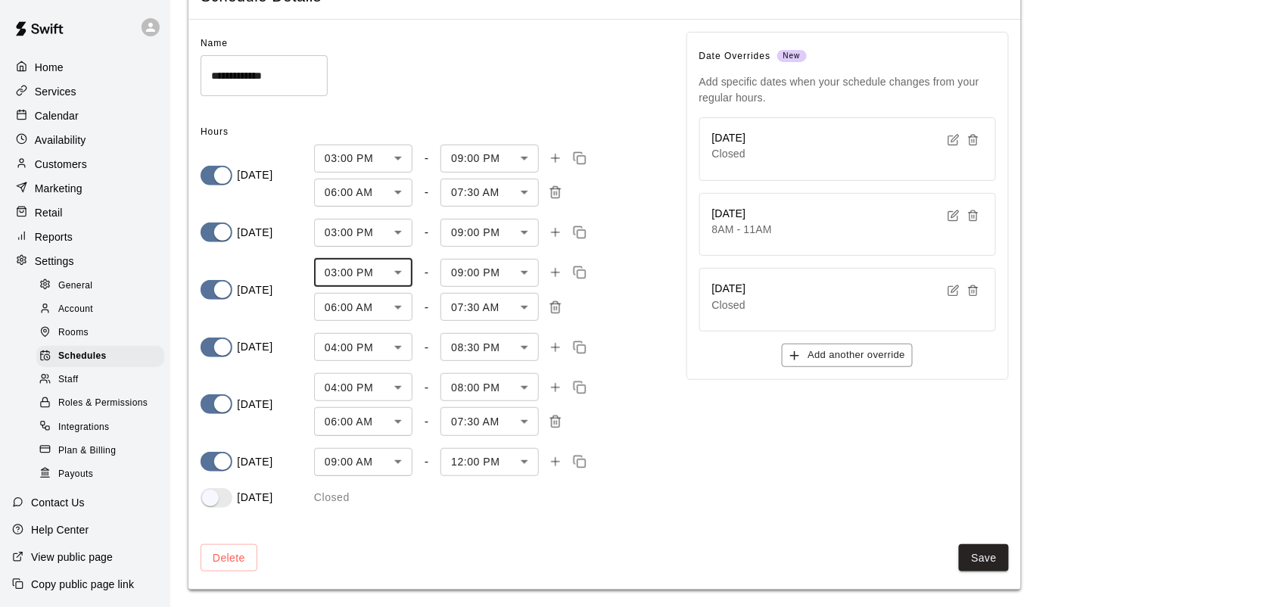
click at [395, 350] on body "**********" at bounding box center [635, 266] width 1270 height 684
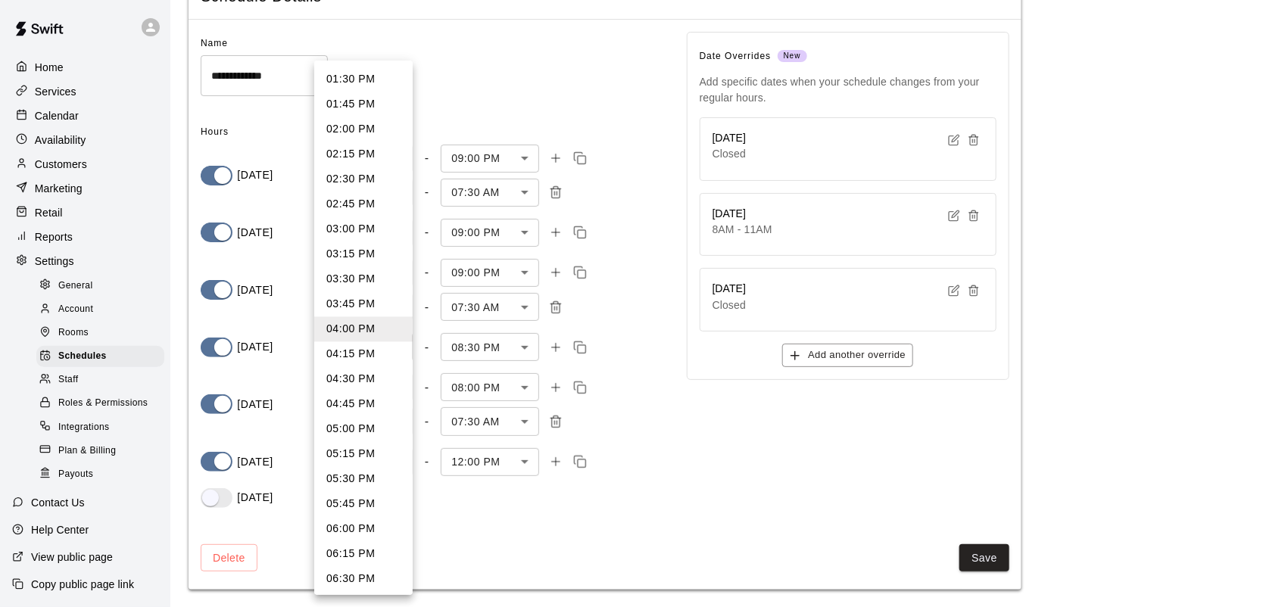
click at [366, 226] on li "03:00 PM" at bounding box center [363, 229] width 98 height 25
type input "***"
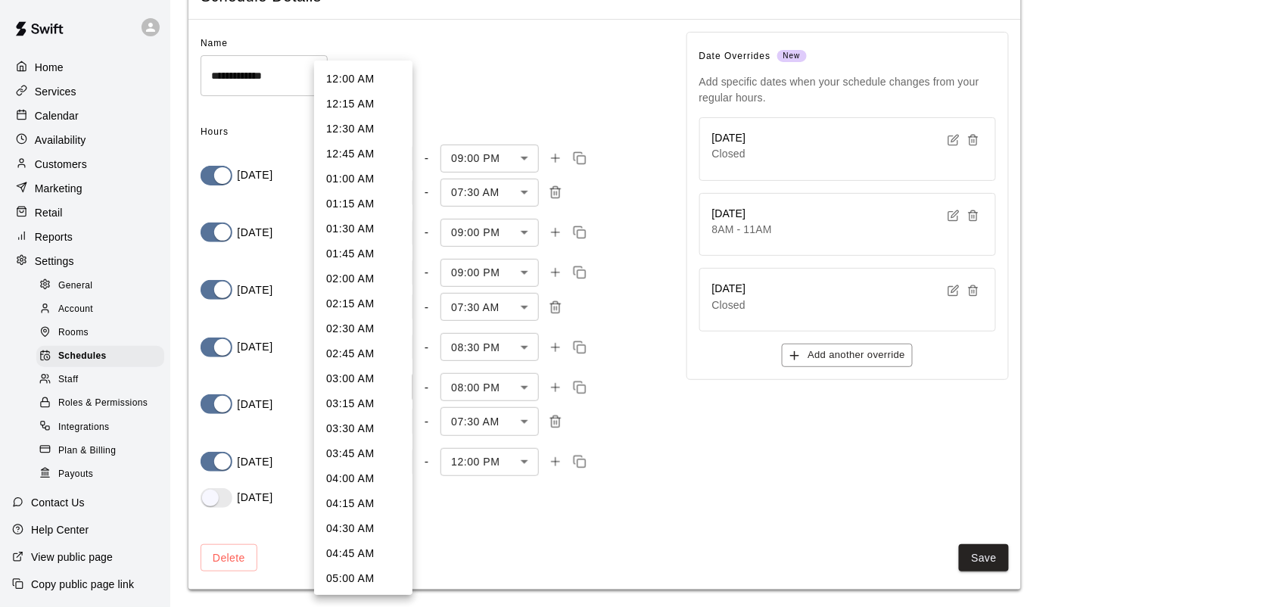
click at [398, 395] on body "**********" at bounding box center [635, 266] width 1270 height 684
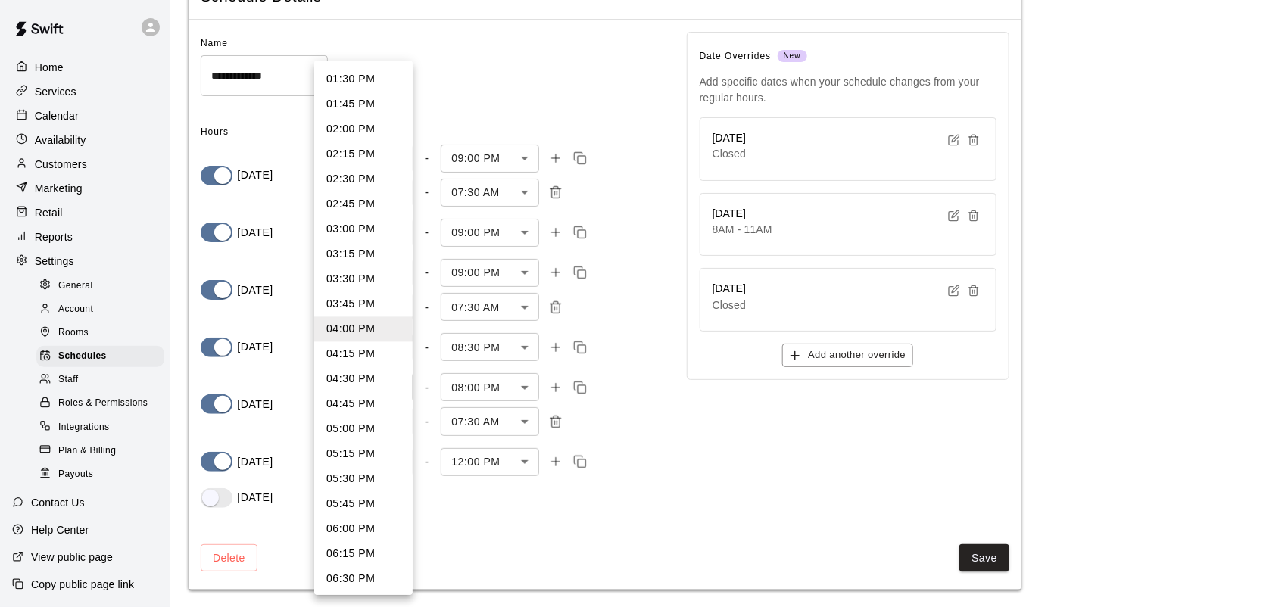
click at [360, 235] on li "03:00 PM" at bounding box center [363, 229] width 98 height 25
type input "***"
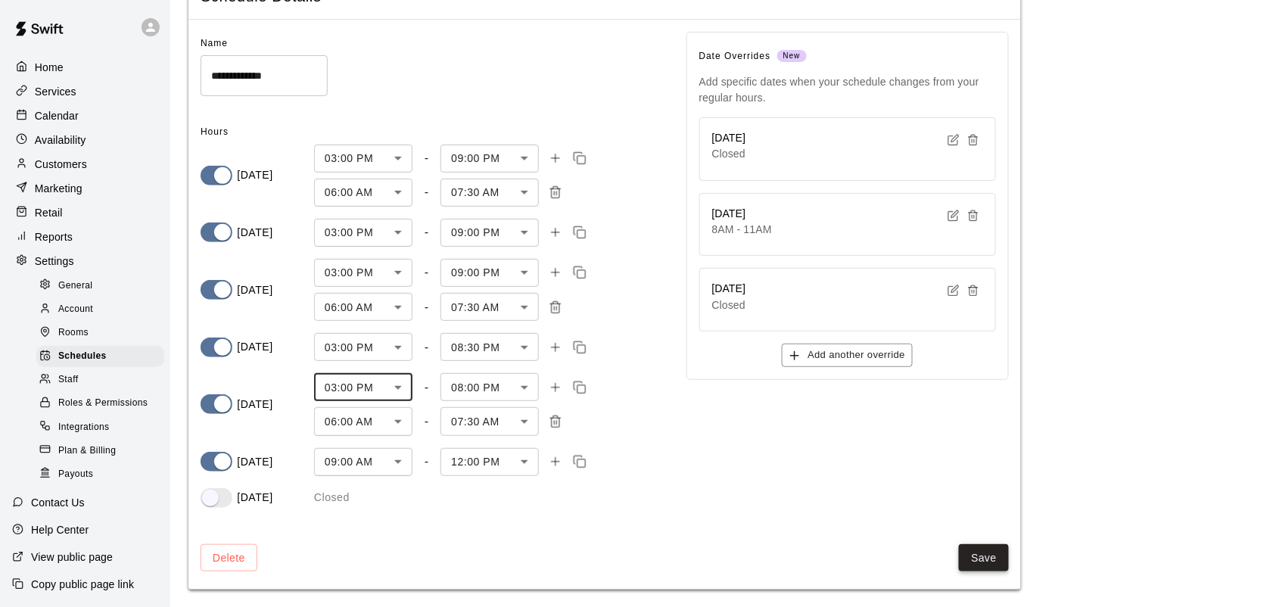
click at [973, 551] on button "Save" at bounding box center [984, 558] width 50 height 28
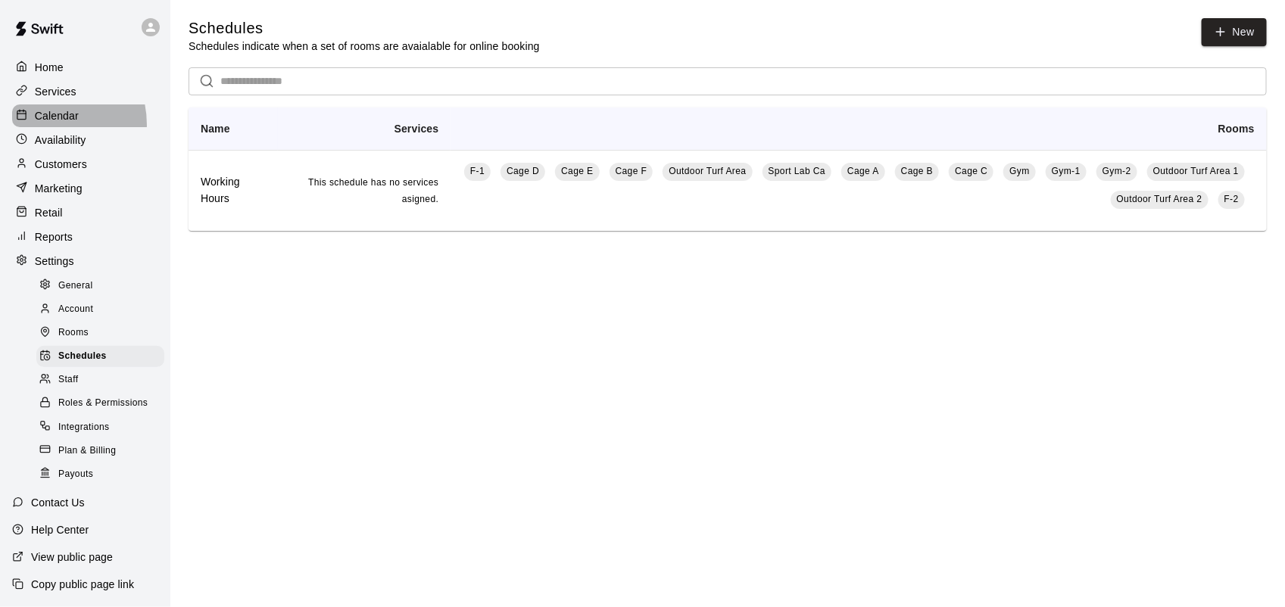
click at [43, 126] on div "Calendar" at bounding box center [85, 115] width 146 height 23
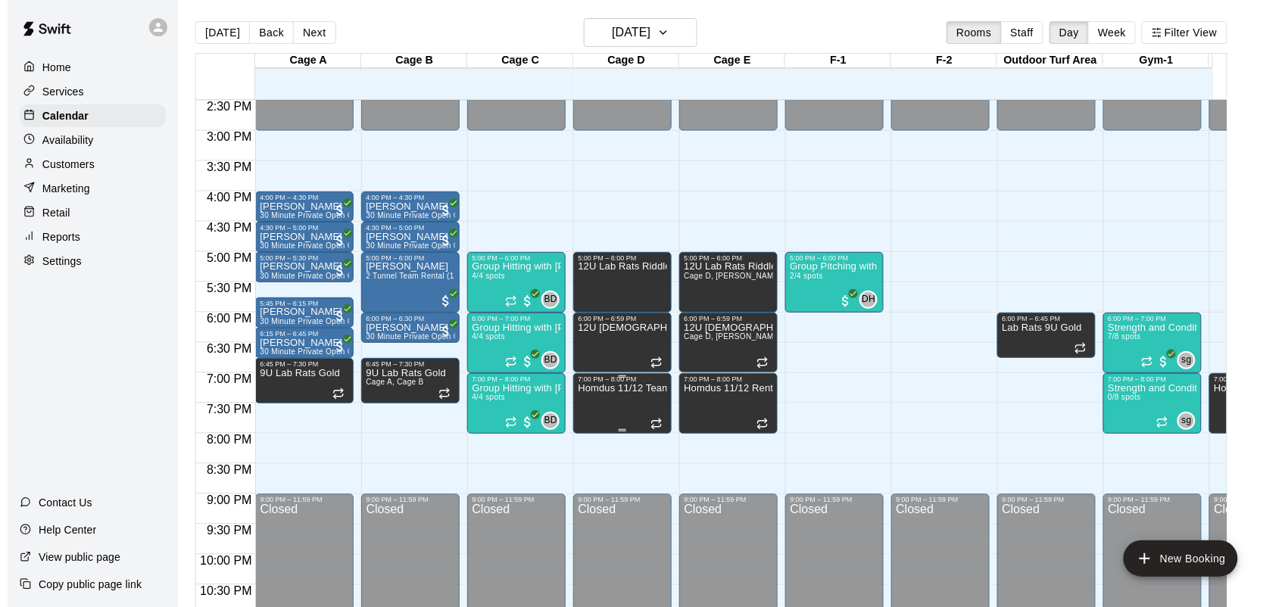
scroll to position [891, 0]
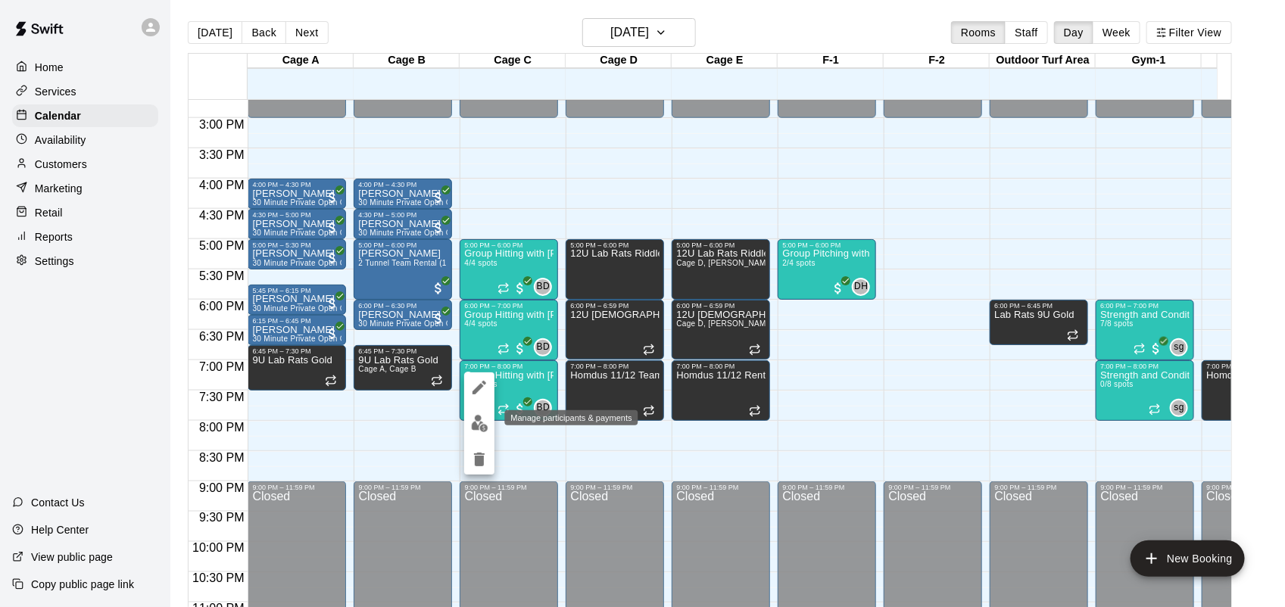
click at [484, 426] on img "edit" at bounding box center [479, 423] width 17 height 17
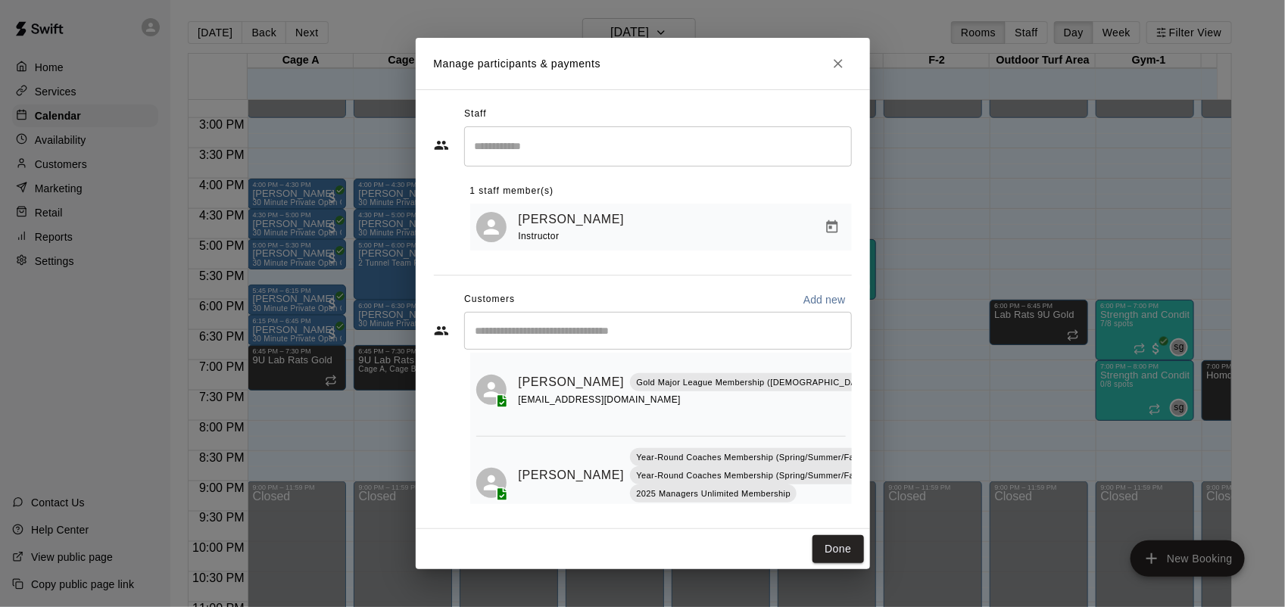
scroll to position [240, 0]
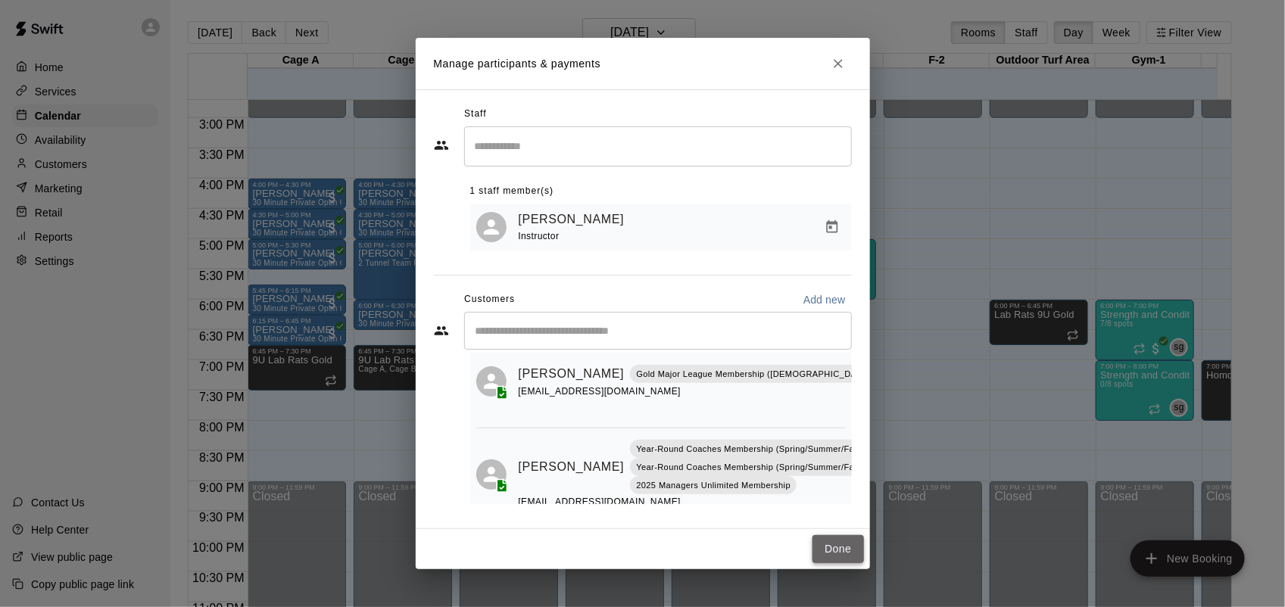
click at [825, 549] on button "Done" at bounding box center [837, 549] width 51 height 28
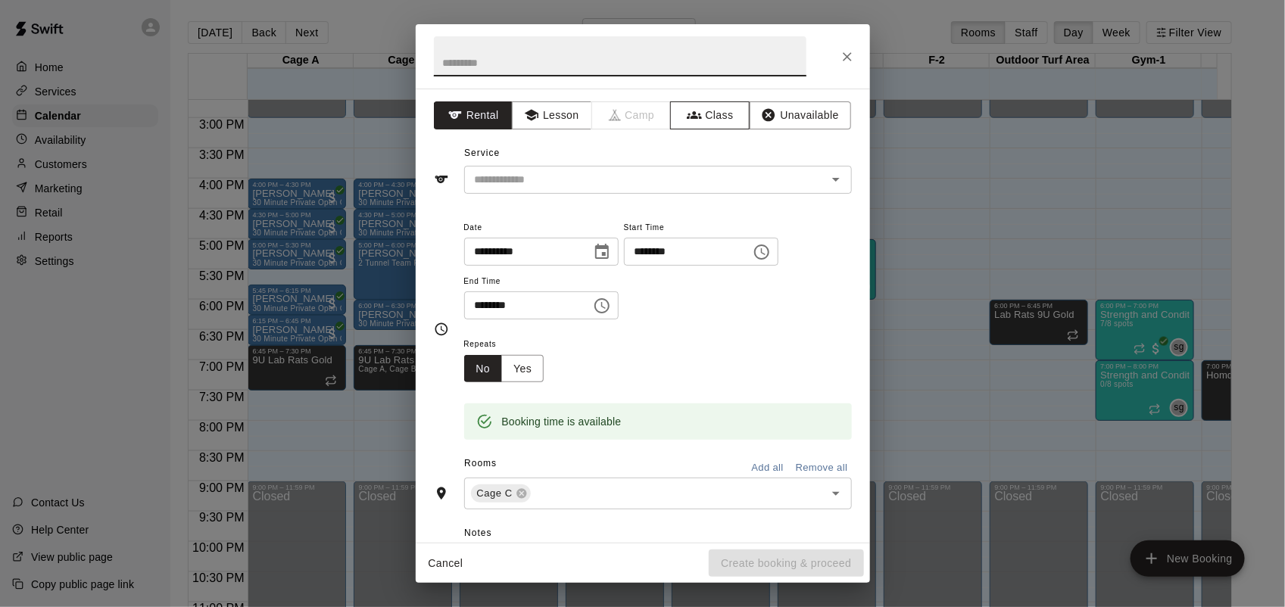
click at [712, 117] on button "Class" at bounding box center [709, 115] width 79 height 28
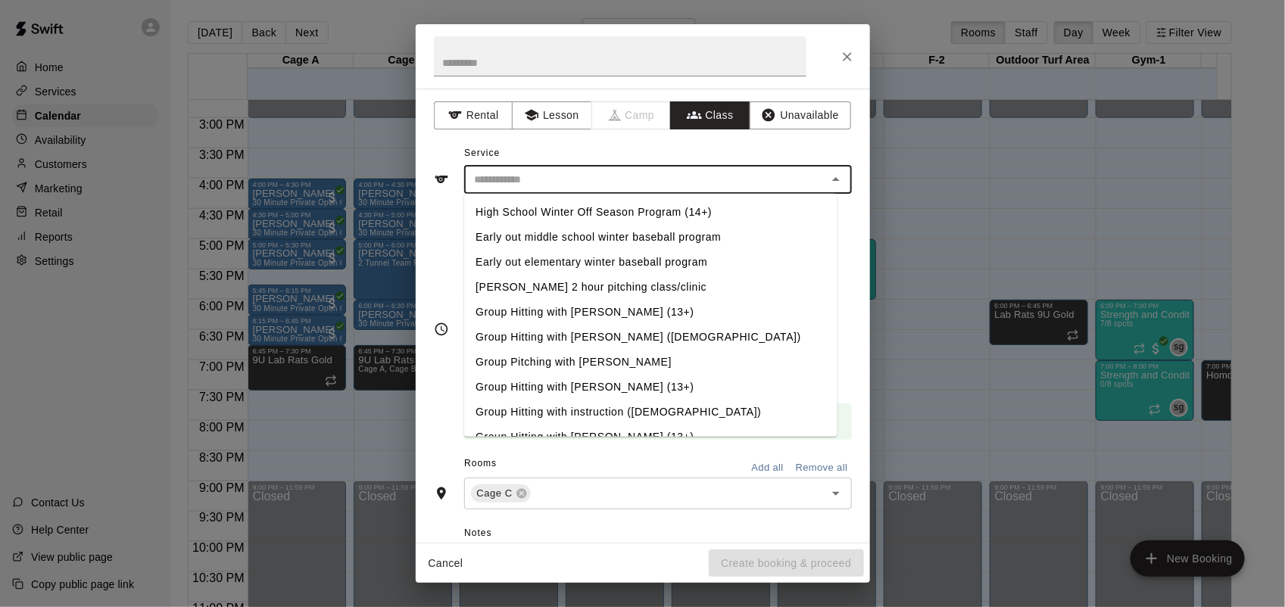
click at [667, 183] on input "text" at bounding box center [646, 179] width 354 height 19
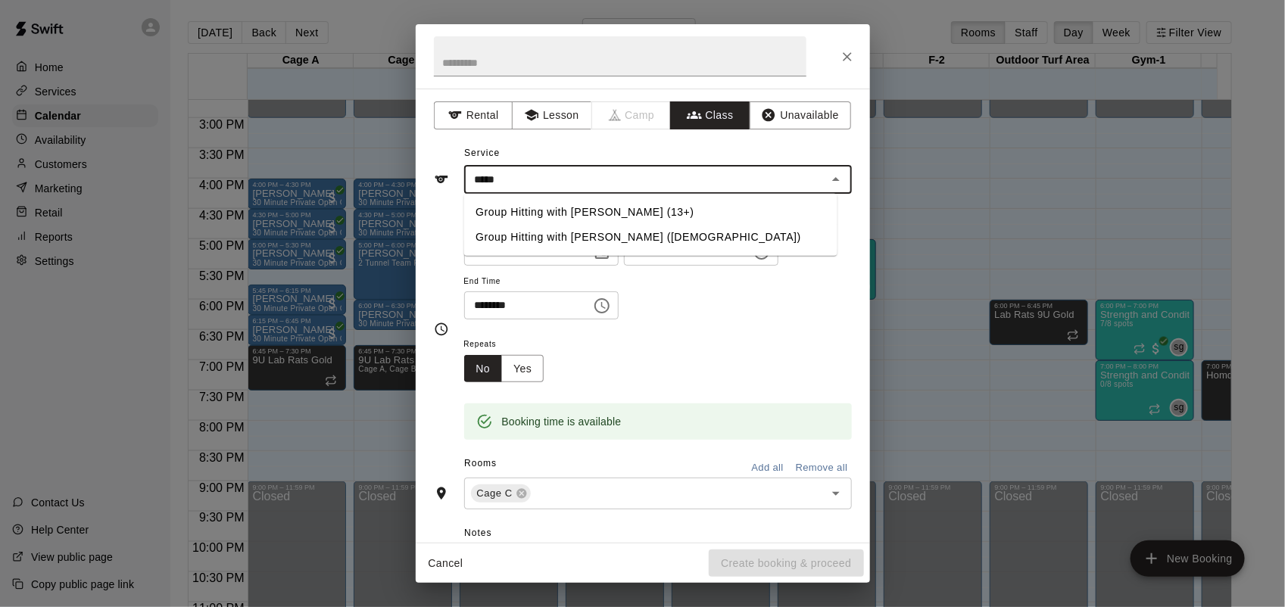
click at [606, 217] on li "Group Hitting with [PERSON_NAME] (13+)" at bounding box center [649, 212] width 373 height 25
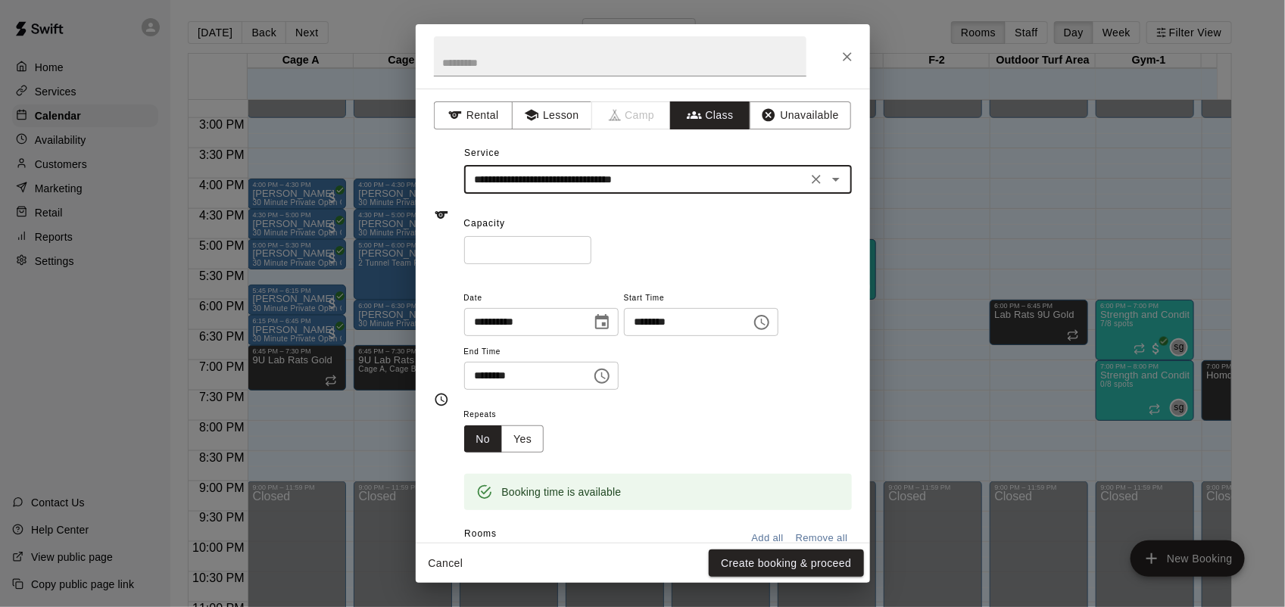
type input "**********"
click at [591, 246] on input "*" at bounding box center [527, 250] width 127 height 28
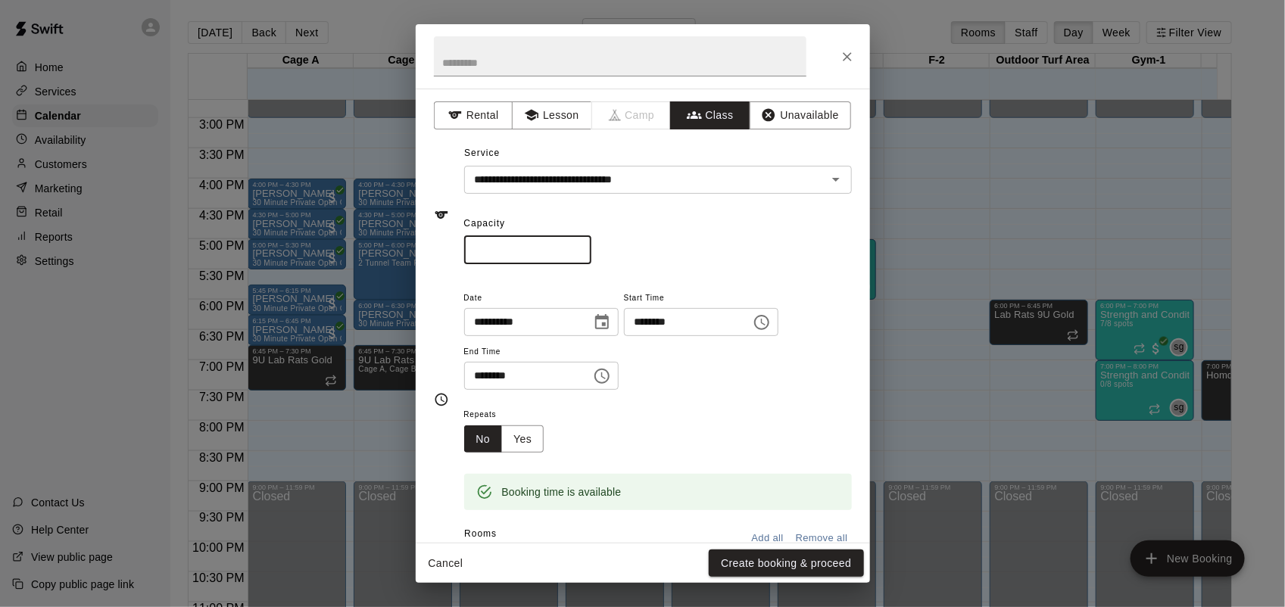
click at [591, 246] on input "*" at bounding box center [527, 250] width 127 height 28
type input "*"
click at [591, 246] on input "*" at bounding box center [527, 250] width 127 height 28
click at [477, 382] on input "********" at bounding box center [522, 376] width 117 height 28
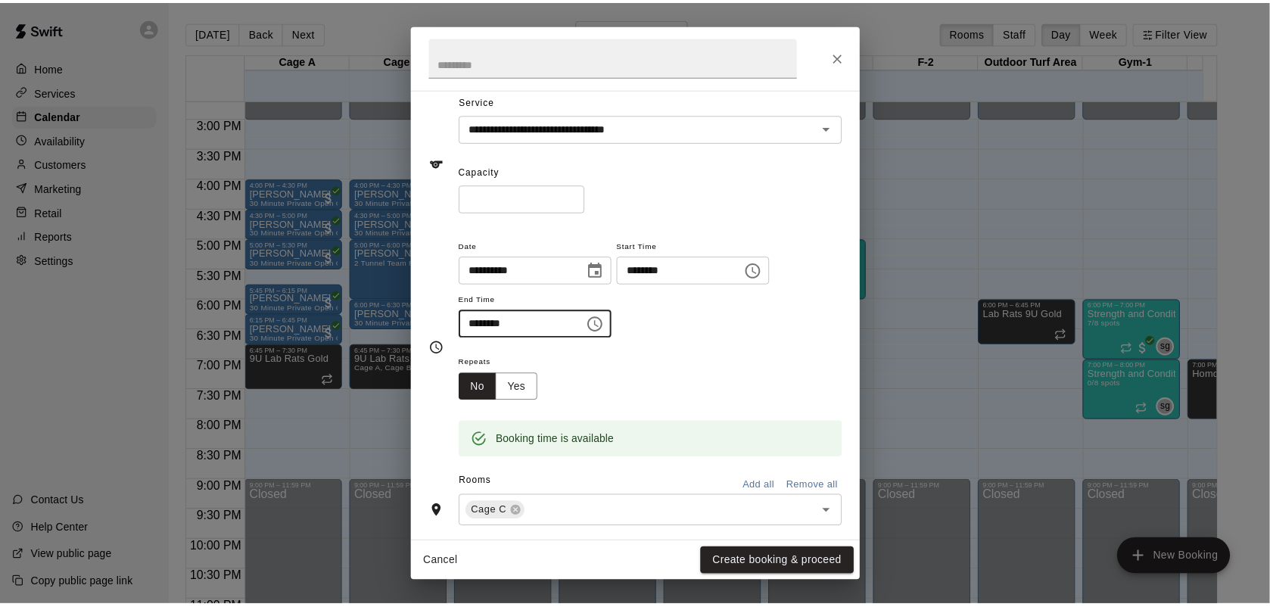
scroll to position [95, 0]
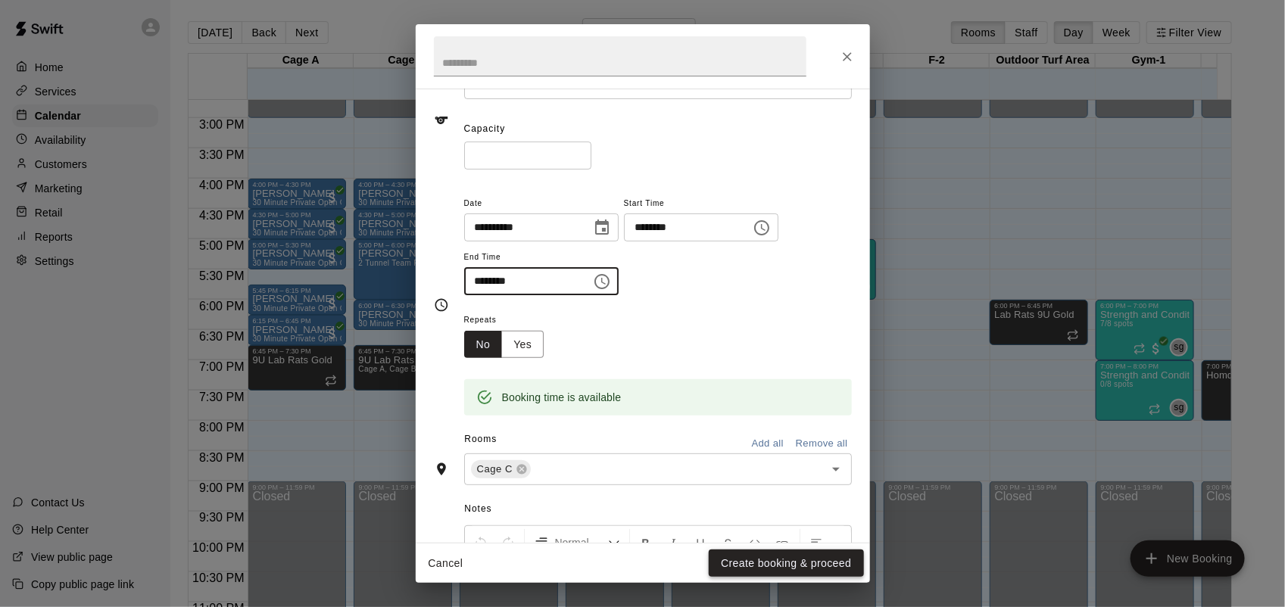
type input "********"
click at [785, 557] on button "Create booking & proceed" at bounding box center [786, 564] width 154 height 28
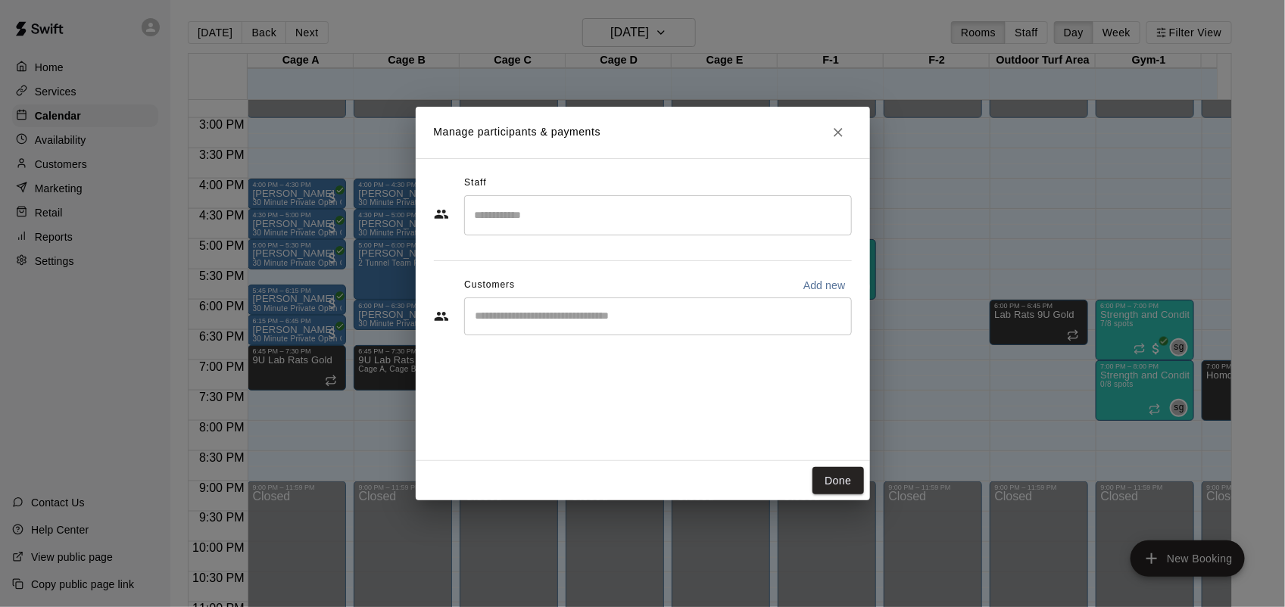
click at [592, 213] on input "Search staff" at bounding box center [658, 215] width 374 height 26
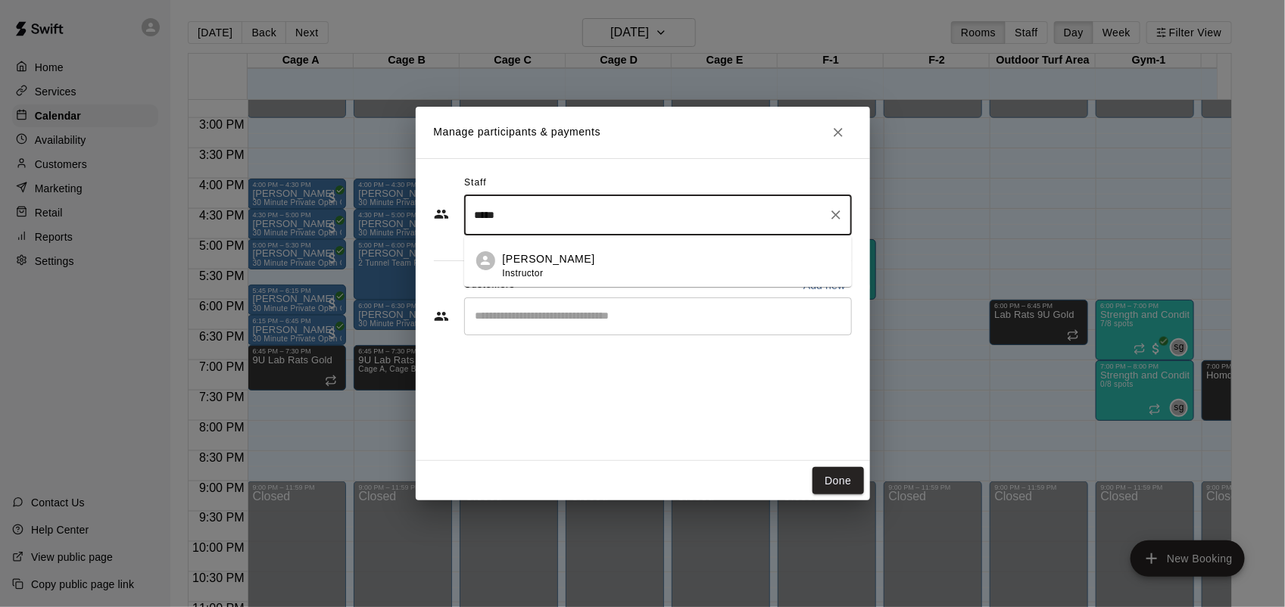
click at [580, 255] on div "[PERSON_NAME] Instructor" at bounding box center [671, 266] width 337 height 30
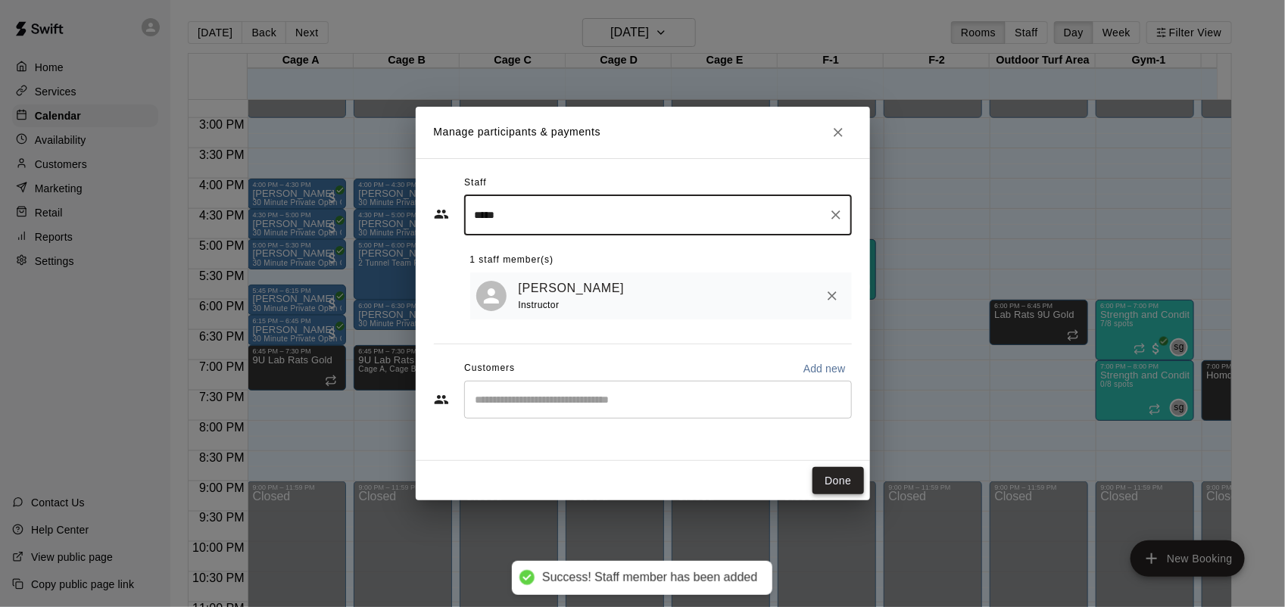
type input "*****"
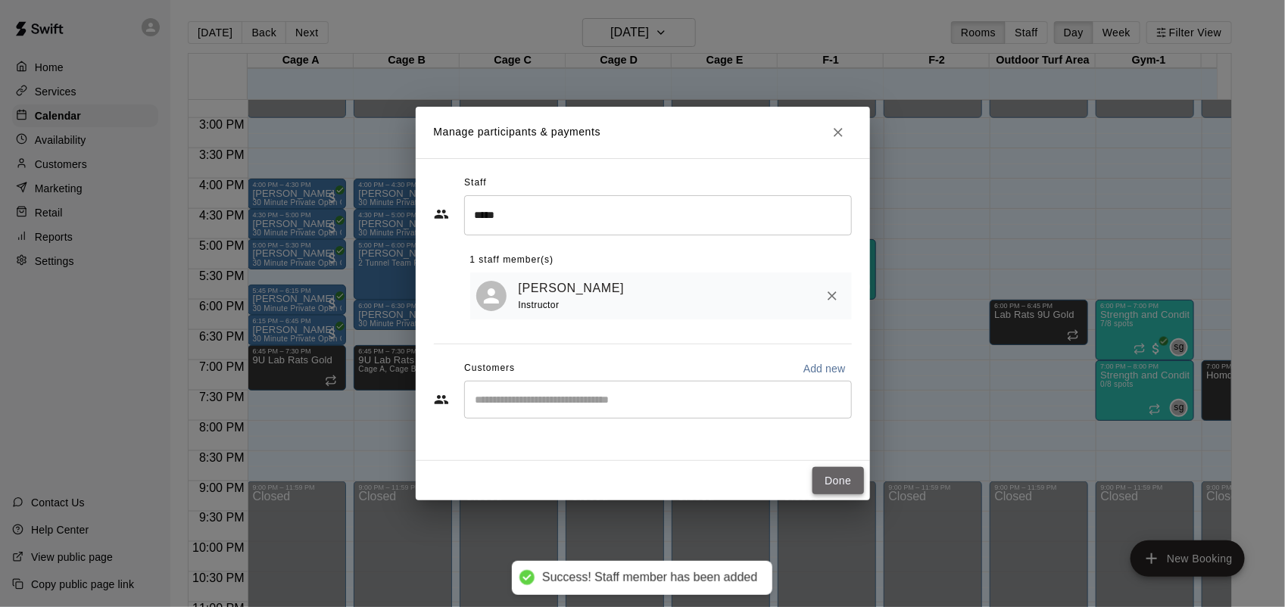
click at [849, 470] on button "Done" at bounding box center [837, 481] width 51 height 28
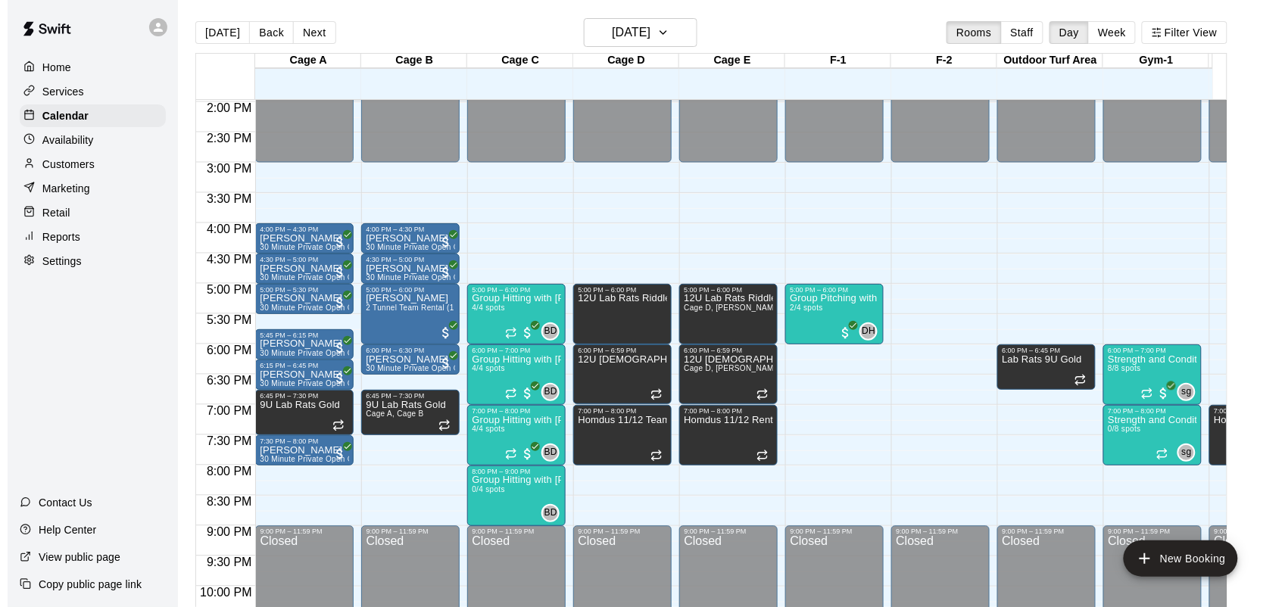
scroll to position [891, 0]
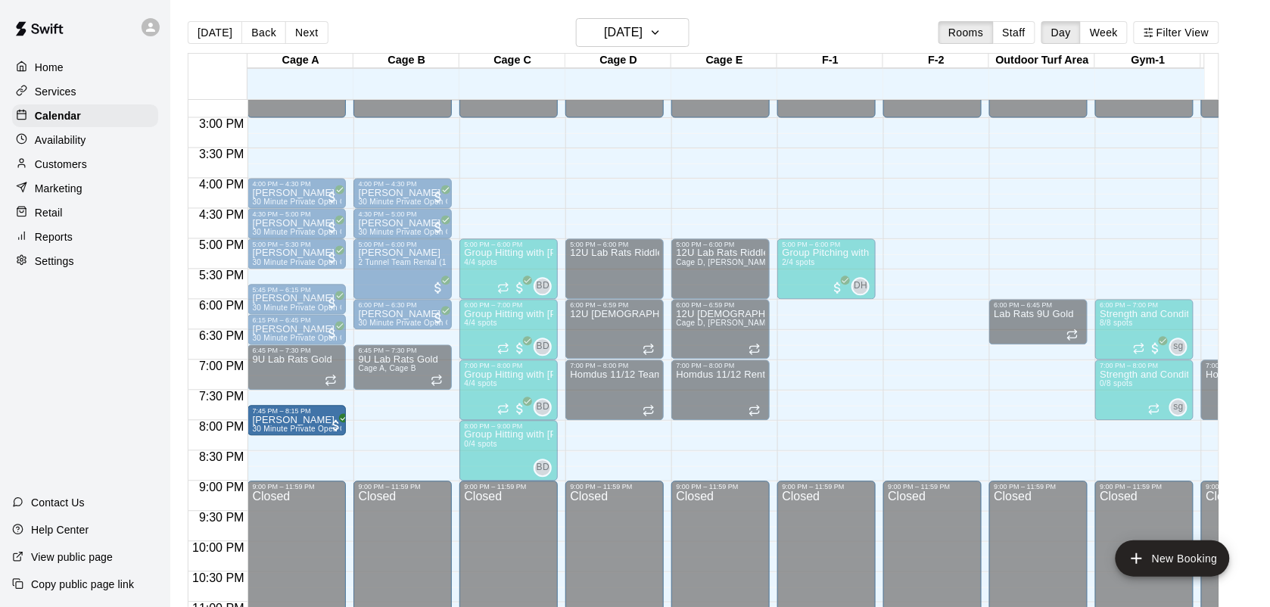
drag, startPoint x: 298, startPoint y: 410, endPoint x: 291, endPoint y: 432, distance: 23.5
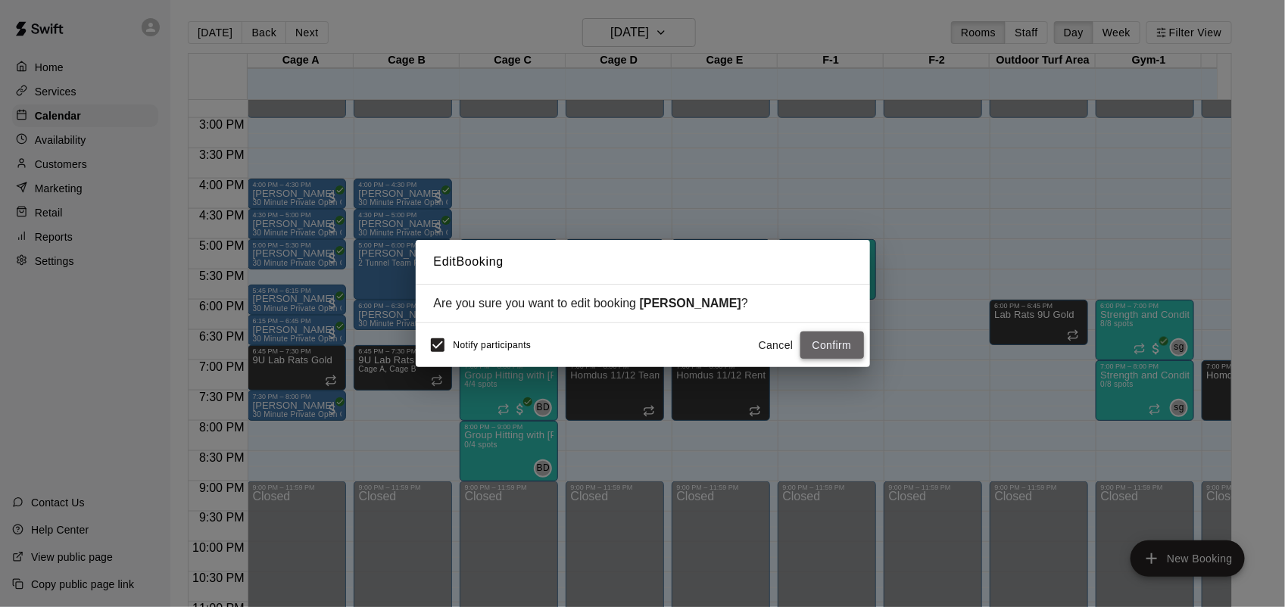
click at [815, 338] on button "Confirm" at bounding box center [832, 346] width 64 height 28
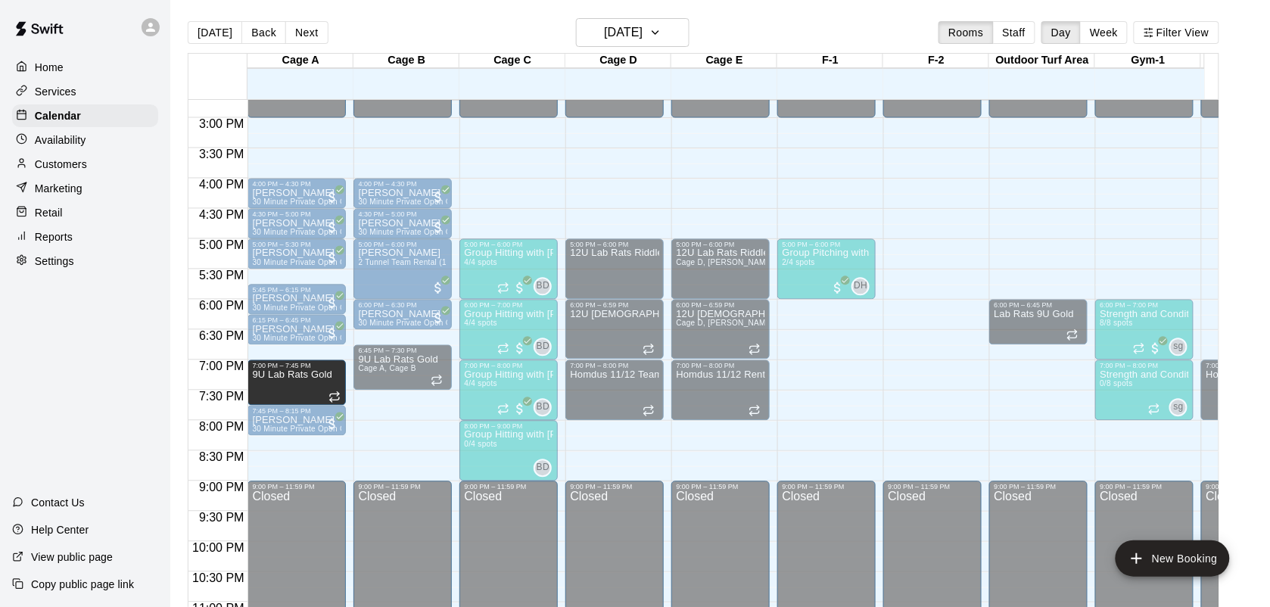
drag, startPoint x: 312, startPoint y: 362, endPoint x: 304, endPoint y: 388, distance: 26.8
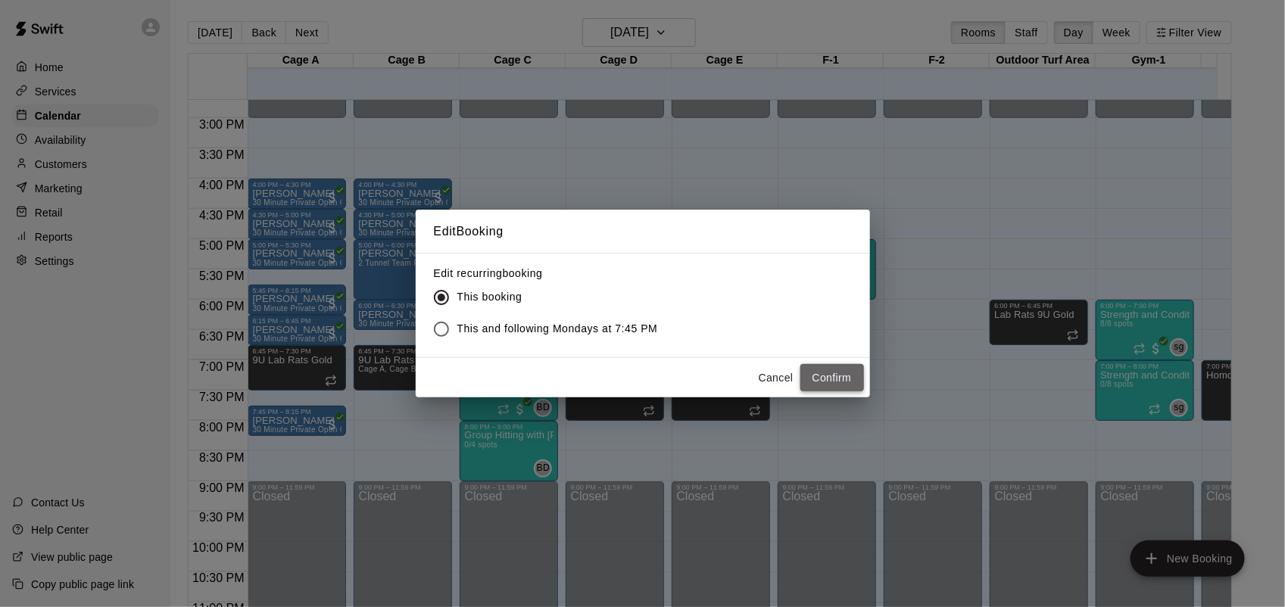
click at [815, 379] on button "Confirm" at bounding box center [832, 378] width 64 height 28
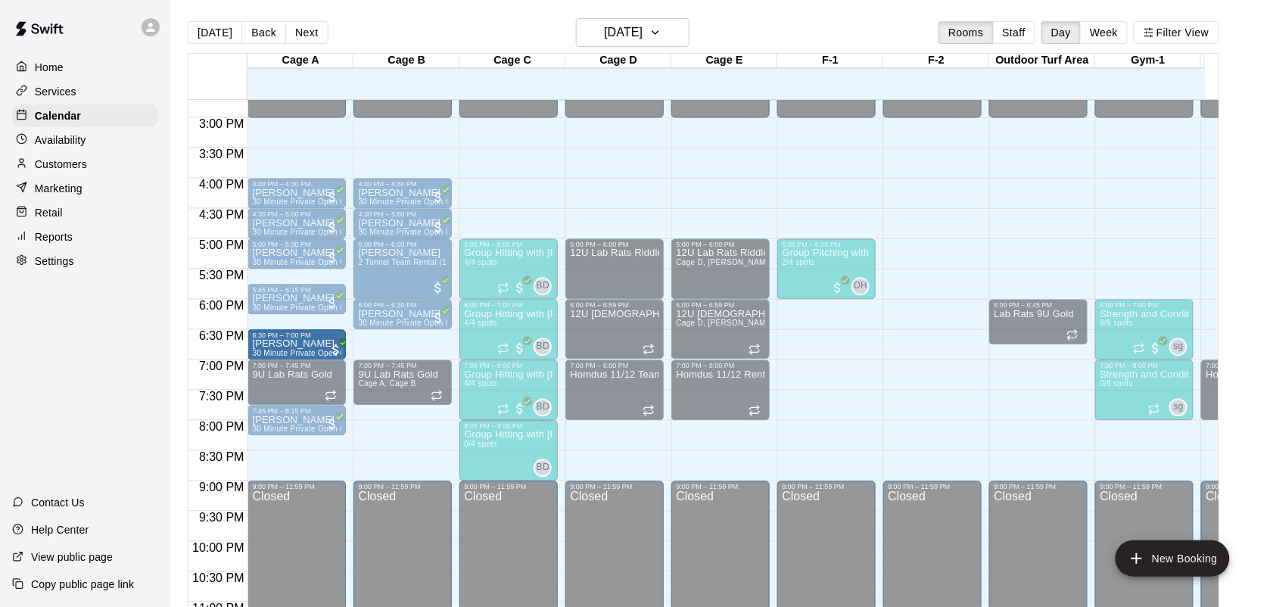
drag, startPoint x: 307, startPoint y: 335, endPoint x: 304, endPoint y: 357, distance: 22.1
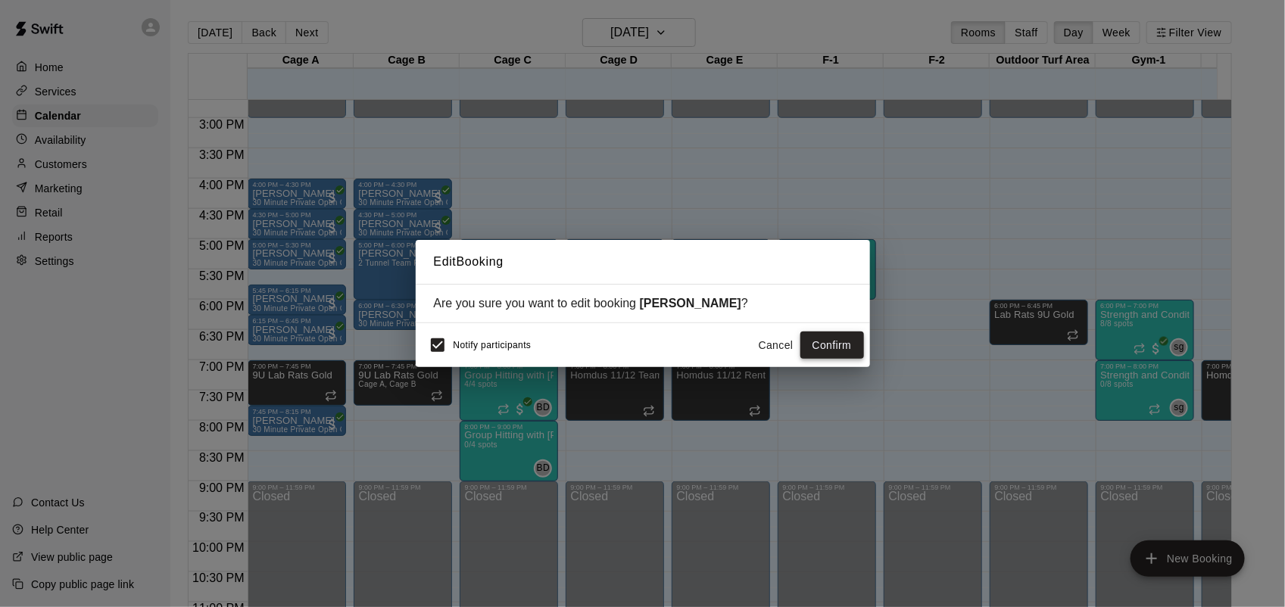
click at [839, 338] on button "Confirm" at bounding box center [832, 346] width 64 height 28
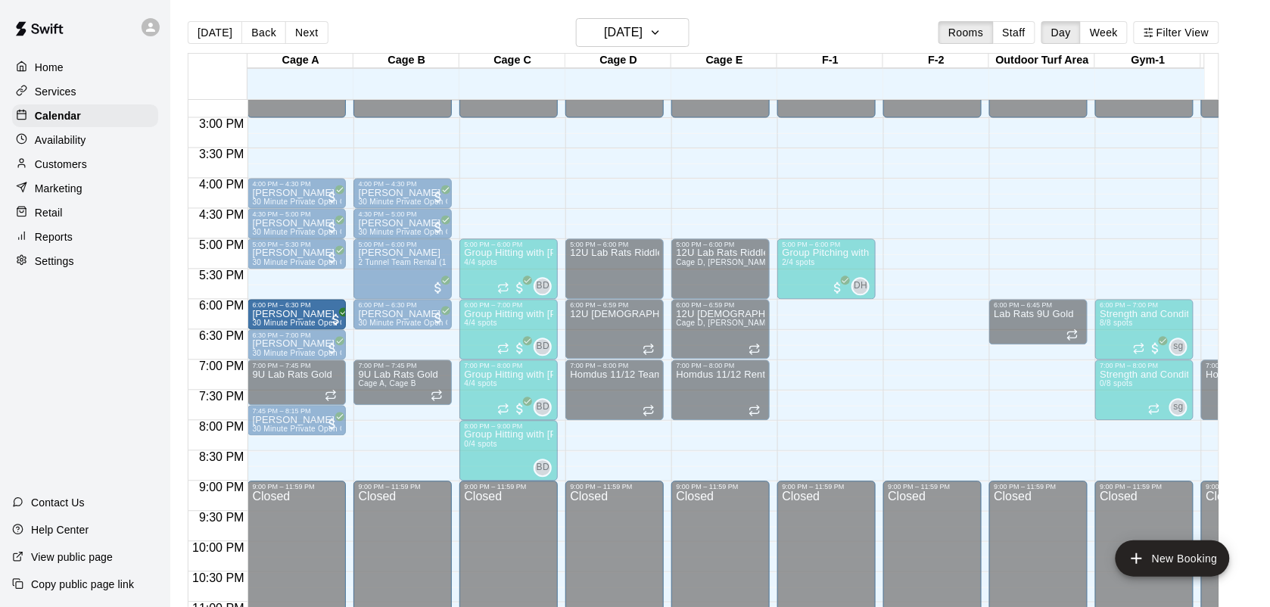
drag, startPoint x: 298, startPoint y: 298, endPoint x: 295, endPoint y: 318, distance: 20.6
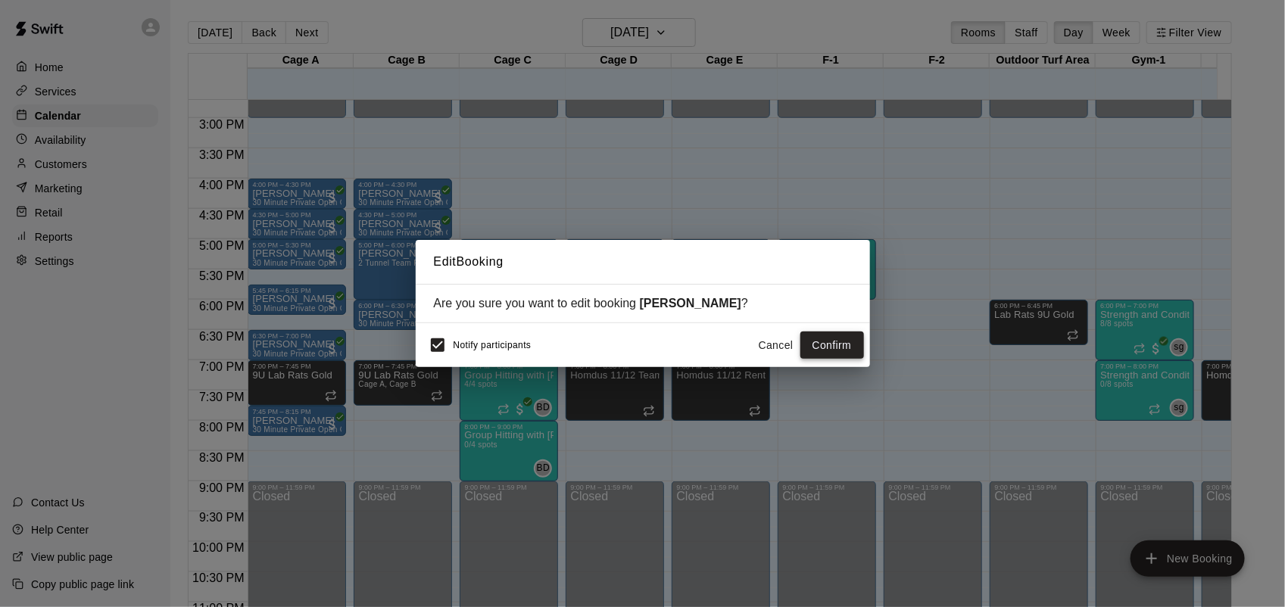
click at [816, 335] on button "Confirm" at bounding box center [832, 346] width 64 height 28
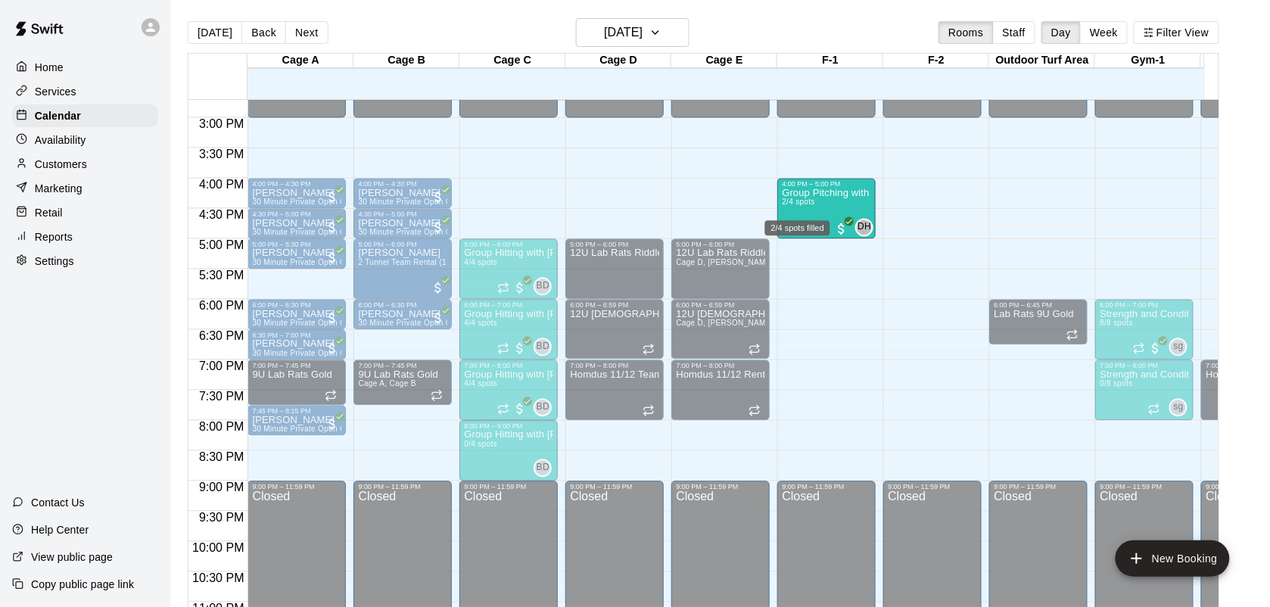
drag, startPoint x: 823, startPoint y: 255, endPoint x: 815, endPoint y: 201, distance: 54.4
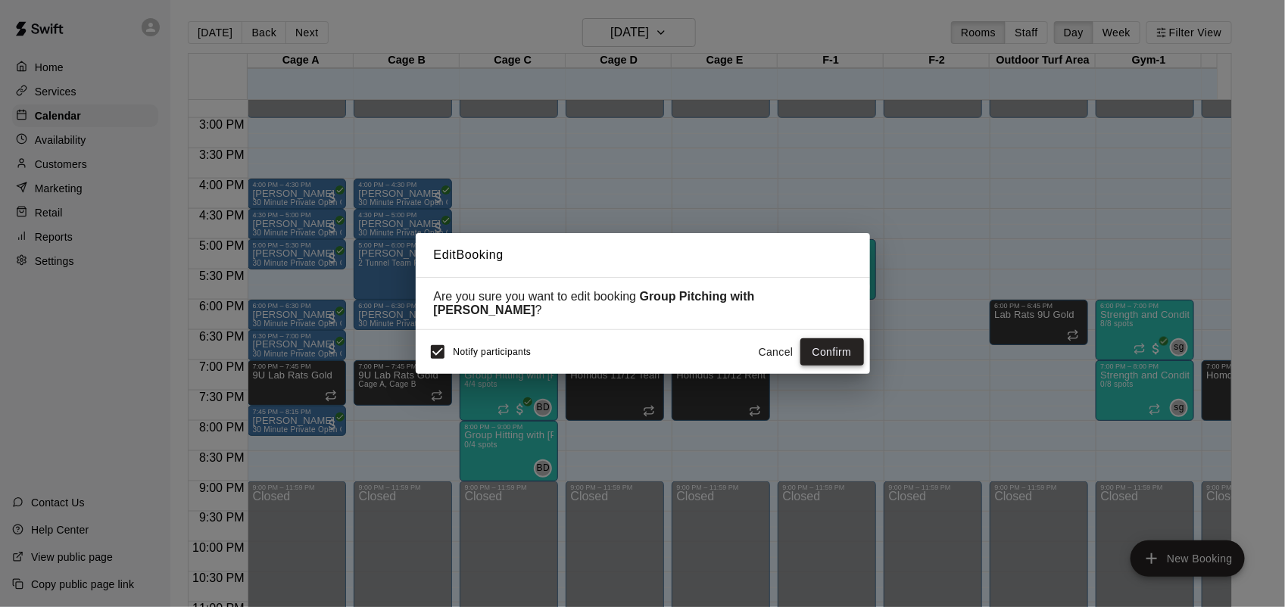
click at [826, 344] on button "Confirm" at bounding box center [832, 352] width 64 height 28
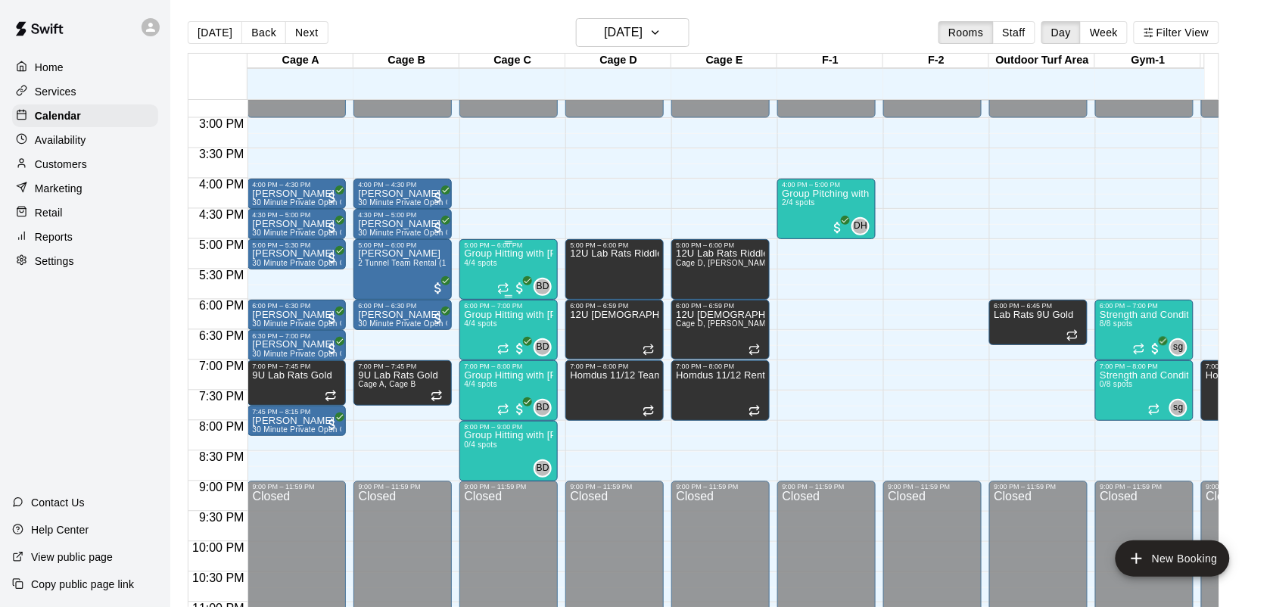
click at [511, 265] on div "Group Hitting with [PERSON_NAME] ([DEMOGRAPHIC_DATA]) 4/4 spots" at bounding box center [508, 552] width 89 height 607
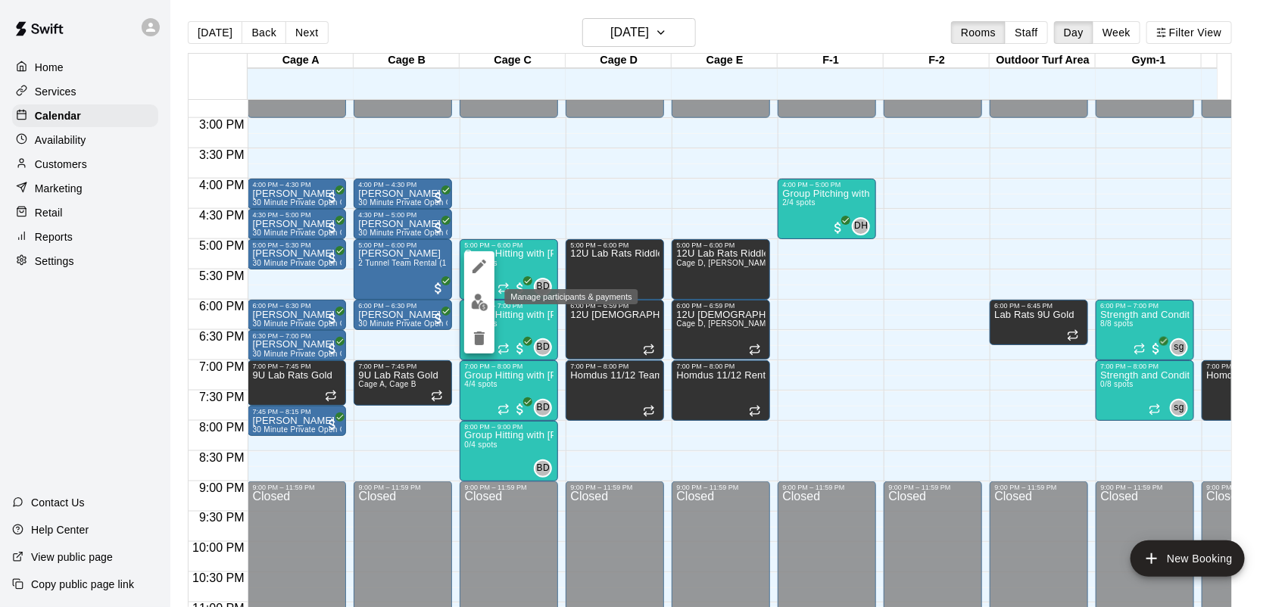
click at [478, 303] on img "edit" at bounding box center [479, 302] width 17 height 17
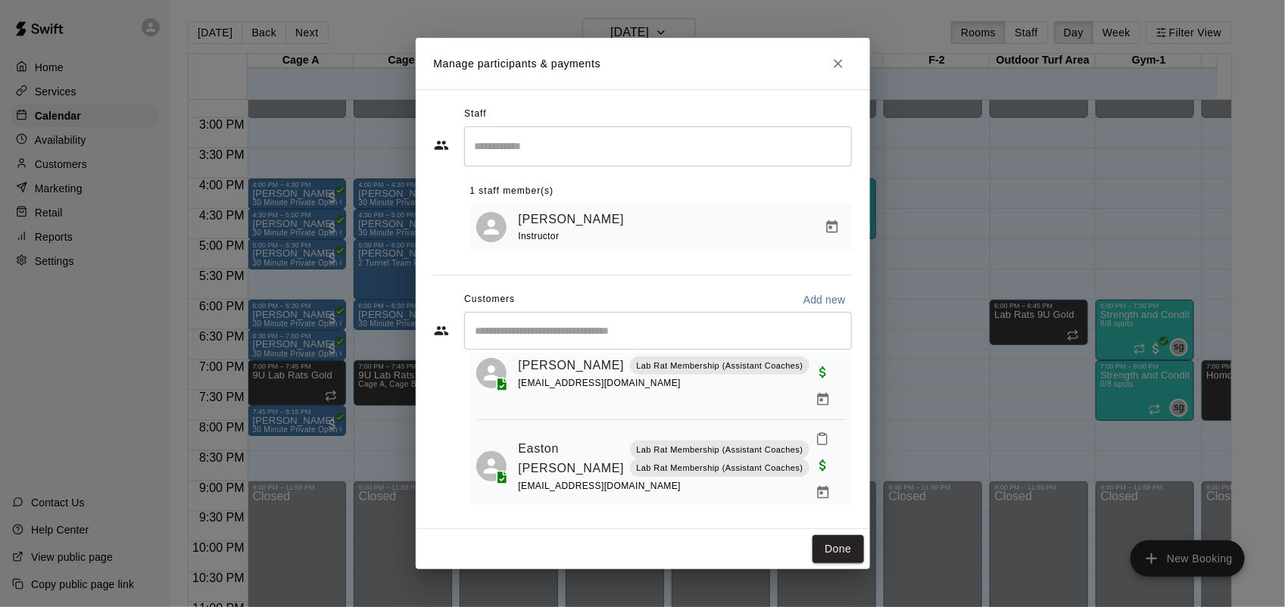
scroll to position [198, 0]
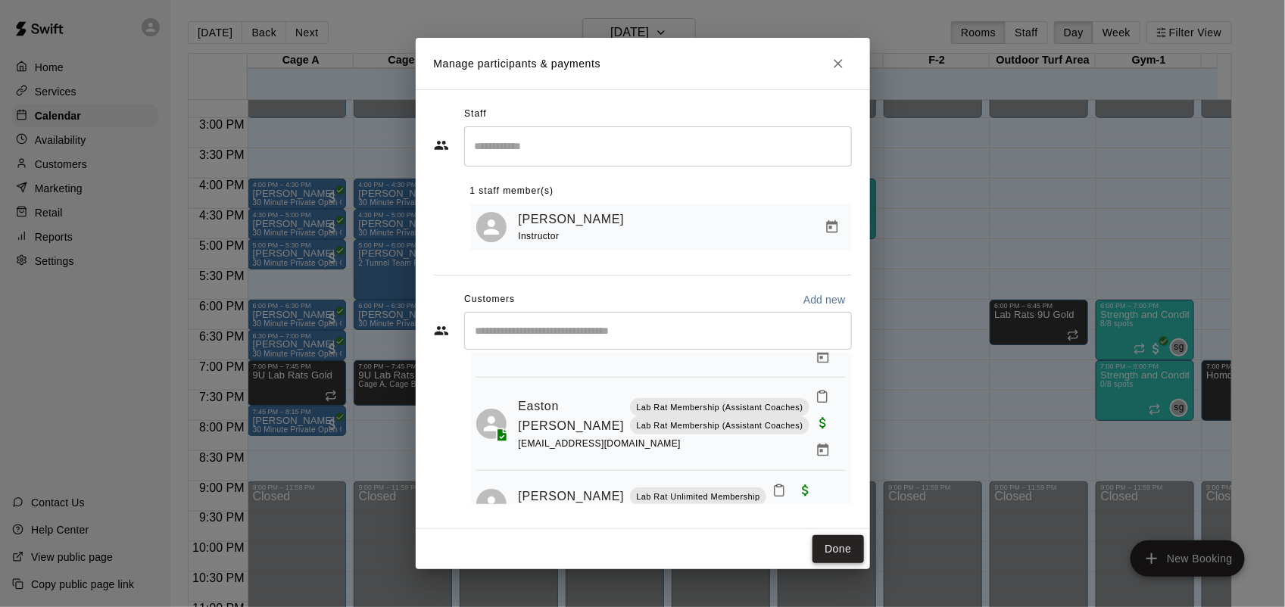
click at [848, 544] on button "Done" at bounding box center [837, 549] width 51 height 28
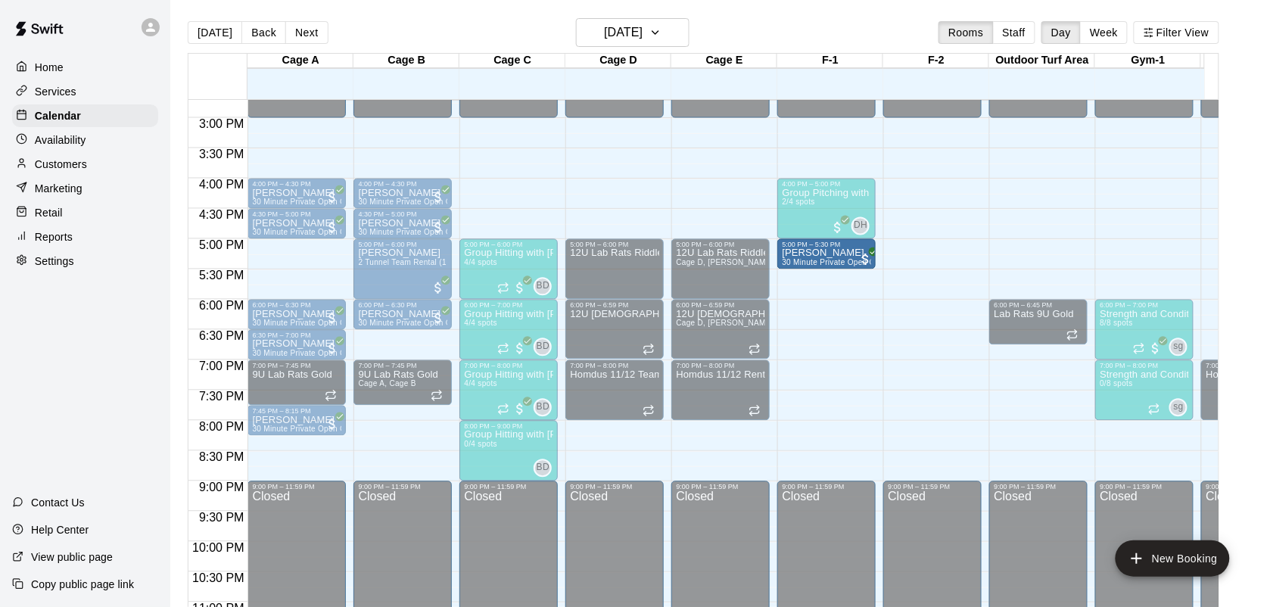
drag, startPoint x: 279, startPoint y: 261, endPoint x: 852, endPoint y: 274, distance: 573.2
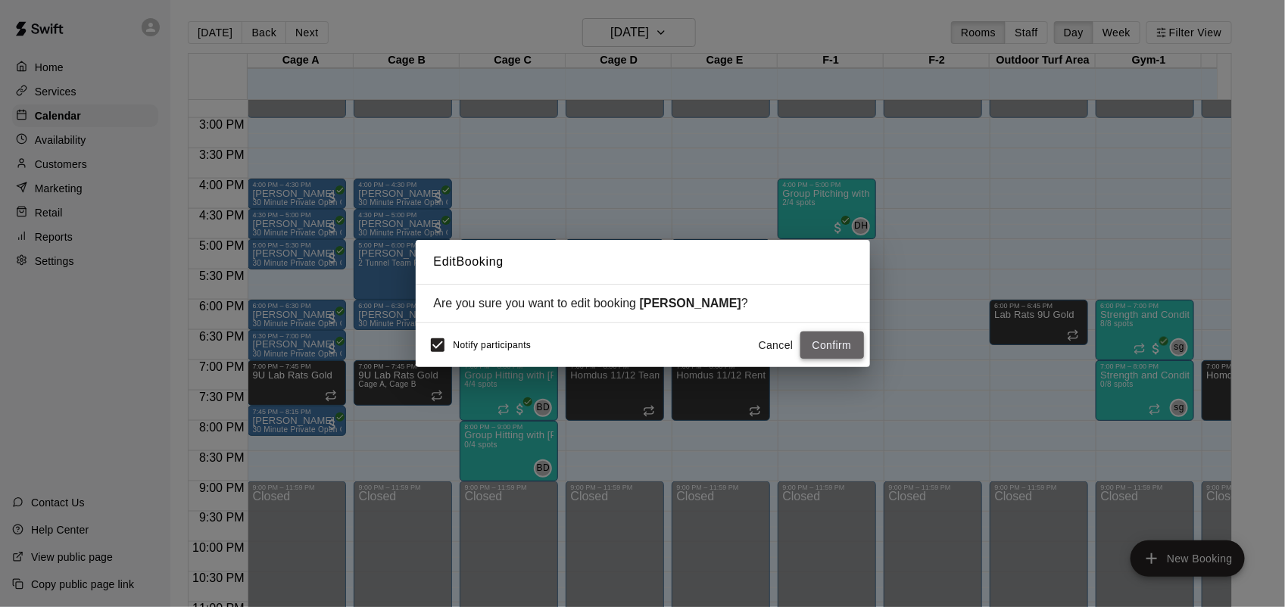
click at [841, 343] on button "Confirm" at bounding box center [832, 346] width 64 height 28
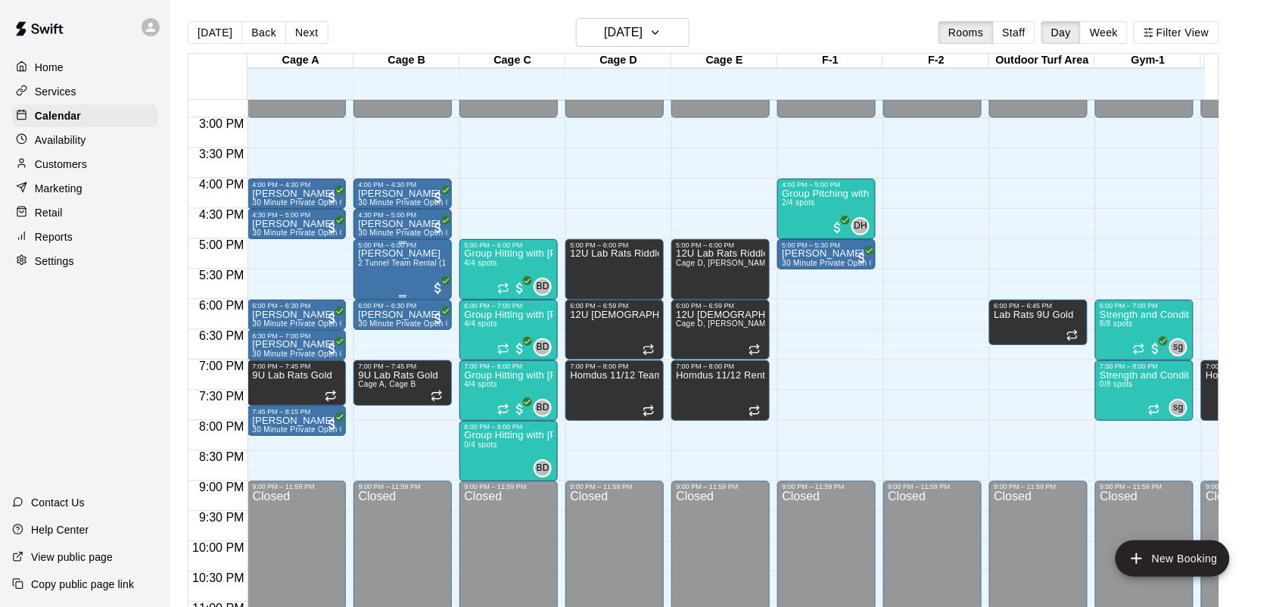
click at [377, 281] on div "[PERSON_NAME] 2 Tunnel Team Rental (1 hour)" at bounding box center [402, 552] width 89 height 607
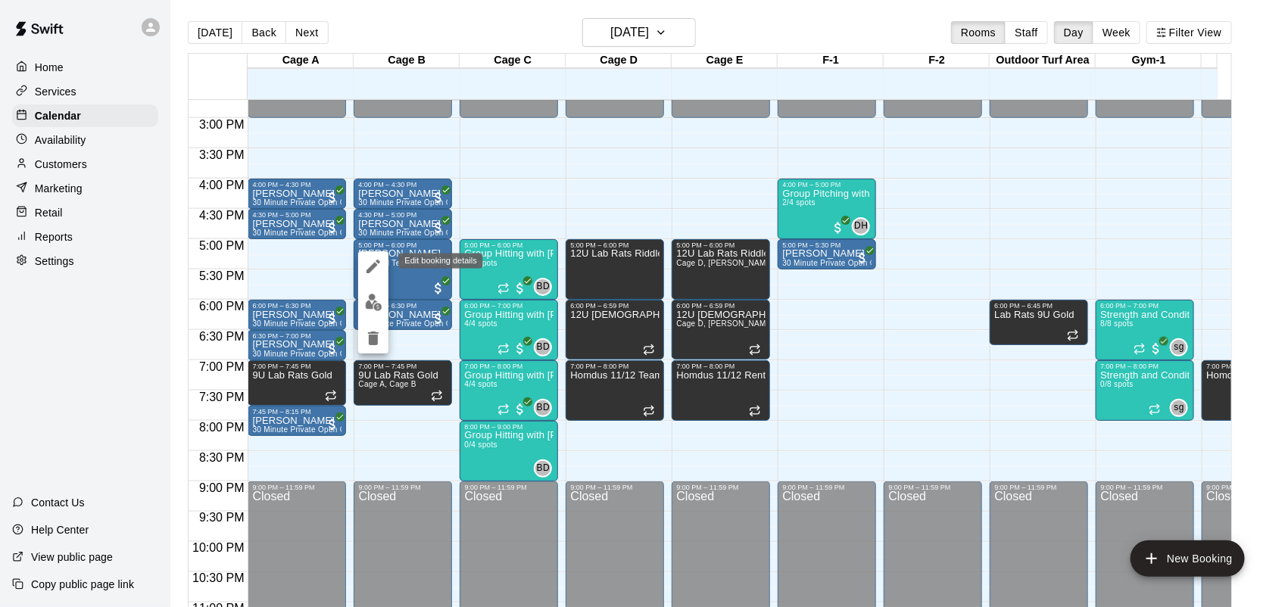
click at [380, 271] on icon "edit" at bounding box center [373, 266] width 18 height 18
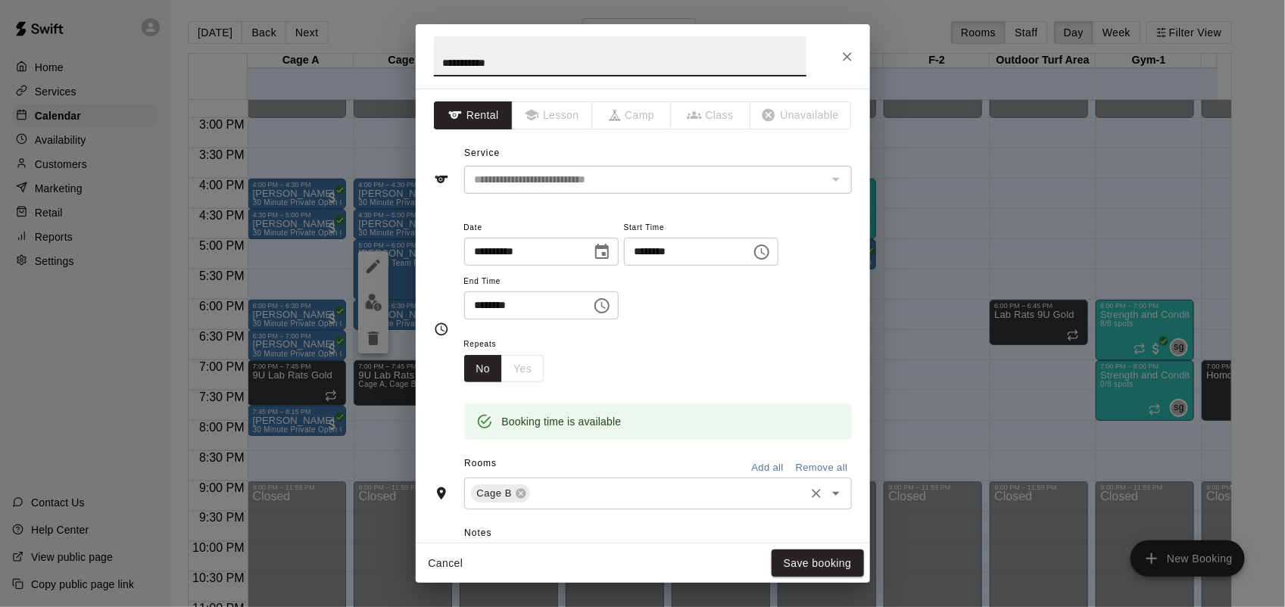
click at [534, 485] on input "text" at bounding box center [666, 493] width 269 height 19
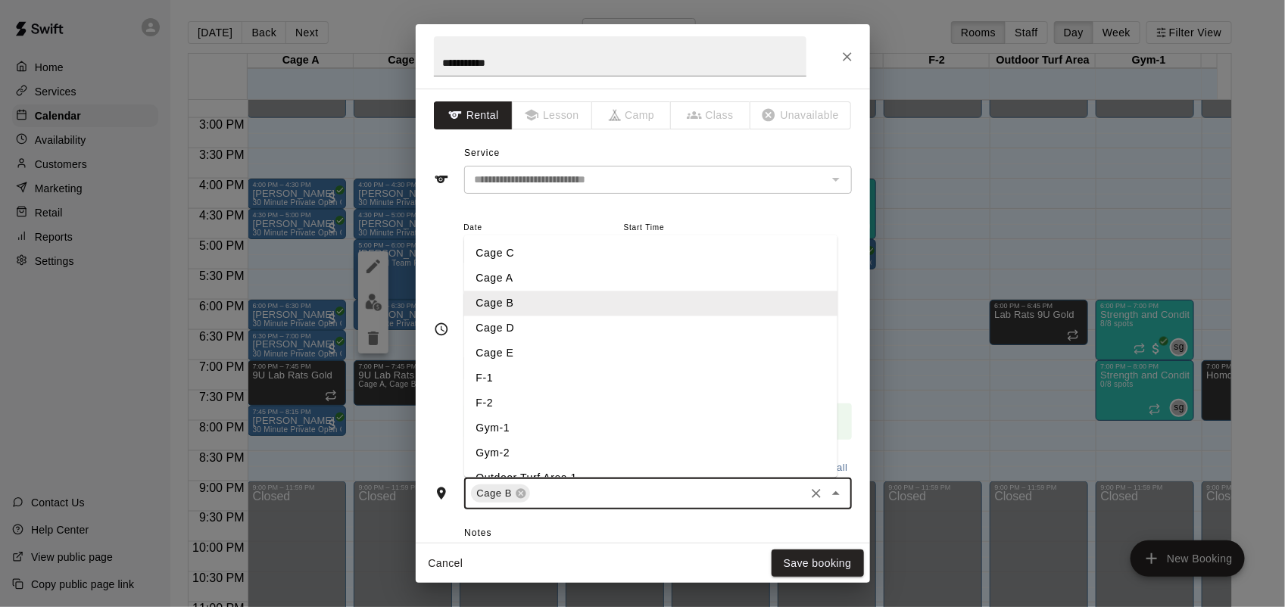
click at [503, 277] on li "Cage A" at bounding box center [650, 278] width 373 height 25
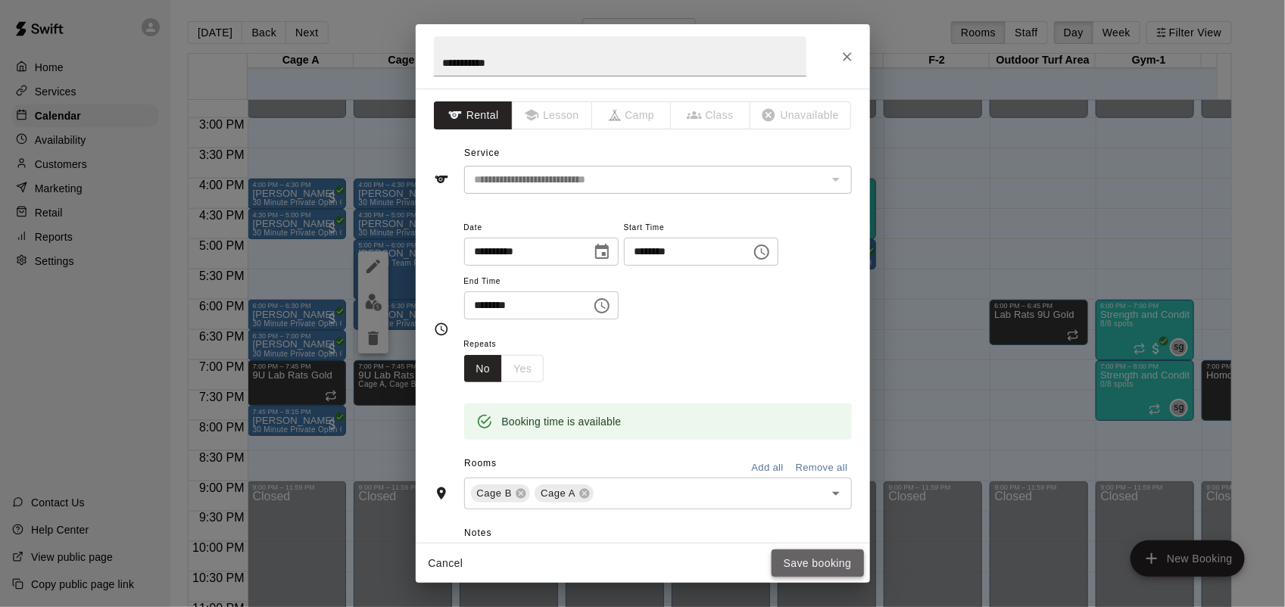
click at [829, 573] on button "Save booking" at bounding box center [817, 564] width 92 height 28
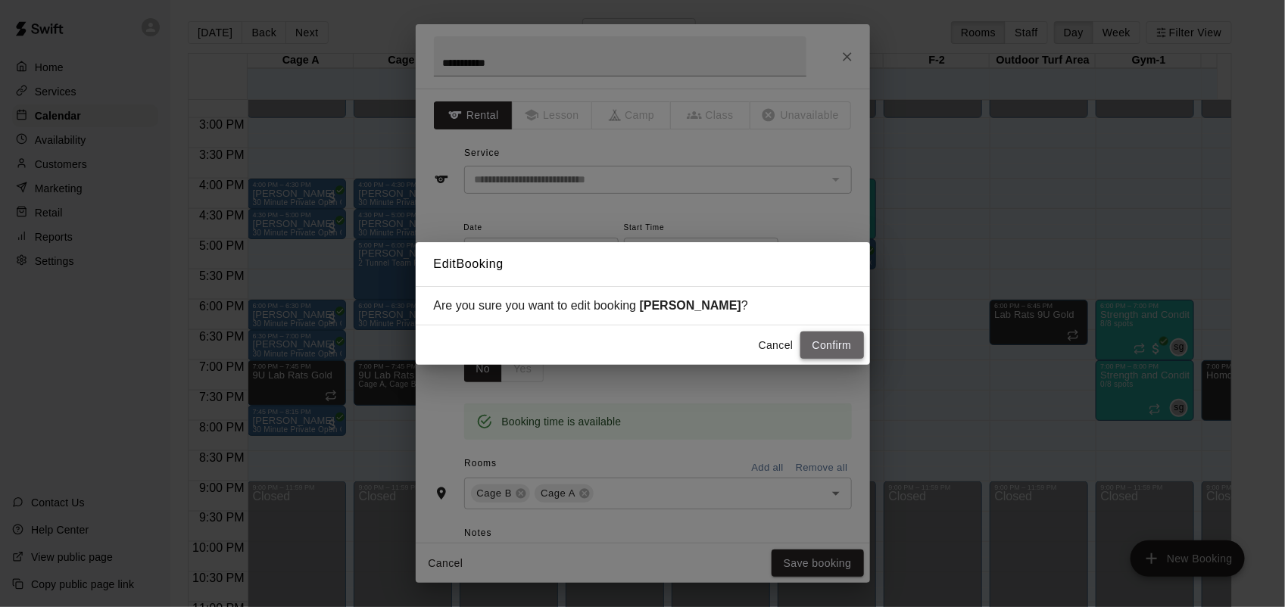
click at [820, 353] on button "Confirm" at bounding box center [832, 346] width 64 height 28
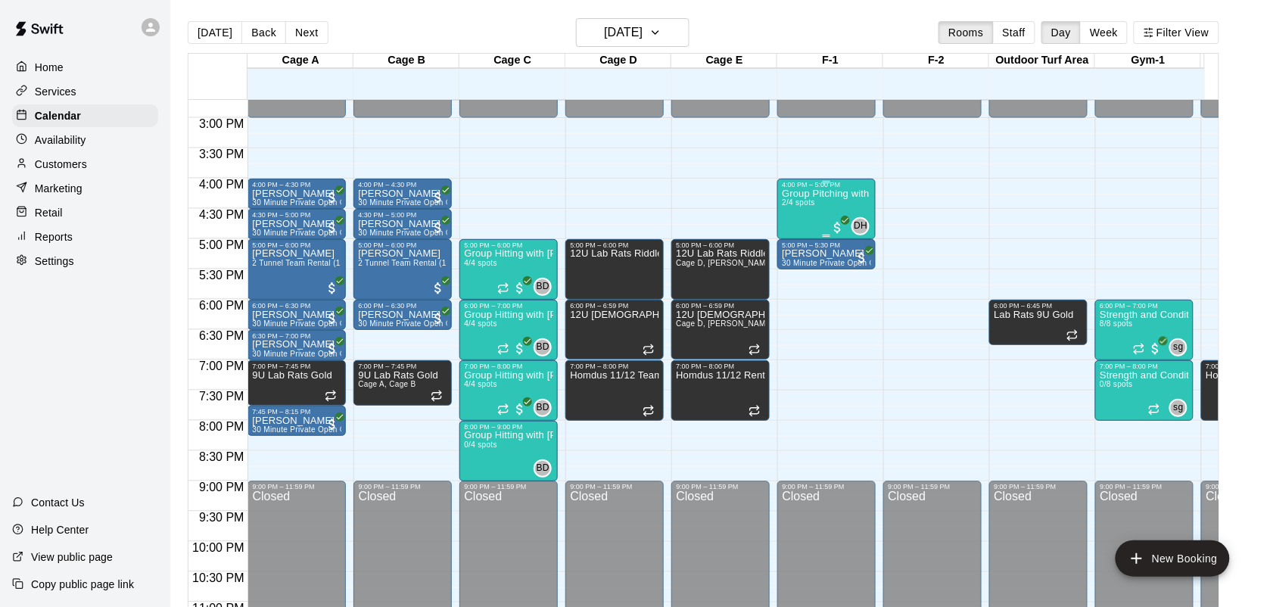
click at [825, 212] on div "Group Pitching with [PERSON_NAME] 2/4 spots" at bounding box center [826, 491] width 89 height 607
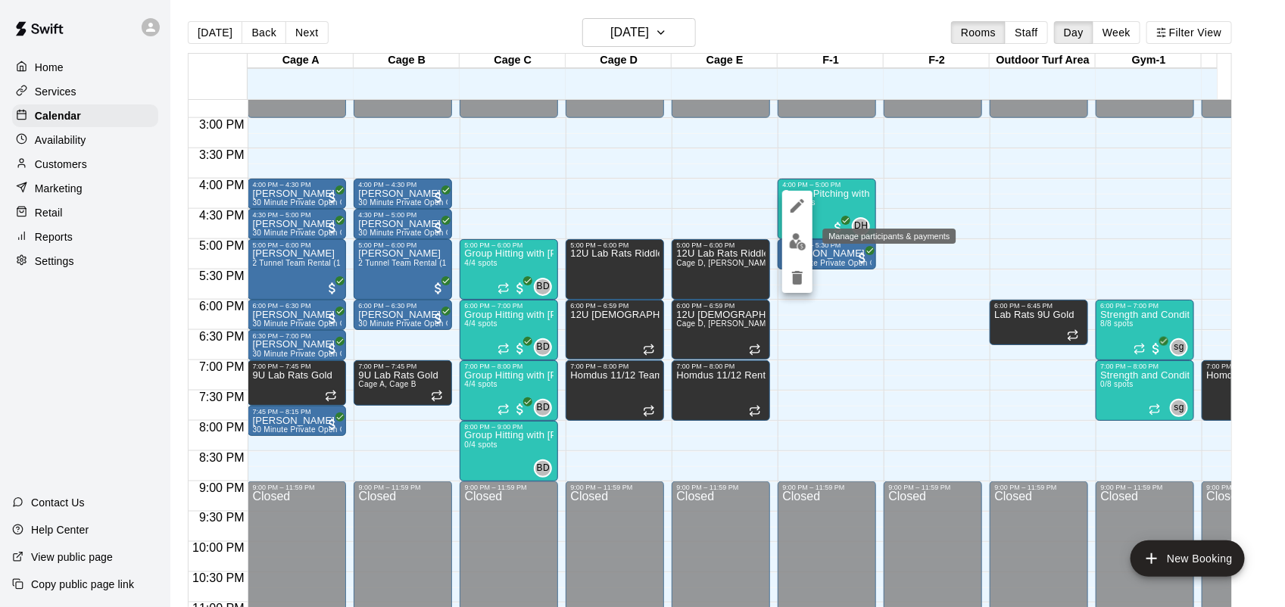
click at [803, 237] on img "edit" at bounding box center [797, 241] width 17 height 17
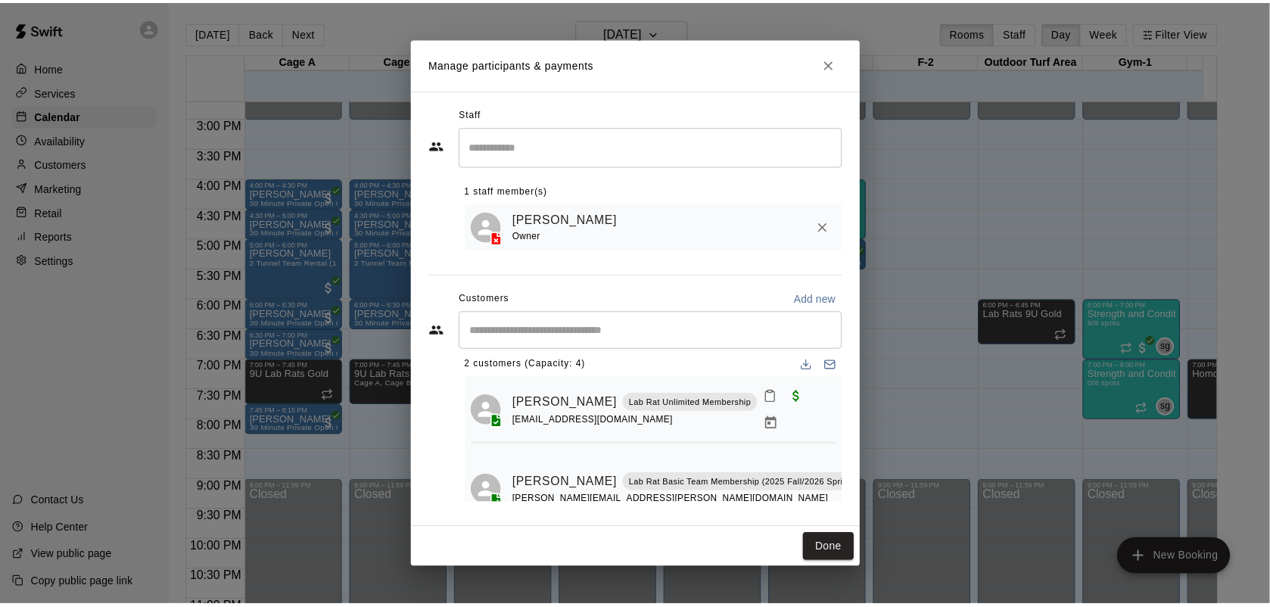
scroll to position [0, 0]
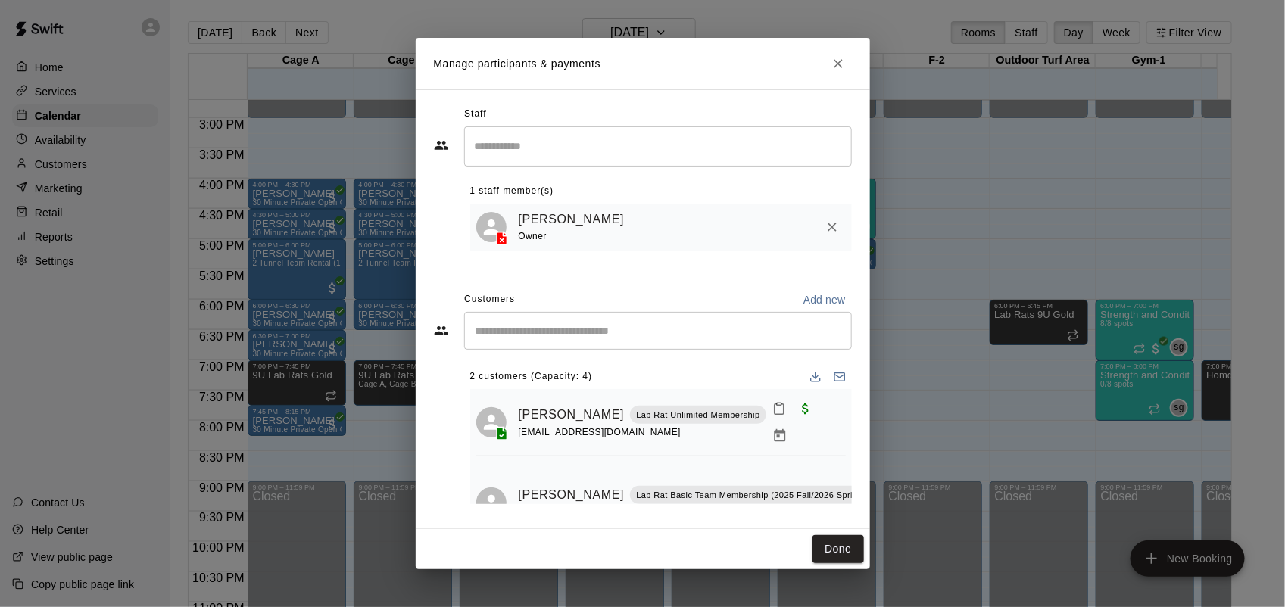
click at [839, 63] on icon "Close" at bounding box center [837, 63] width 9 height 9
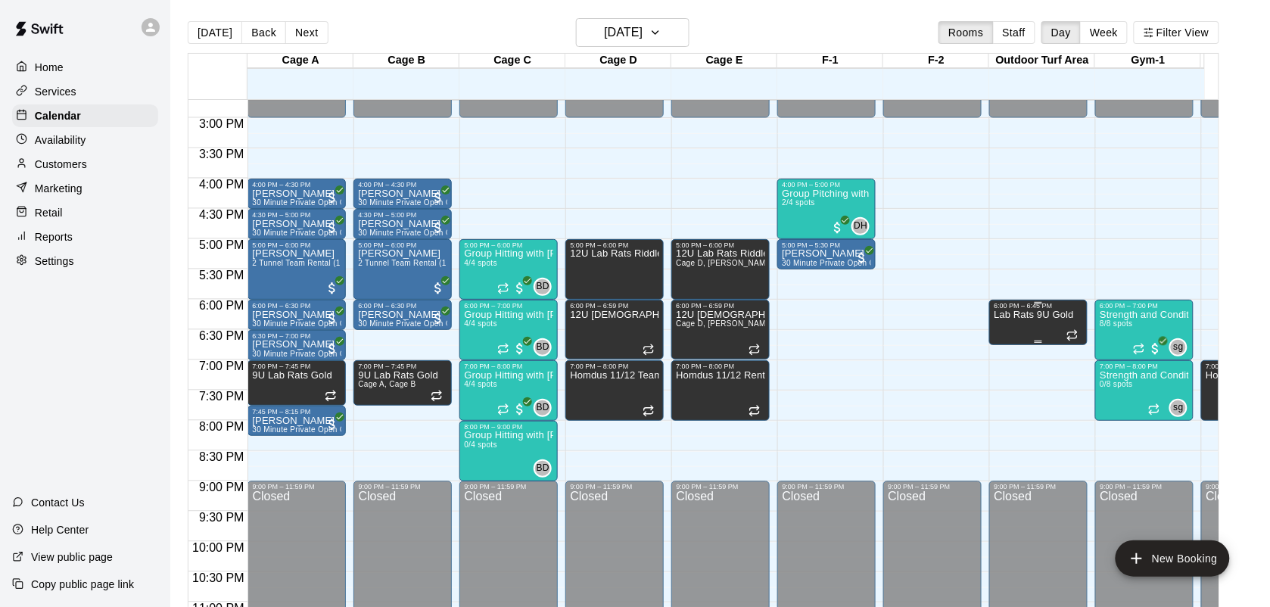
click at [1042, 315] on p "Lab Rats 9U Gold" at bounding box center [1034, 315] width 80 height 0
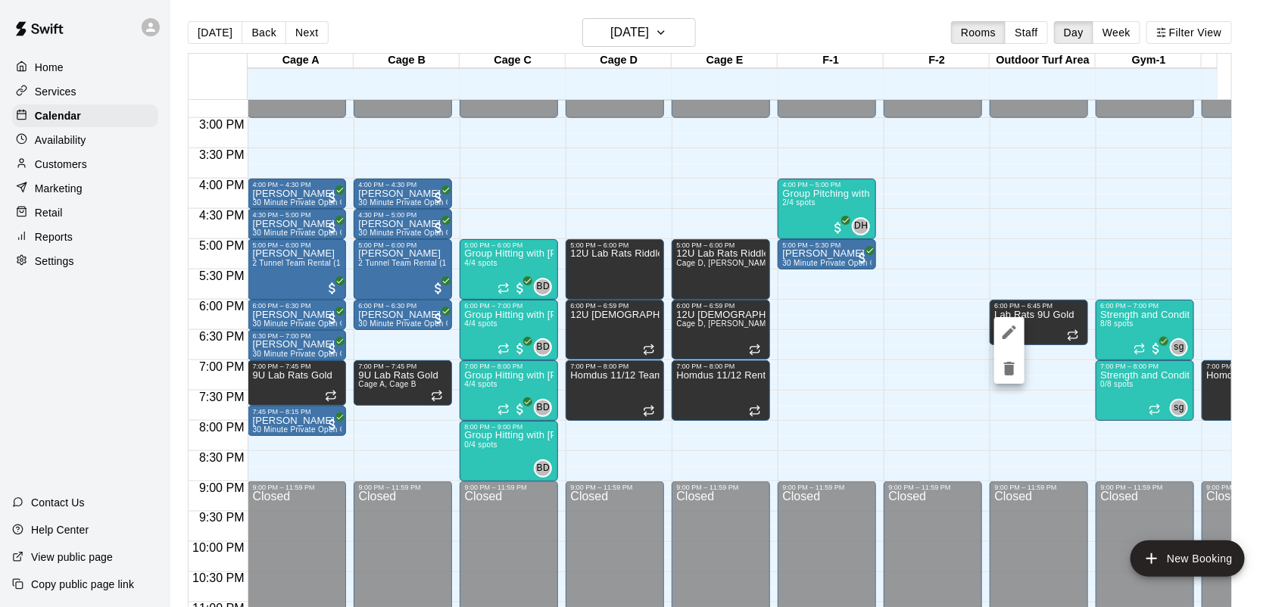
click at [1011, 372] on icon "delete" at bounding box center [1009, 369] width 11 height 14
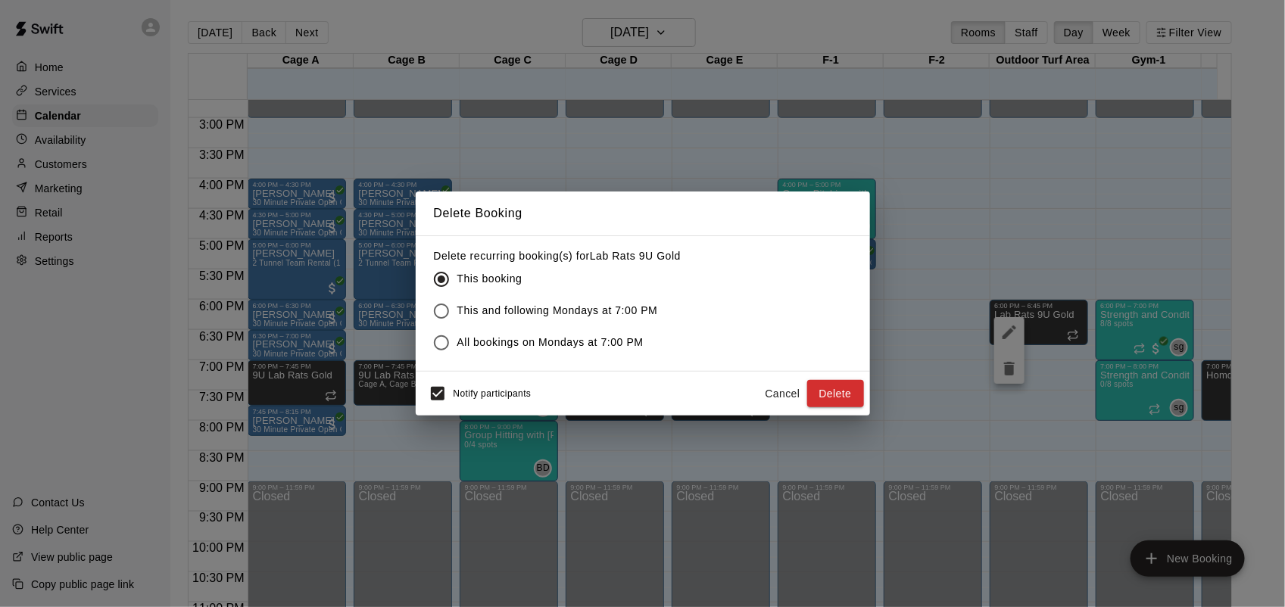
click at [846, 396] on button "Delete" at bounding box center [835, 394] width 57 height 28
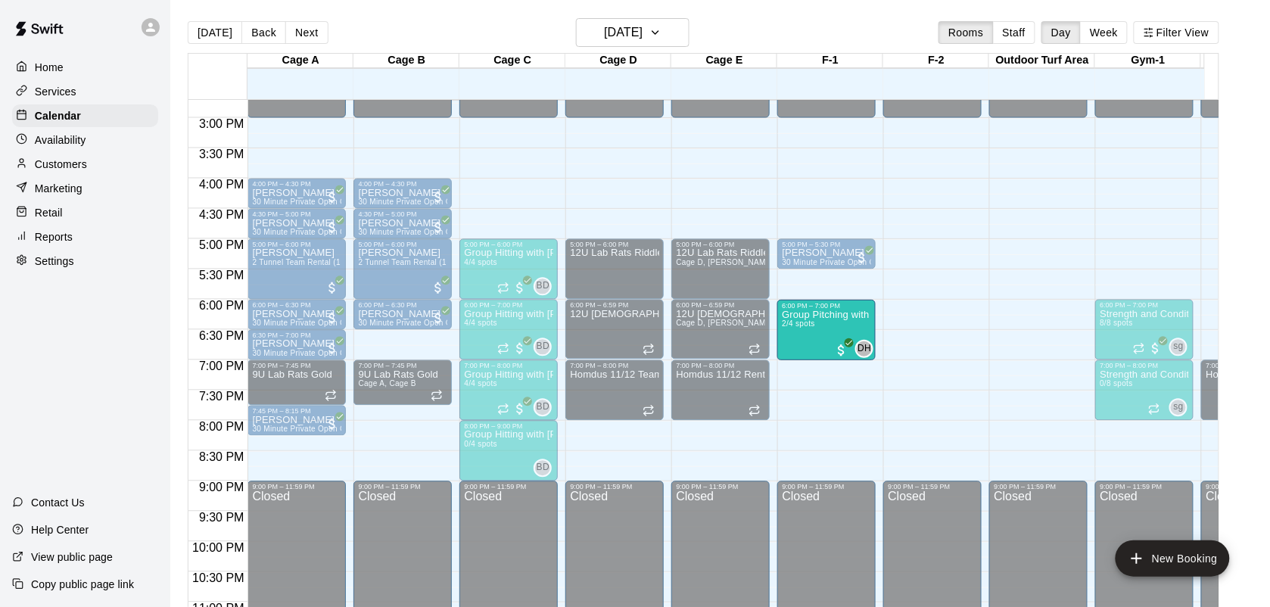
drag, startPoint x: 824, startPoint y: 210, endPoint x: 808, endPoint y: 337, distance: 128.2
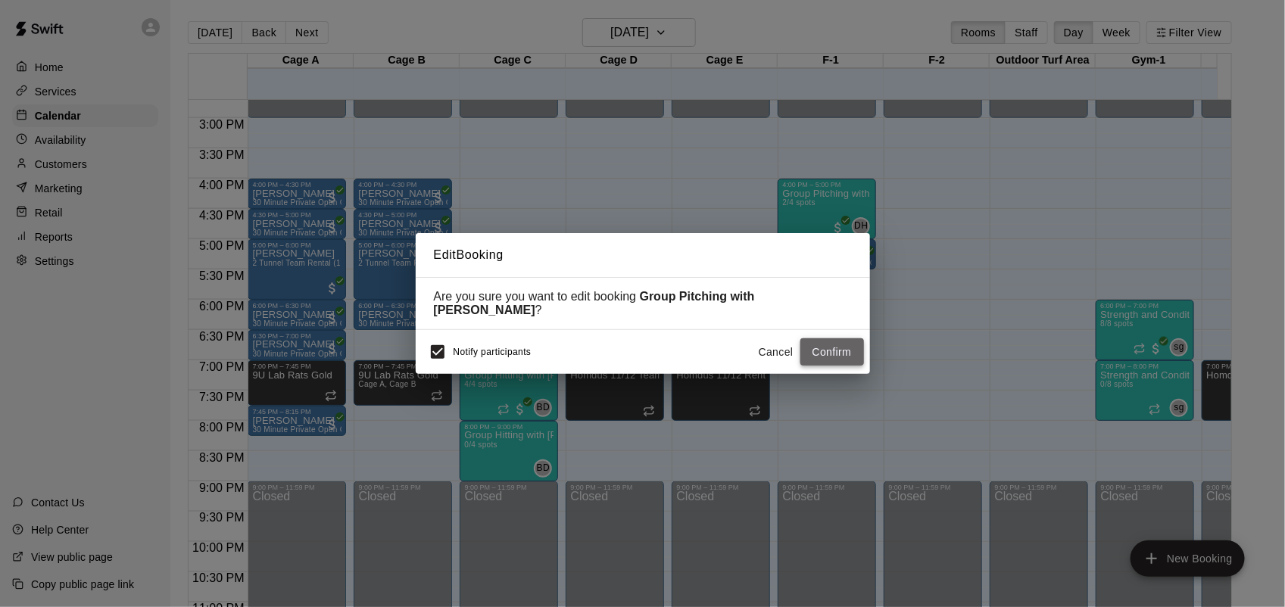
click at [815, 348] on button "Confirm" at bounding box center [832, 352] width 64 height 28
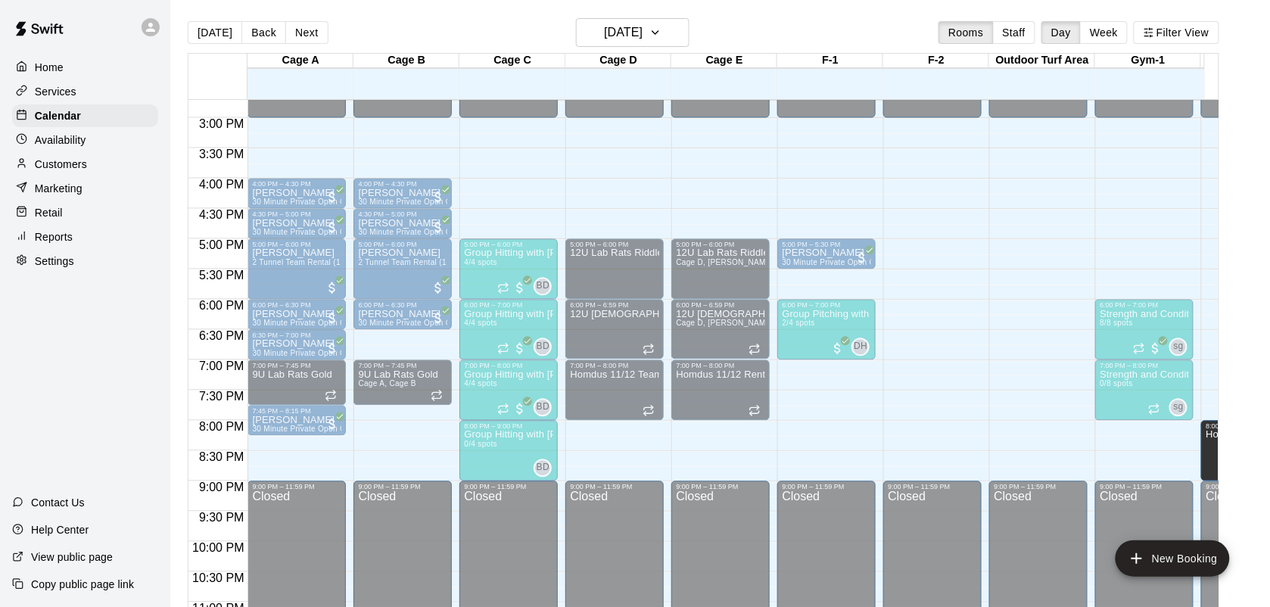
drag, startPoint x: 1210, startPoint y: 386, endPoint x: 1223, endPoint y: 447, distance: 62.7
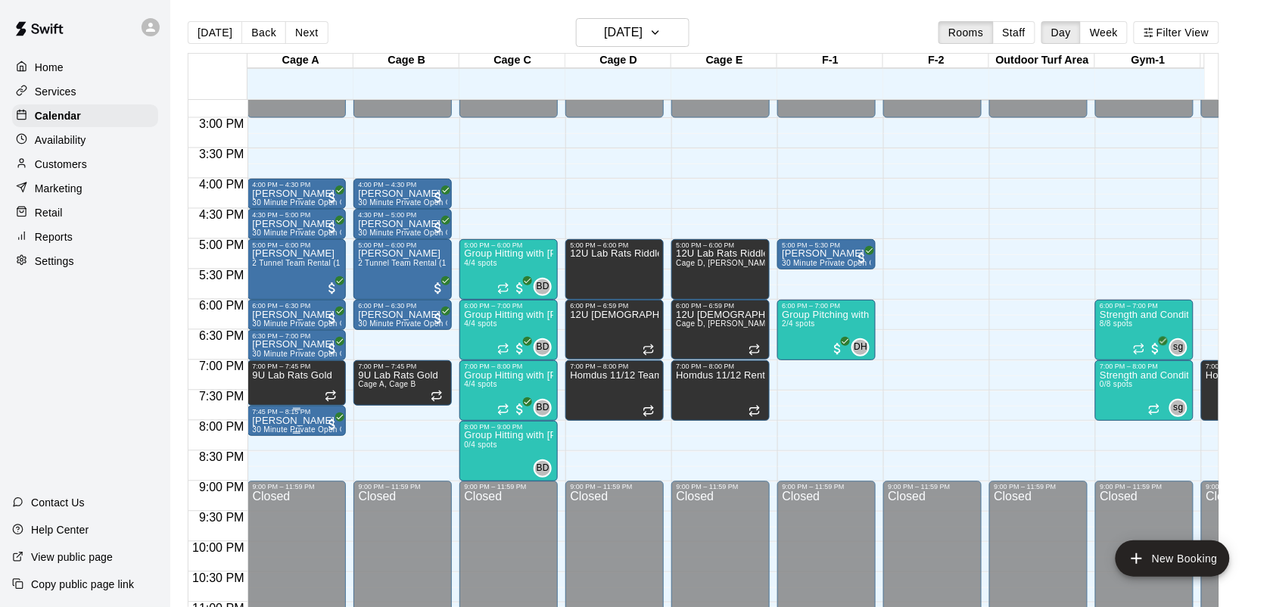
click at [293, 421] on p "[PERSON_NAME]" at bounding box center [296, 421] width 89 height 0
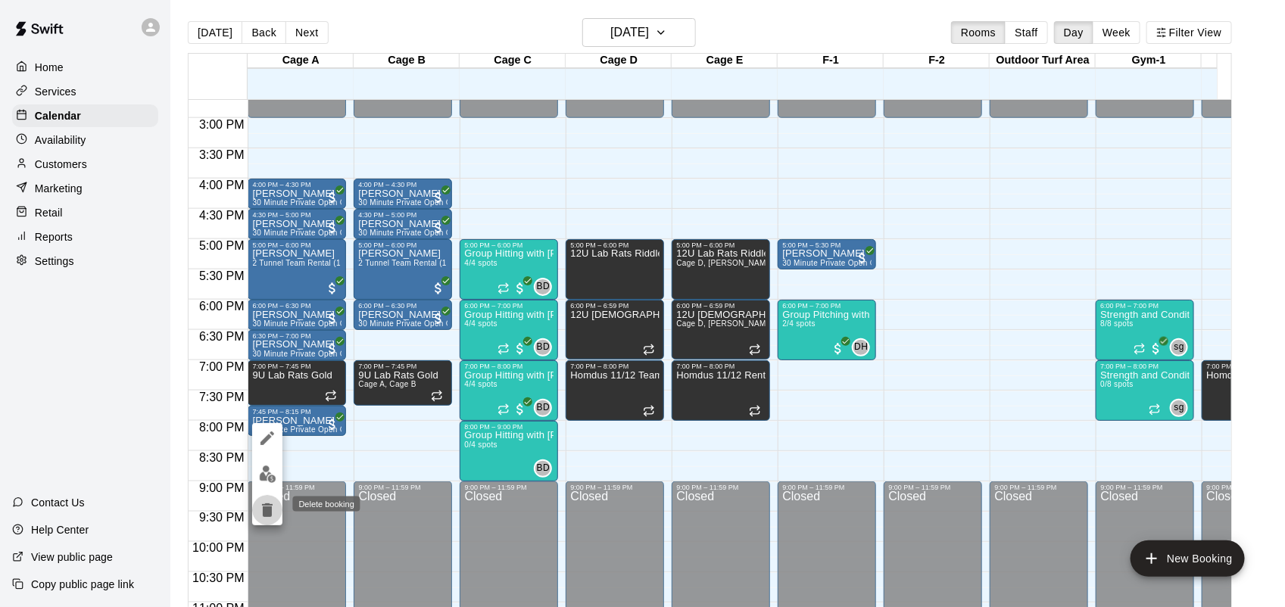
click at [270, 506] on icon "delete" at bounding box center [267, 510] width 18 height 18
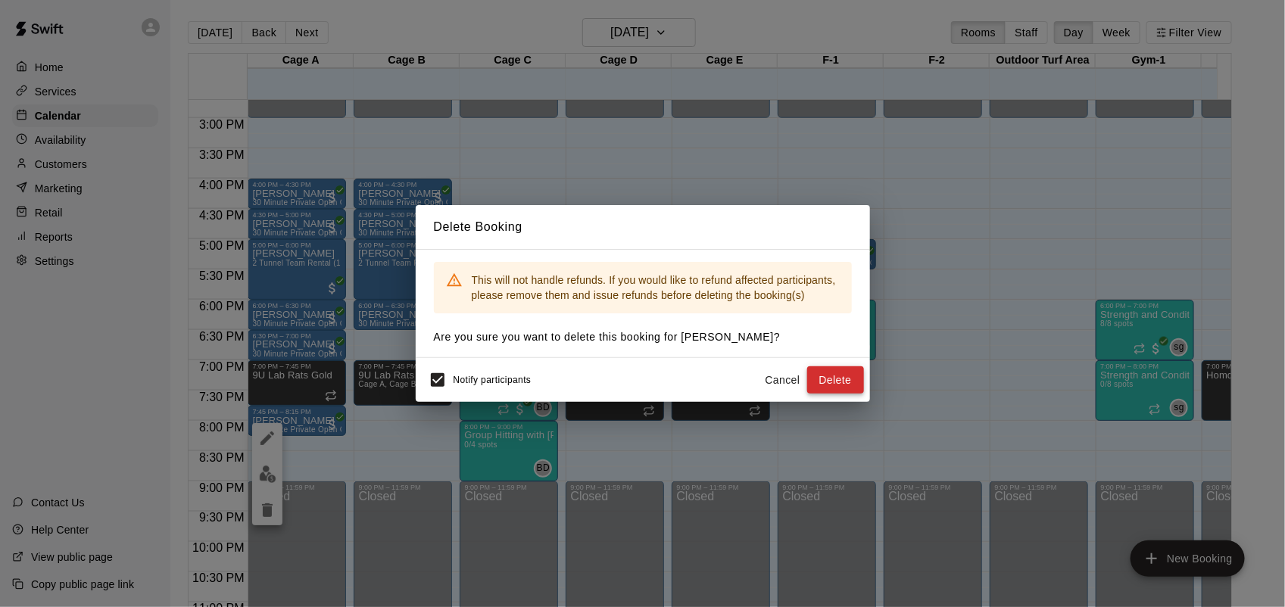
click at [859, 387] on button "Delete" at bounding box center [835, 380] width 57 height 28
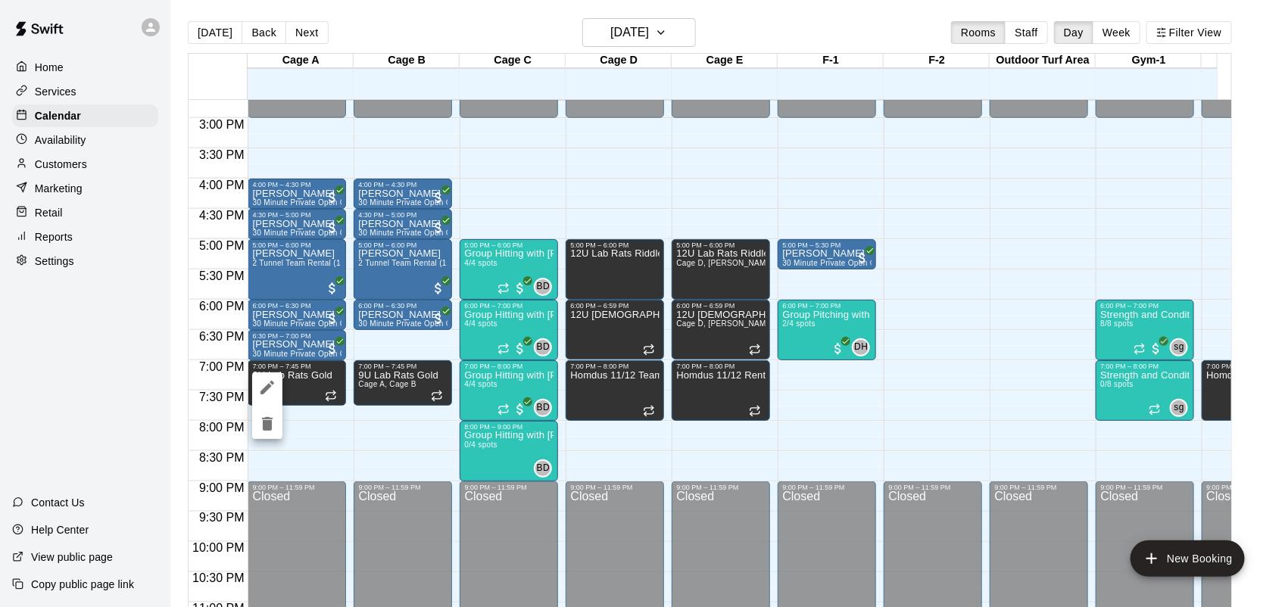
click at [277, 381] on button "edit" at bounding box center [267, 387] width 30 height 30
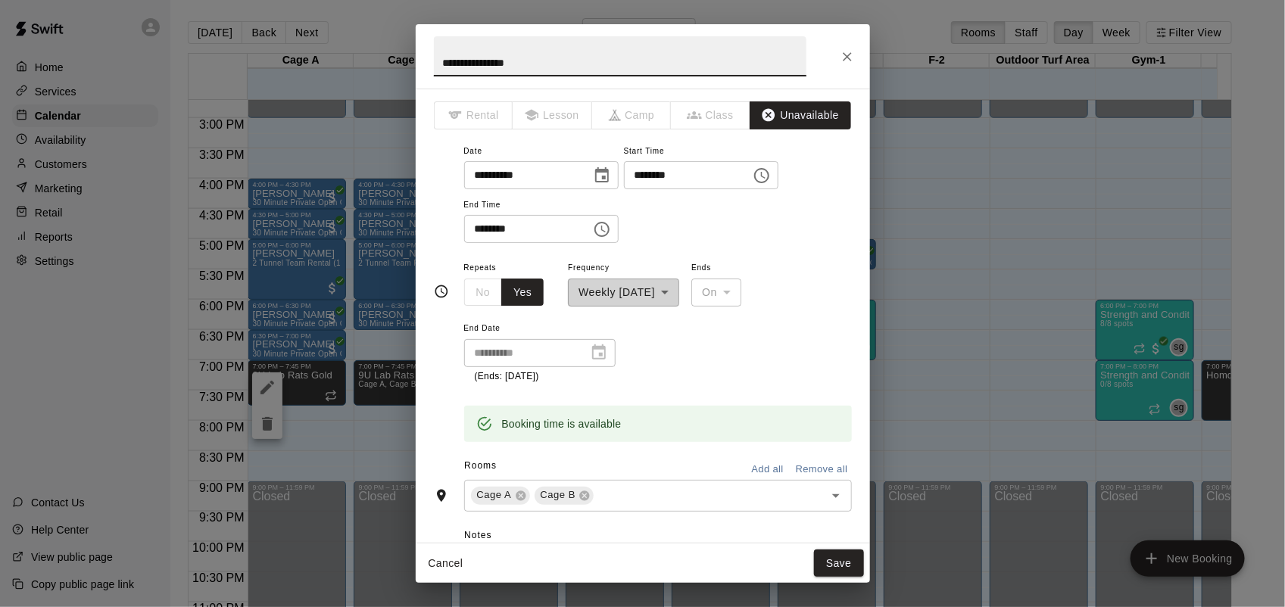
click at [471, 233] on input "********" at bounding box center [522, 229] width 117 height 28
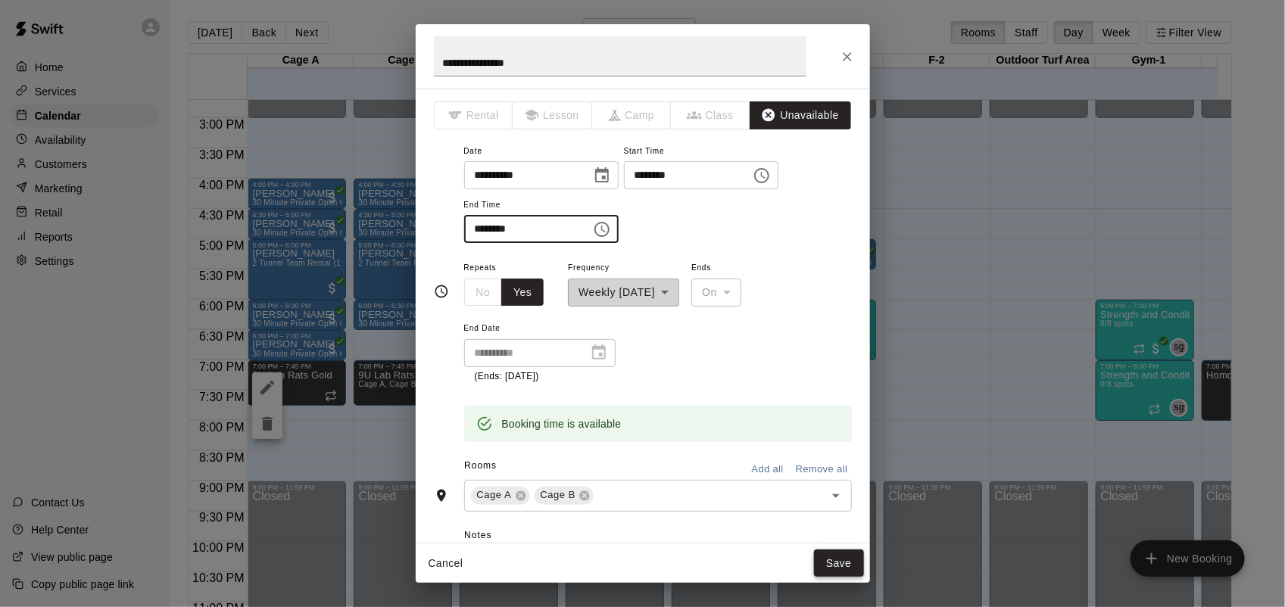
type input "********"
click at [837, 559] on button "Save" at bounding box center [839, 564] width 50 height 28
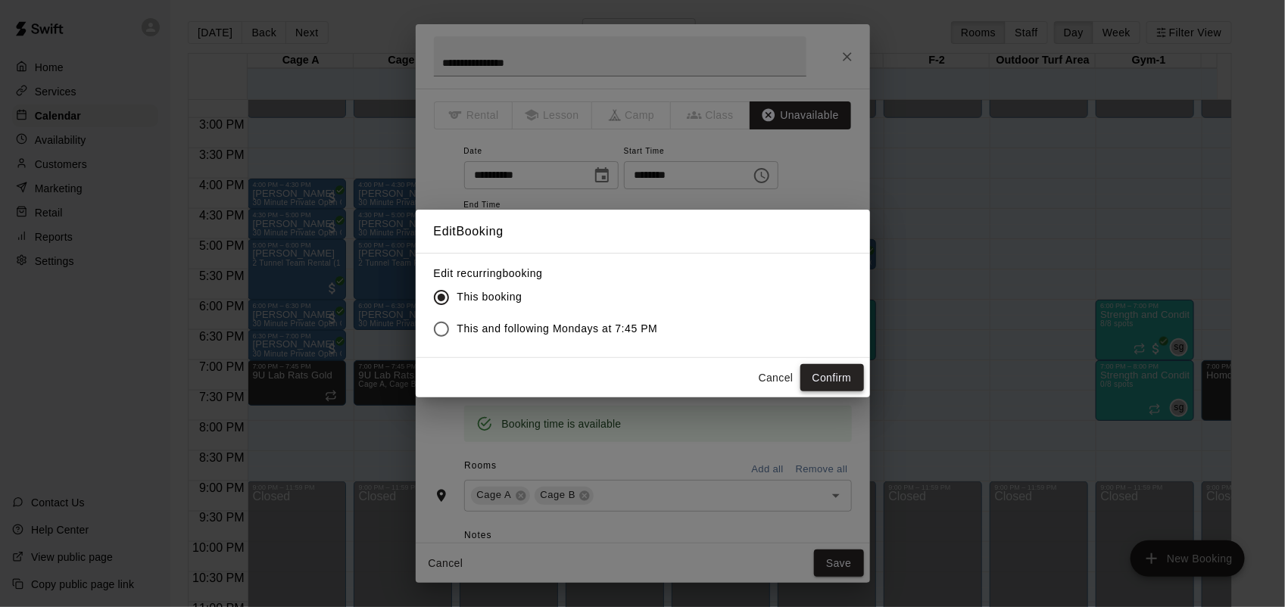
click at [826, 380] on button "Confirm" at bounding box center [832, 378] width 64 height 28
